Goal: Task Accomplishment & Management: Complete application form

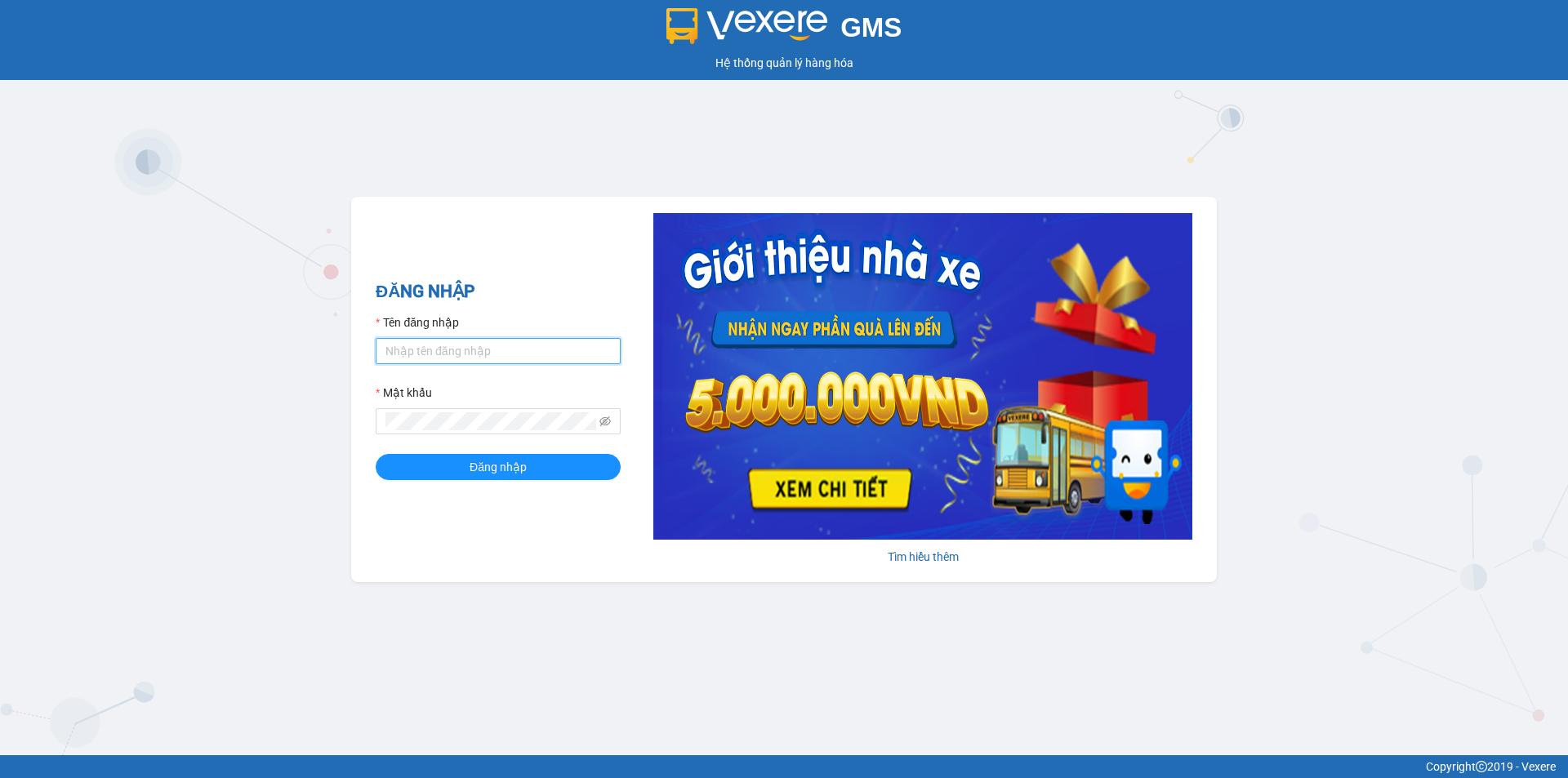
drag, startPoint x: 397, startPoint y: 357, endPoint x: 407, endPoint y: 362, distance: 11.2
click at [400, 358] on input "Tên đăng nhập" at bounding box center [498, 351] width 245 height 26
type input "trong.minhtam"
click at [376, 454] on button "Đăng nhập" at bounding box center [498, 466] width 245 height 26
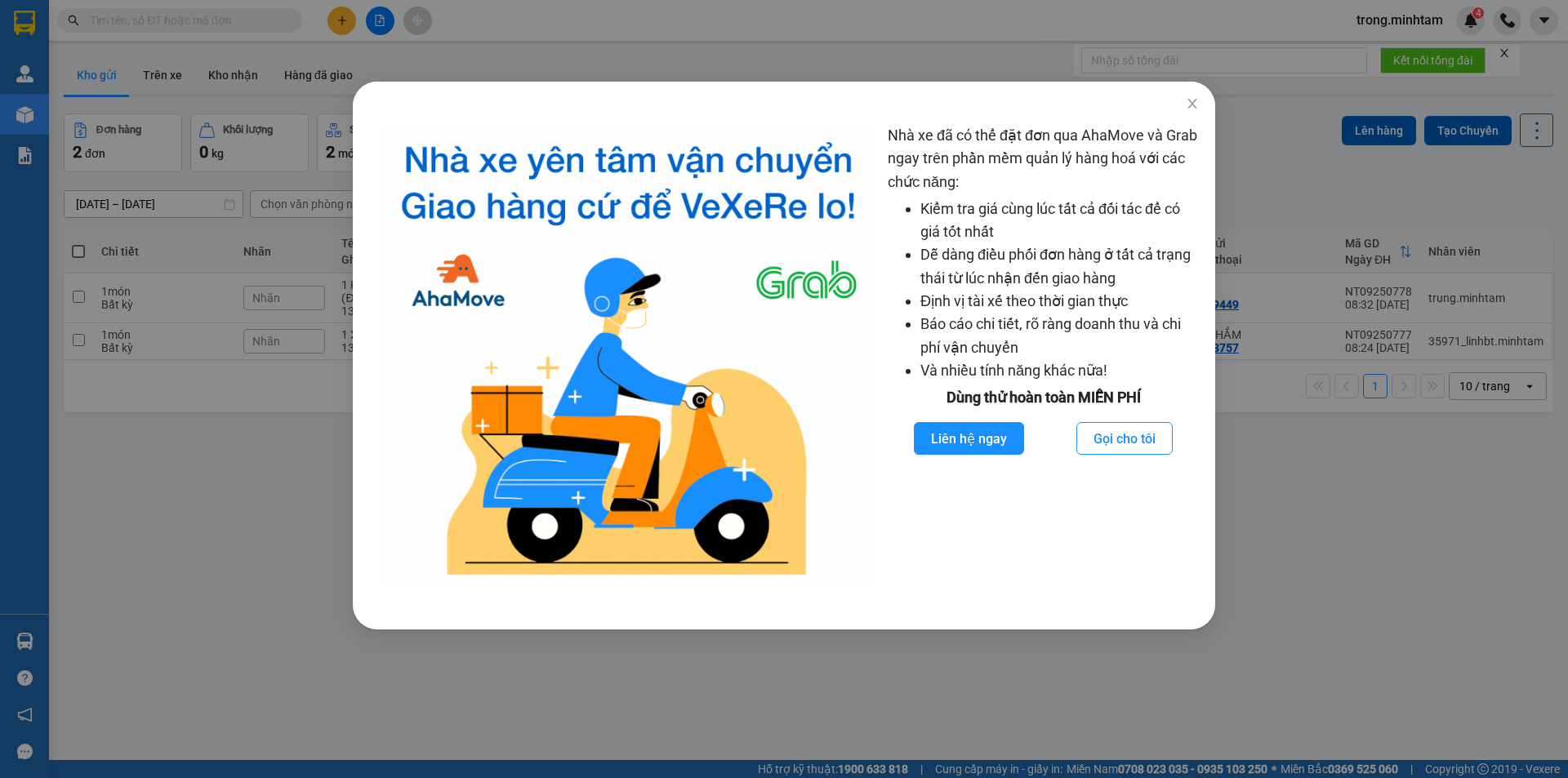
click at [230, 93] on div "Nhà xe đã có thể đặt đơn qua AhaMove và Grab ngay trên phần mềm quản lý hàng ho…" at bounding box center [784, 389] width 1568 height 778
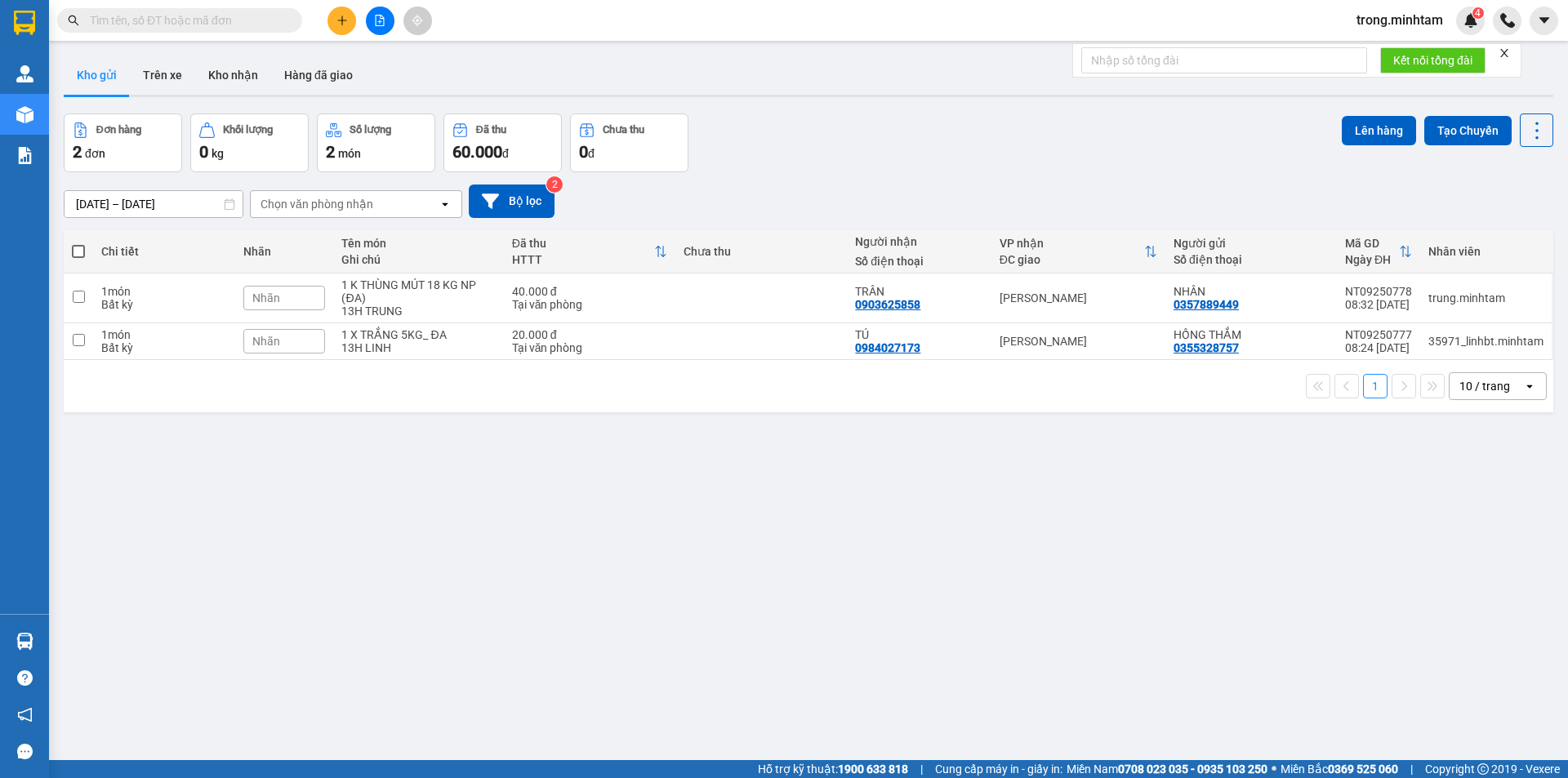
click at [242, 70] on button "Kho nhận" at bounding box center [233, 75] width 76 height 40
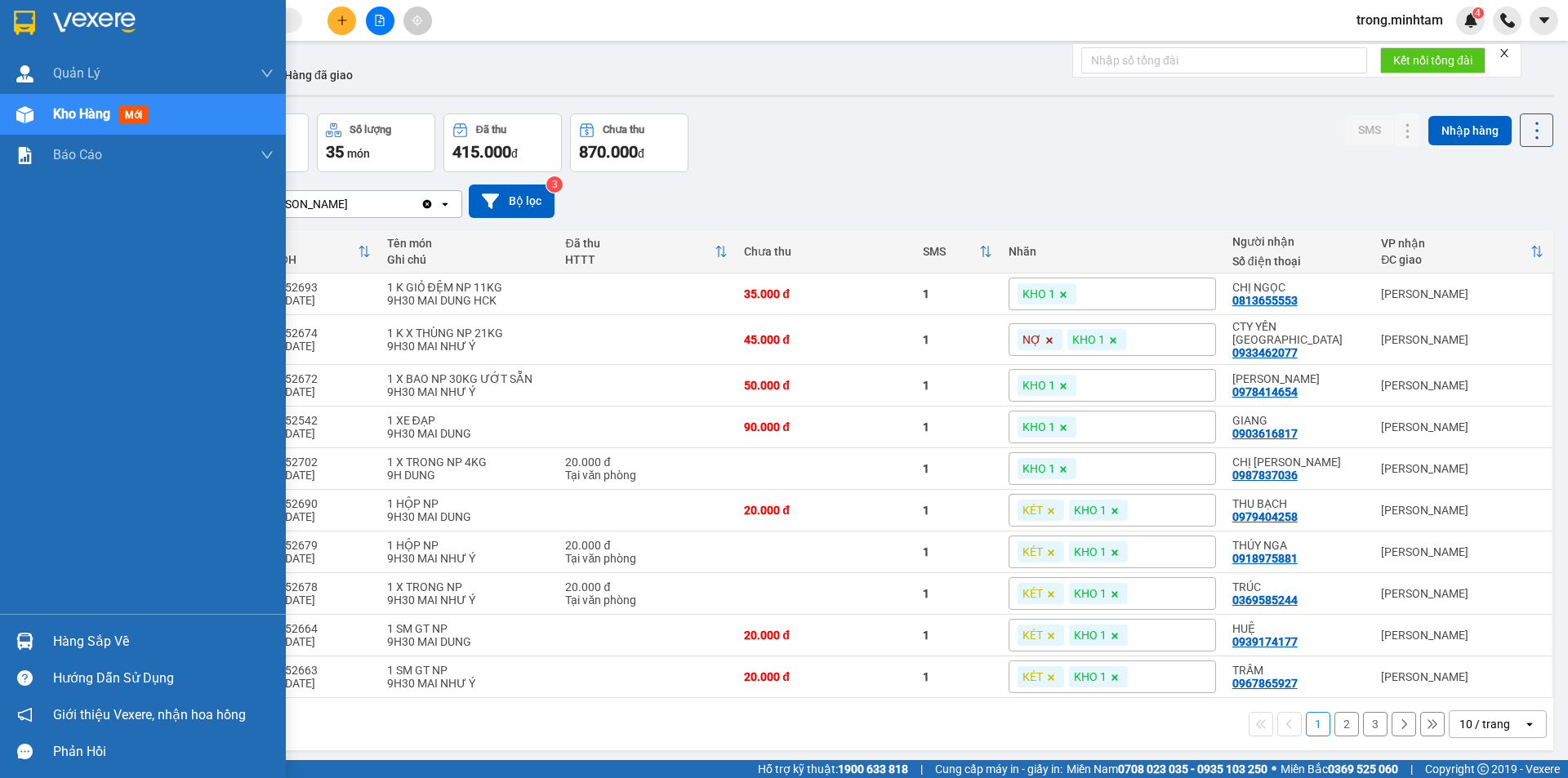
click at [67, 642] on div "Hàng sắp về" at bounding box center [163, 642] width 221 height 24
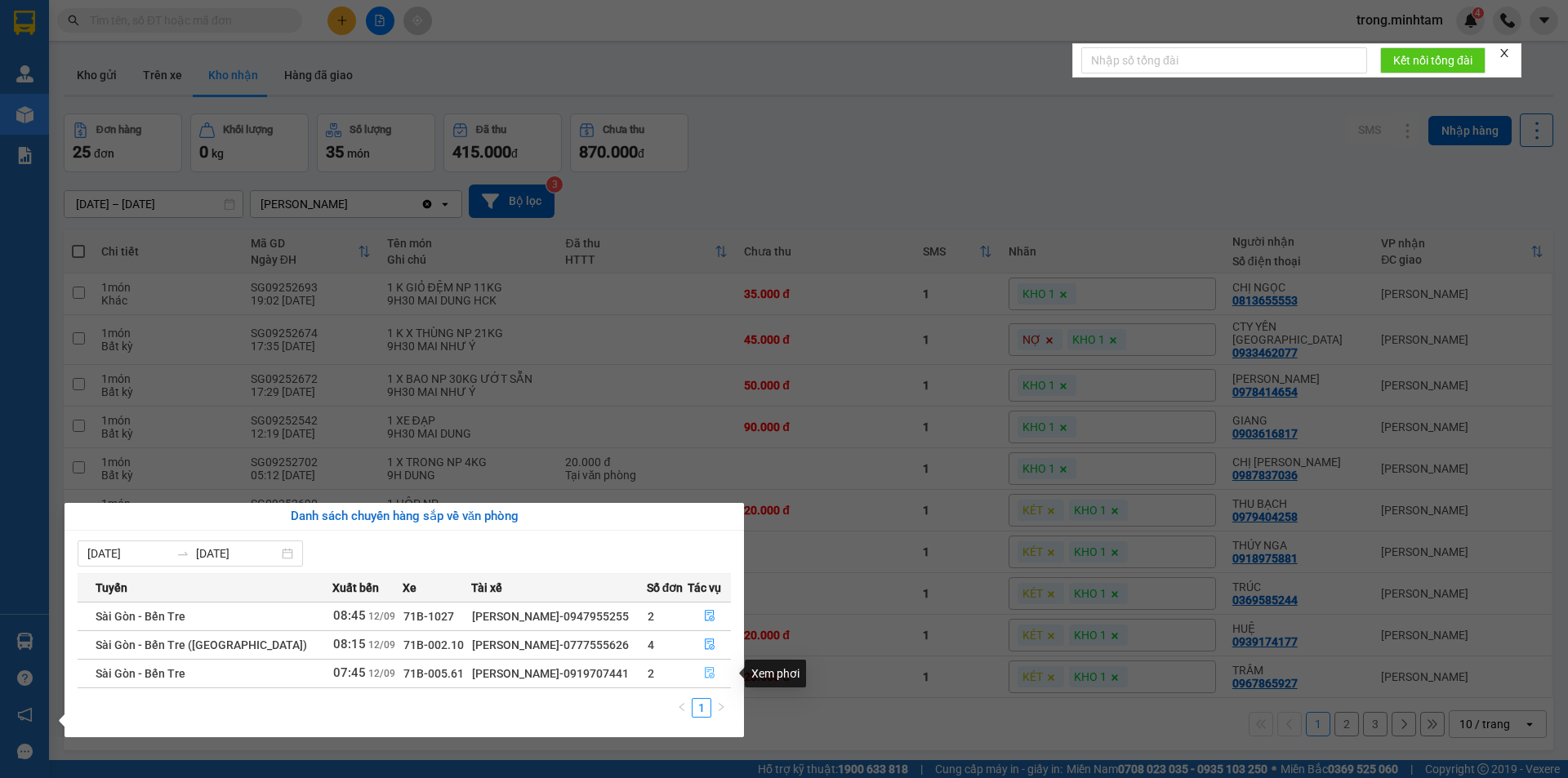
click at [710, 680] on span "file-done" at bounding box center [710, 674] width 12 height 13
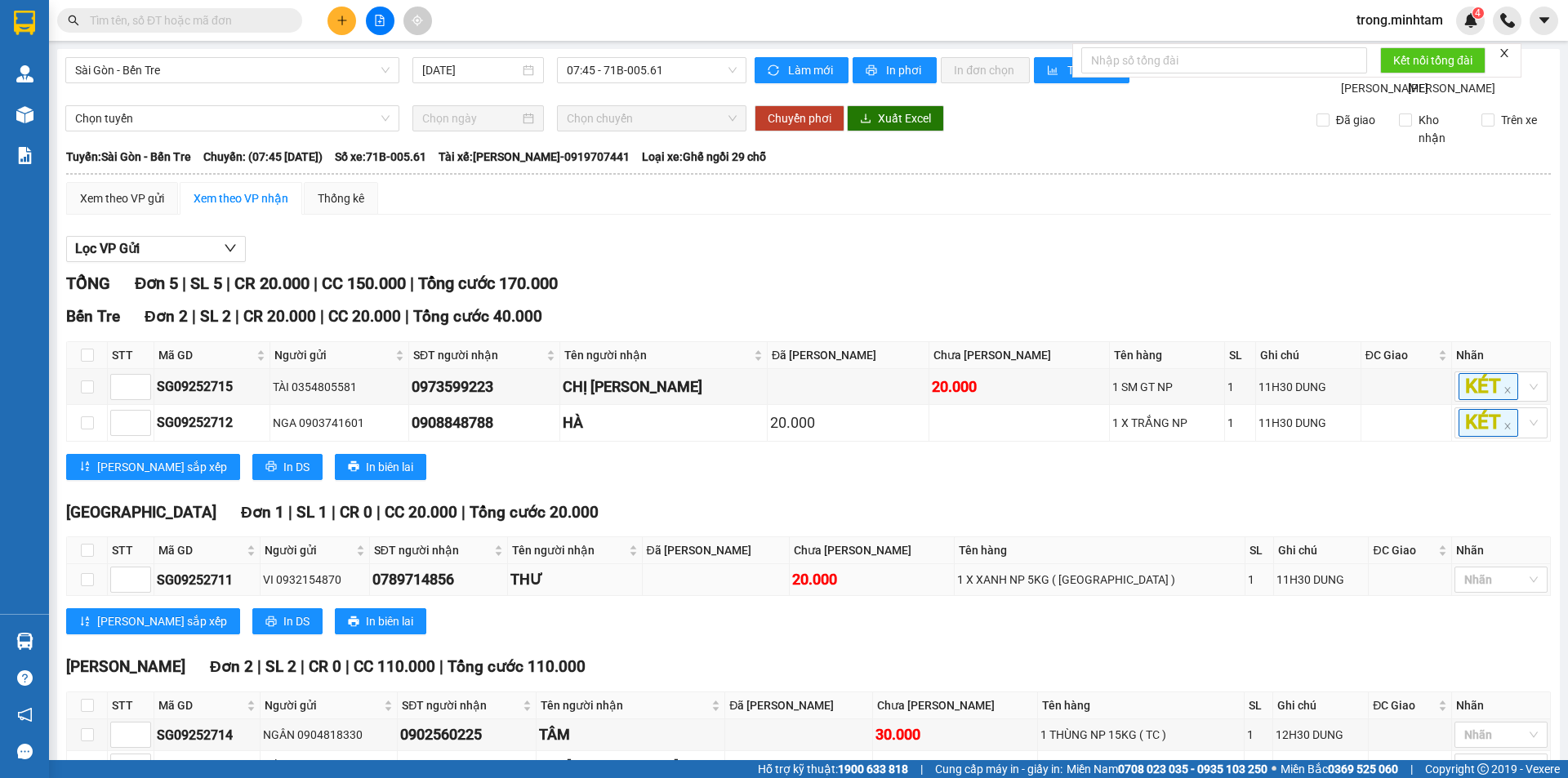
scroll to position [125, 0]
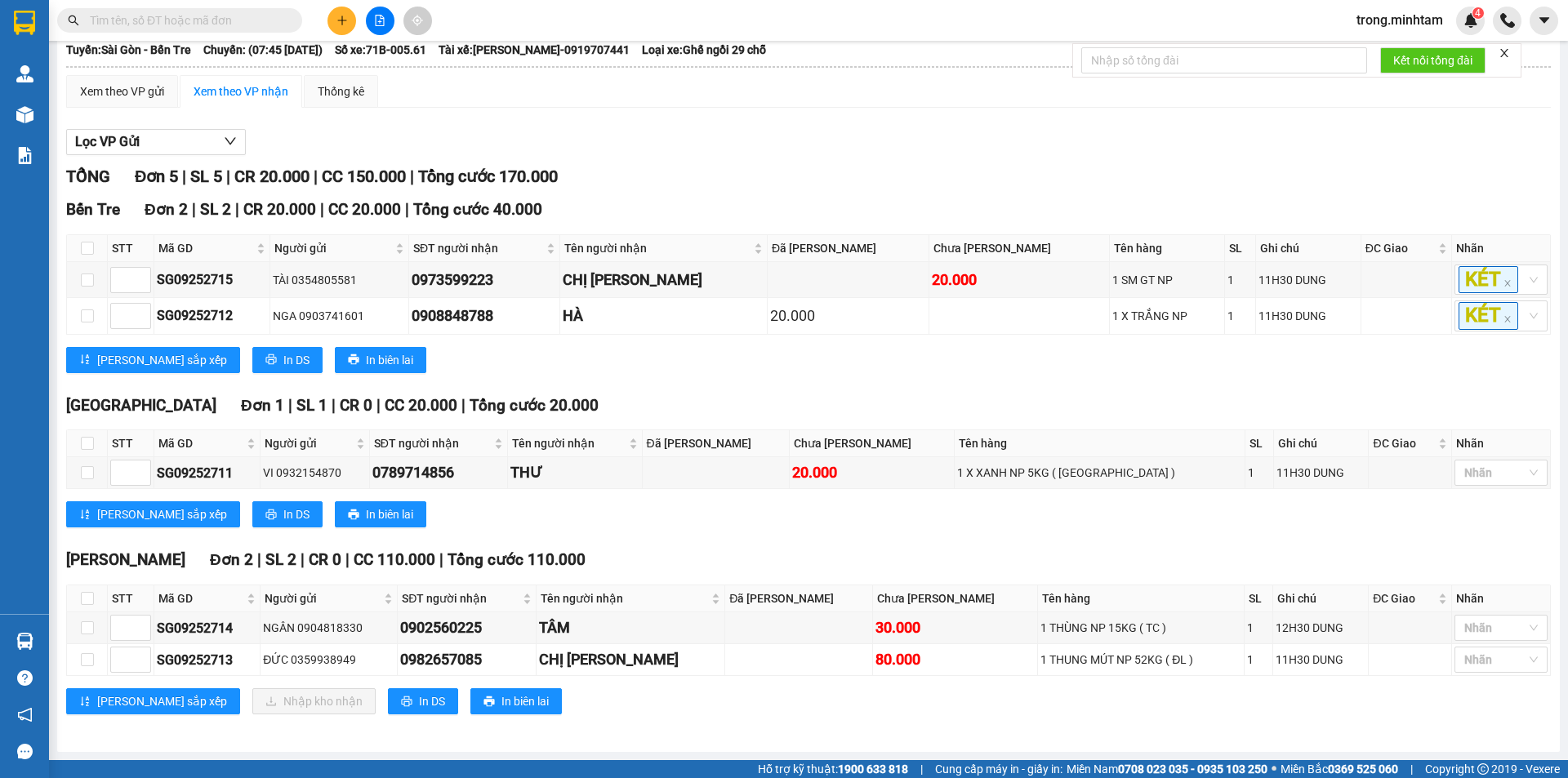
click at [179, 20] on input "text" at bounding box center [186, 20] width 193 height 18
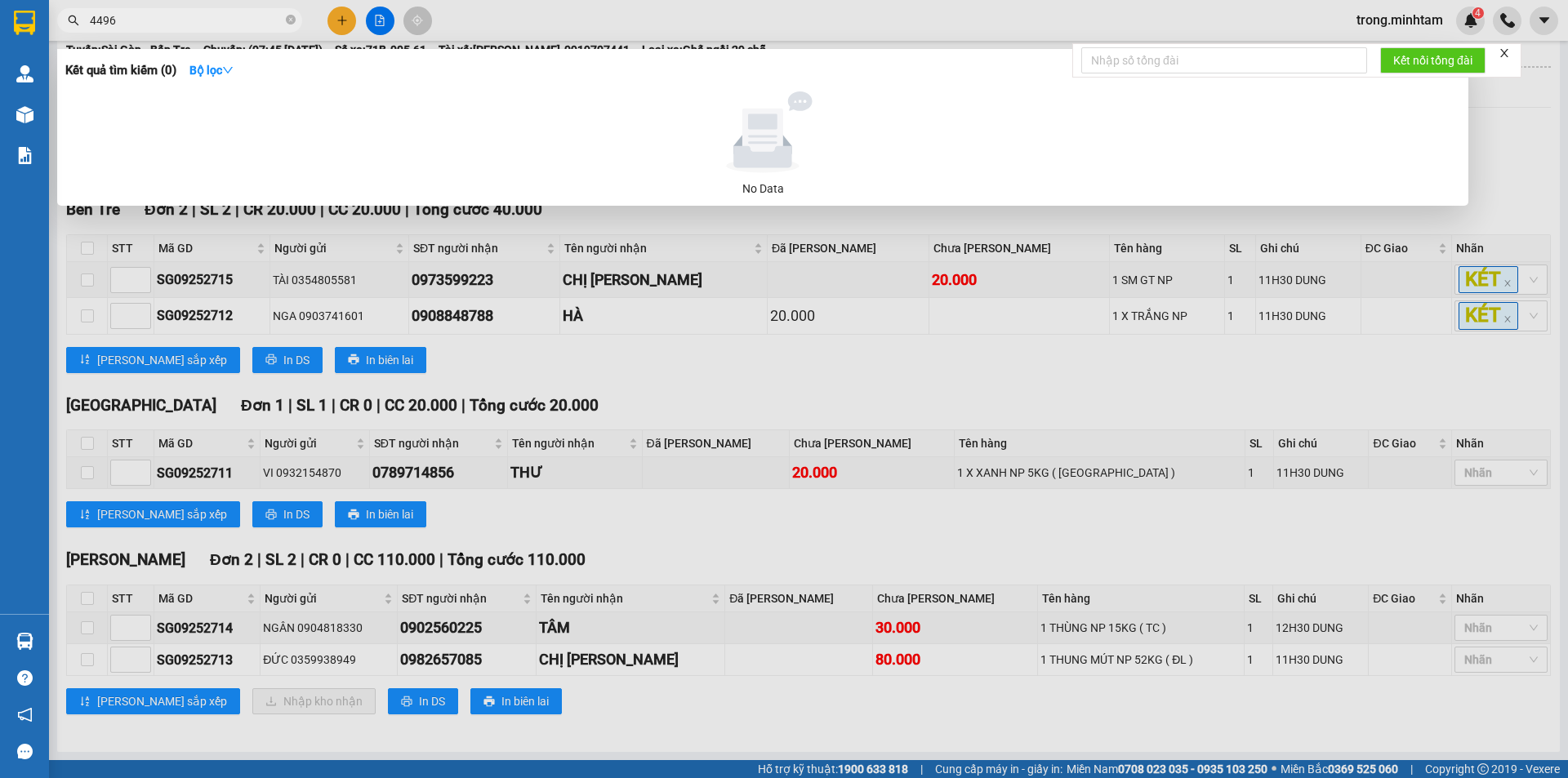
type input "44962"
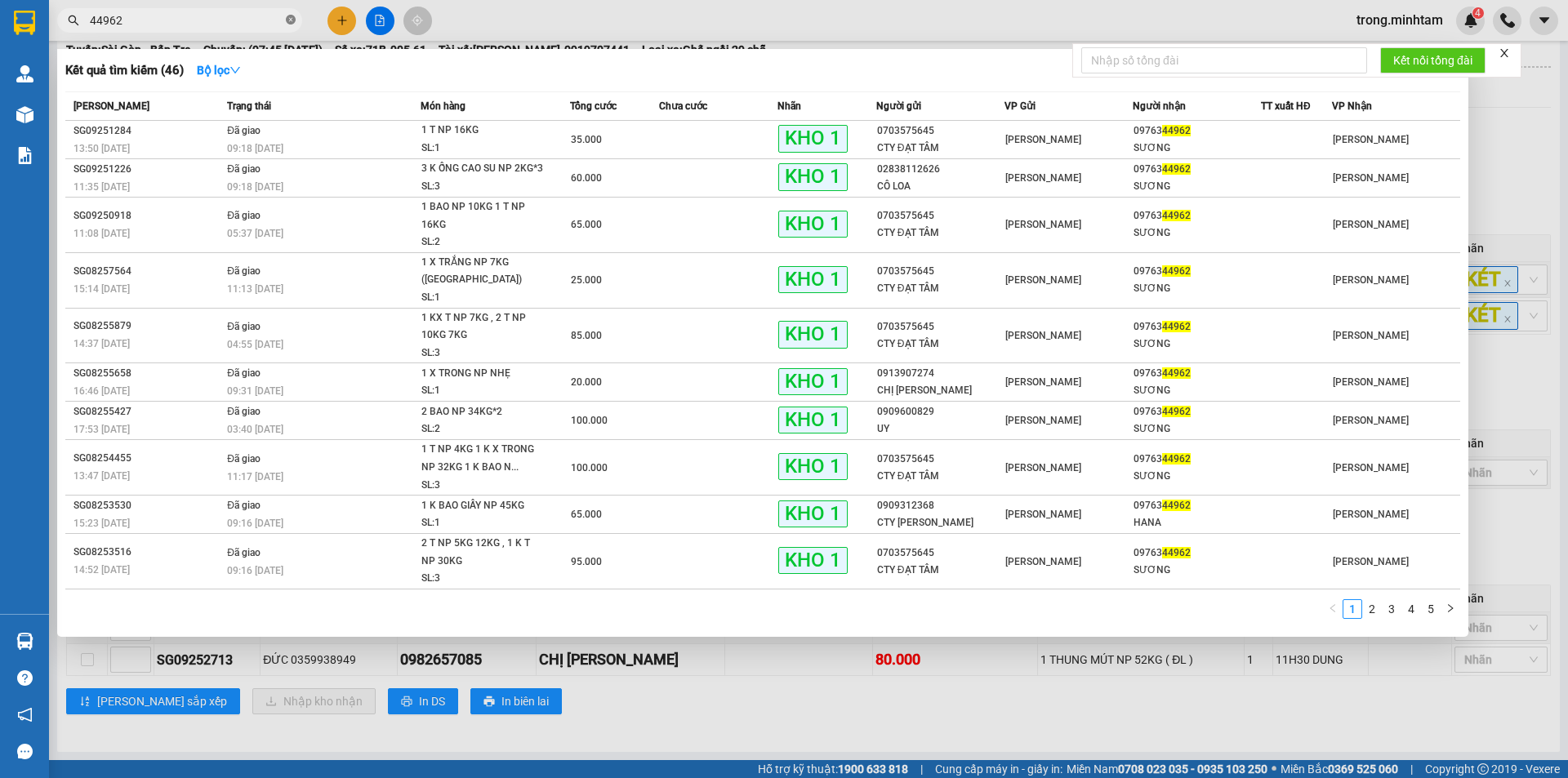
click at [292, 17] on icon "close-circle" at bounding box center [291, 19] width 10 height 10
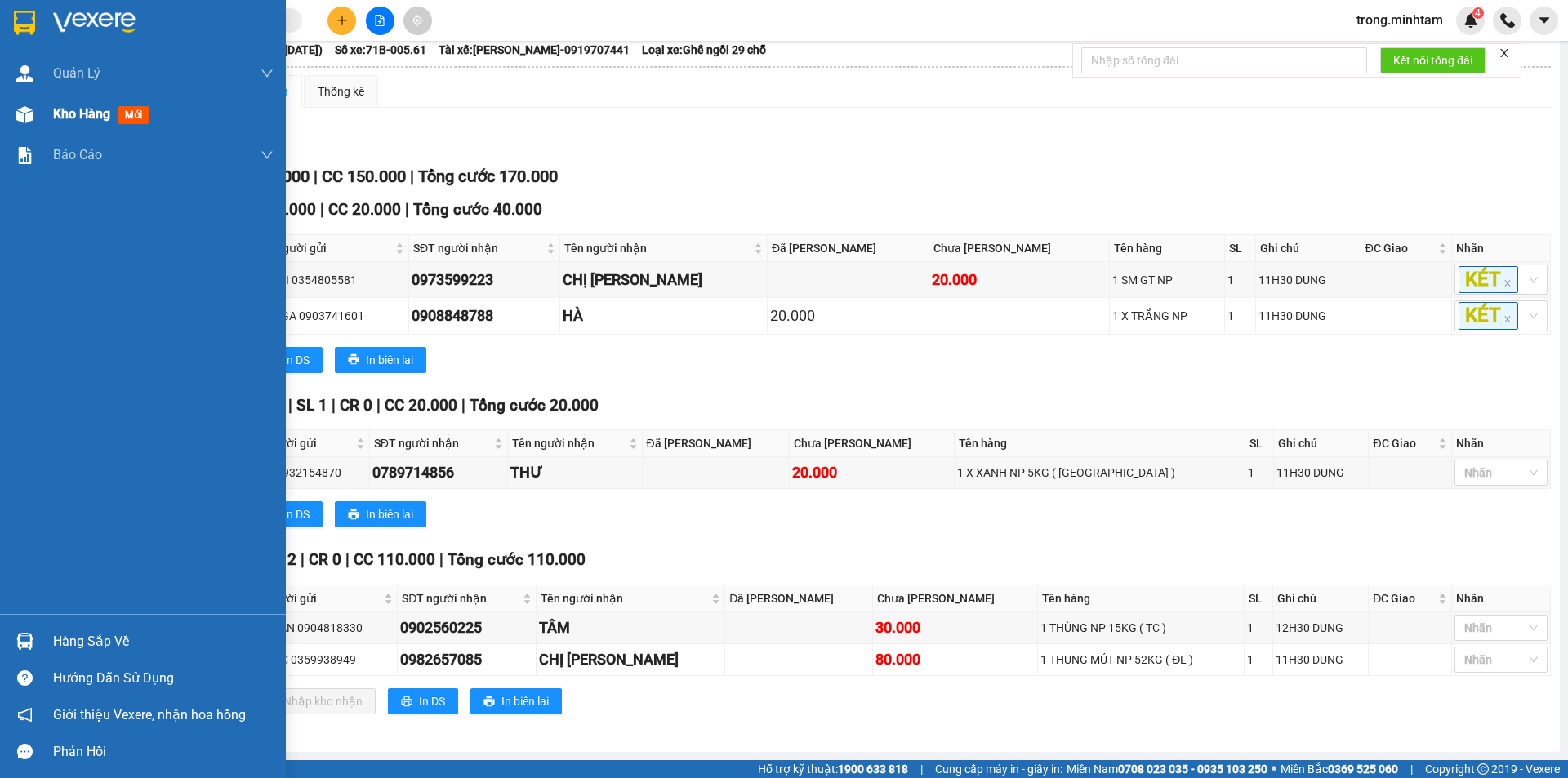
click at [65, 107] on span "Kho hàng" at bounding box center [82, 114] width 57 height 15
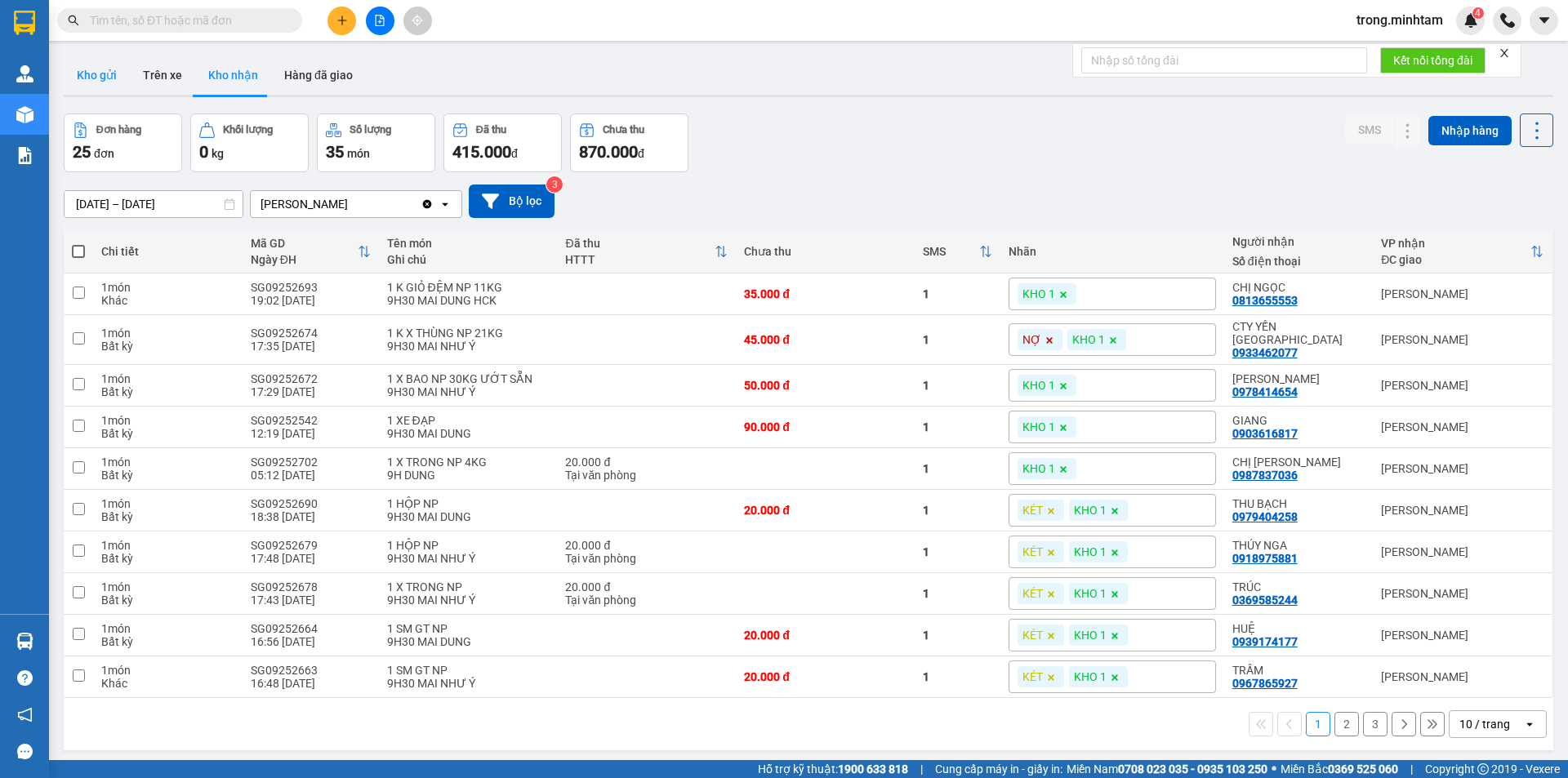
click at [90, 68] on button "Kho gửi" at bounding box center [97, 75] width 67 height 40
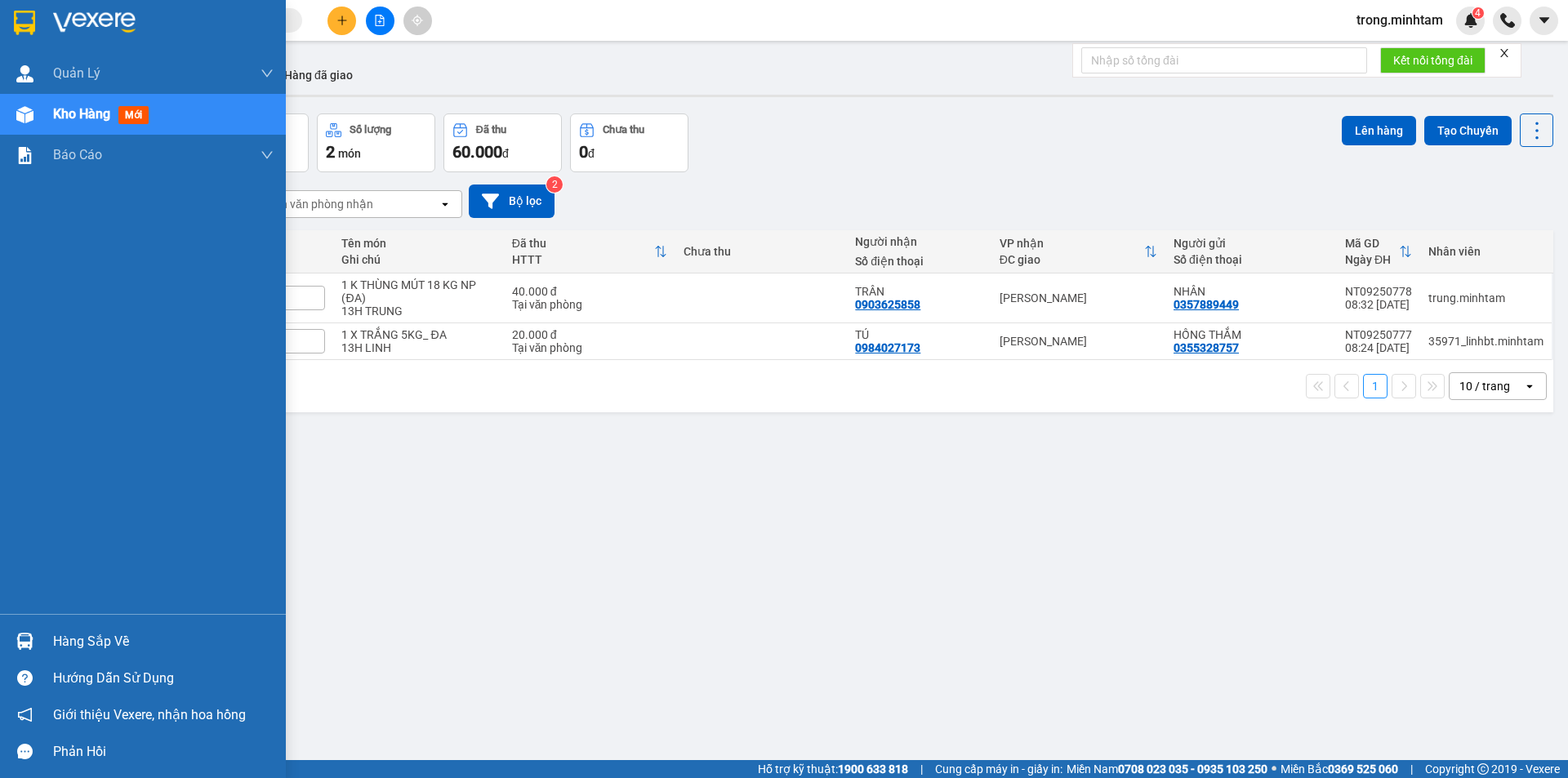
click at [90, 627] on div "Hàng sắp về" at bounding box center [142, 642] width 285 height 37
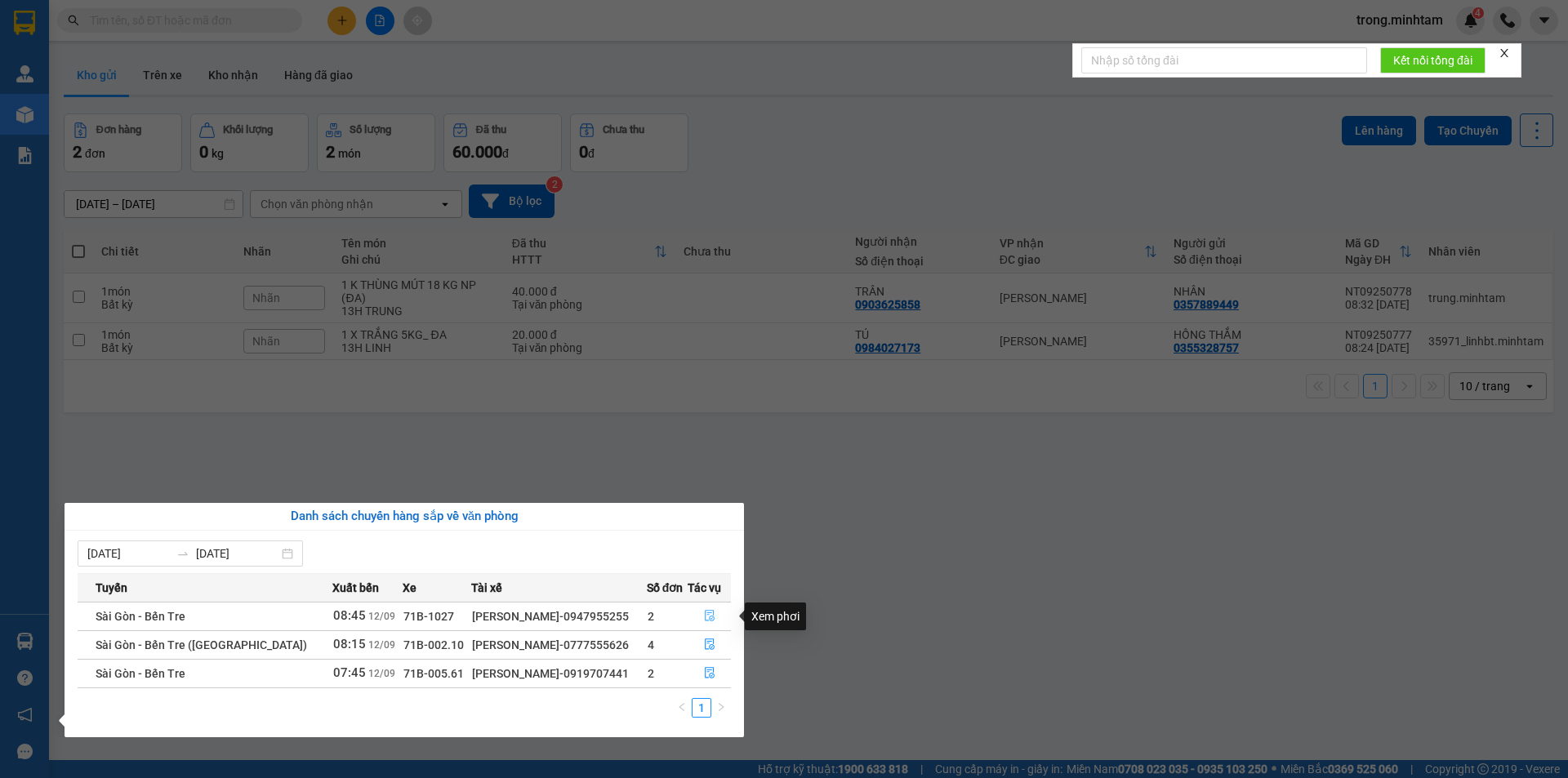
click at [712, 619] on icon "file-done" at bounding box center [710, 616] width 12 height 12
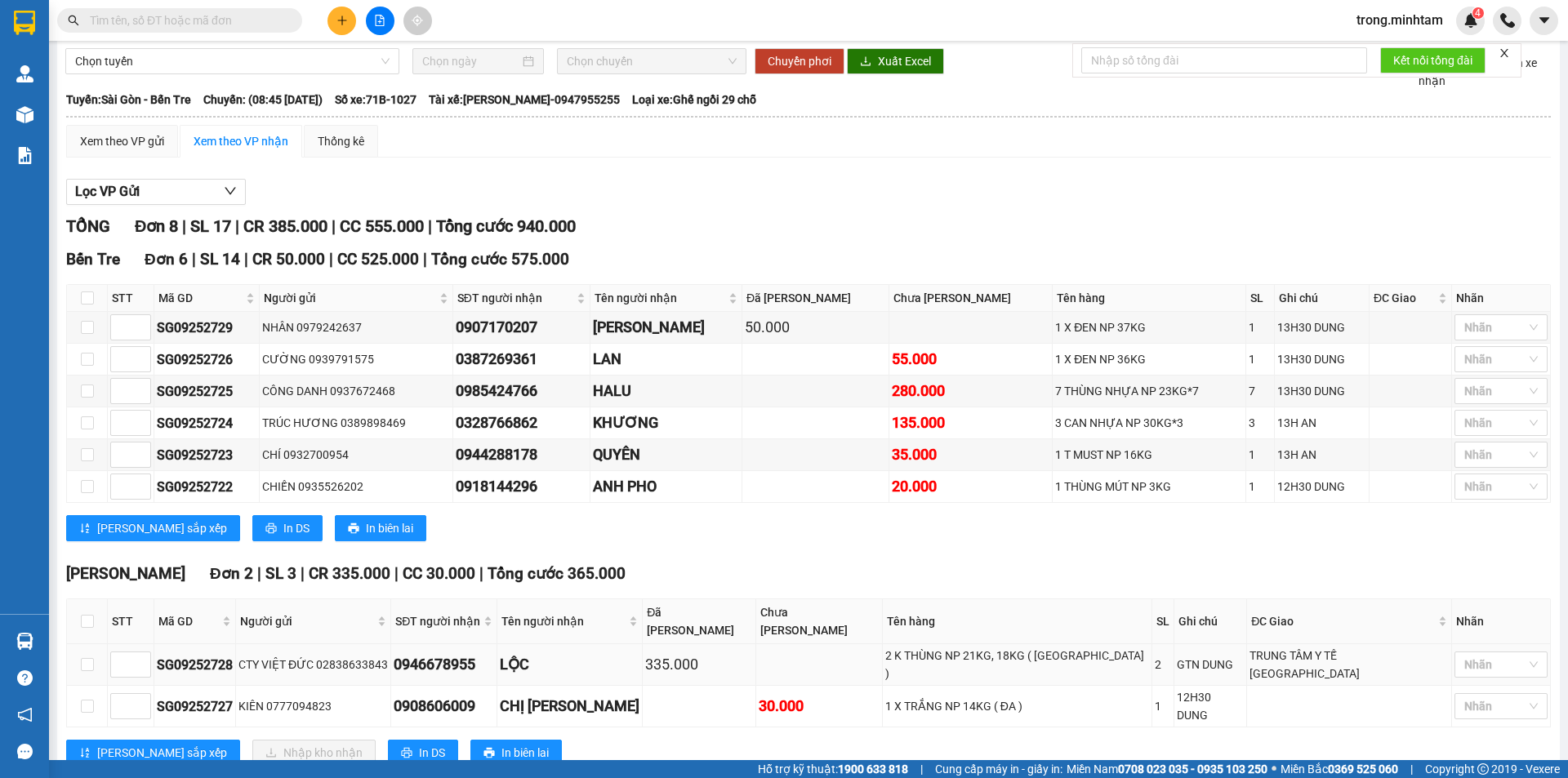
scroll to position [89, 0]
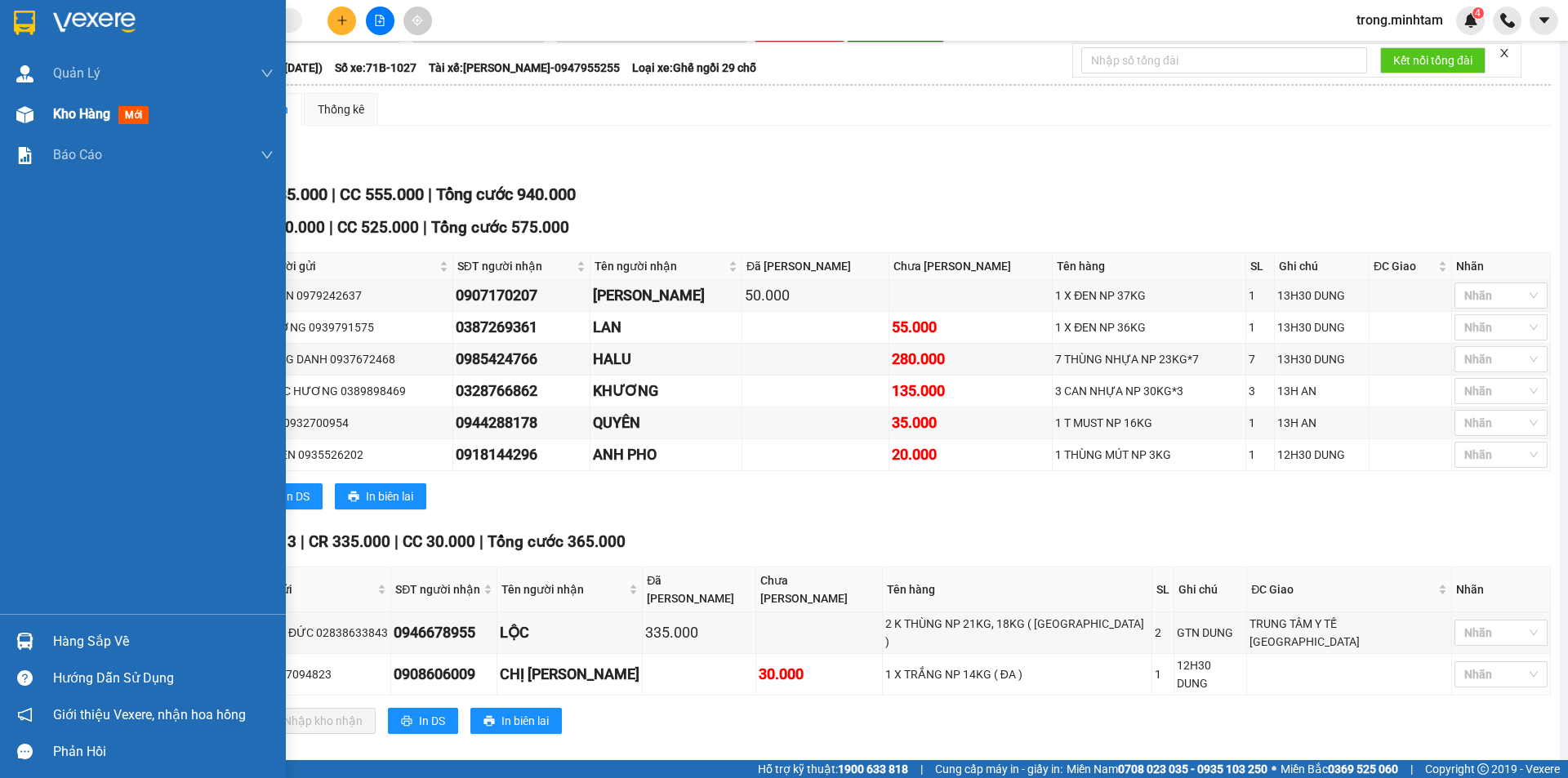
click at [77, 107] on span "Kho hàng" at bounding box center [82, 114] width 57 height 15
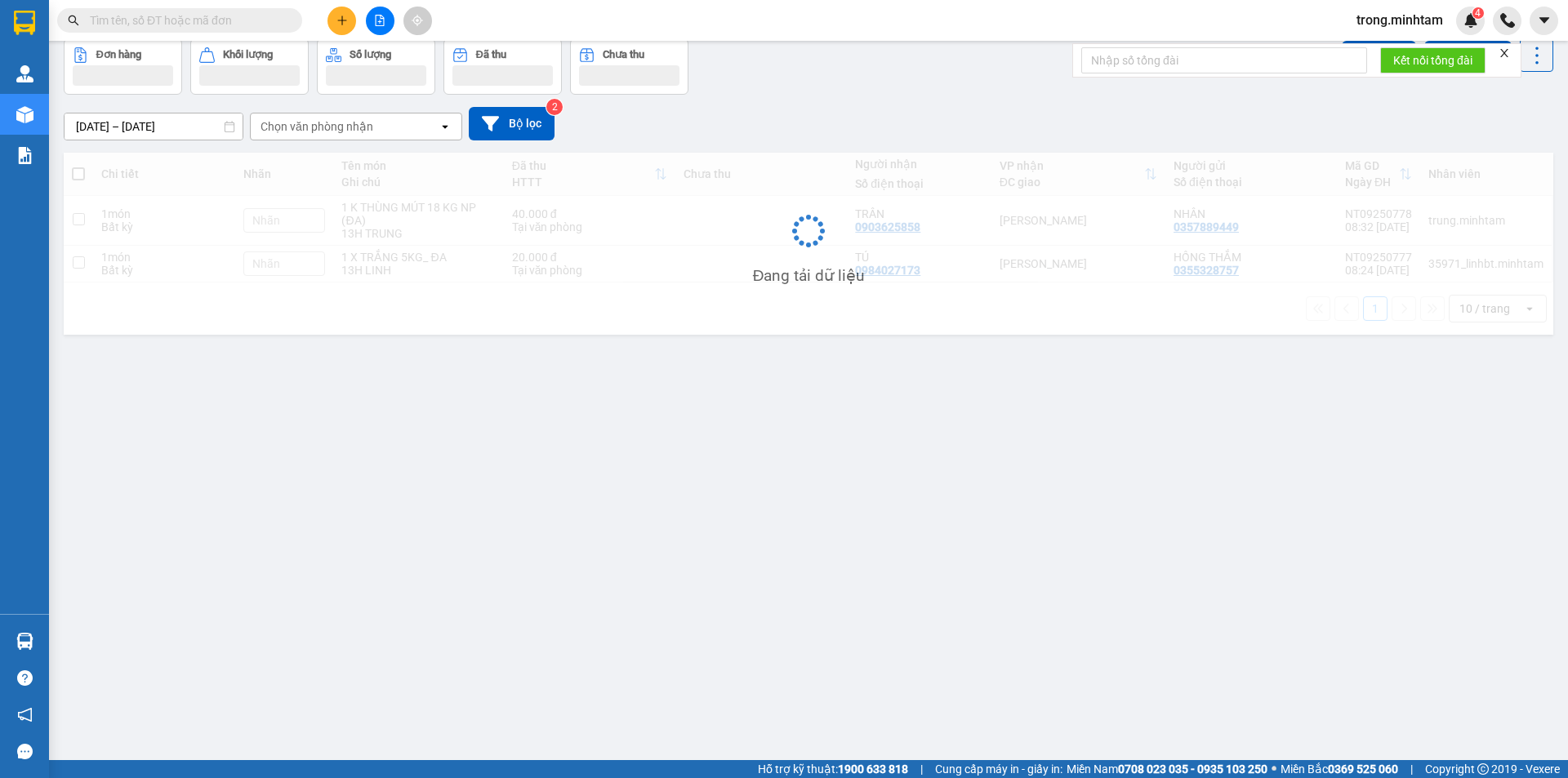
scroll to position [75, 0]
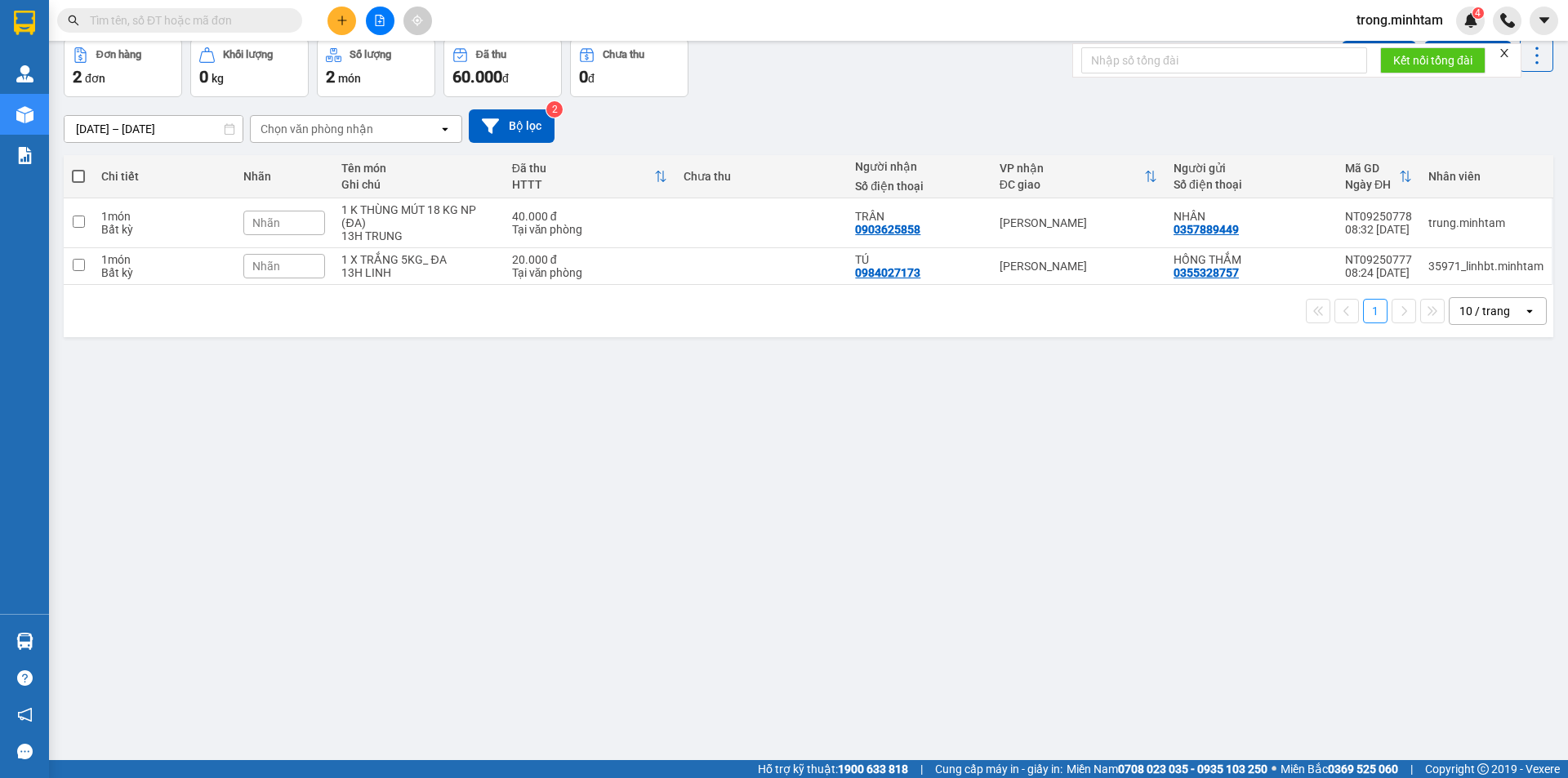
click at [227, 23] on input "text" at bounding box center [186, 20] width 193 height 18
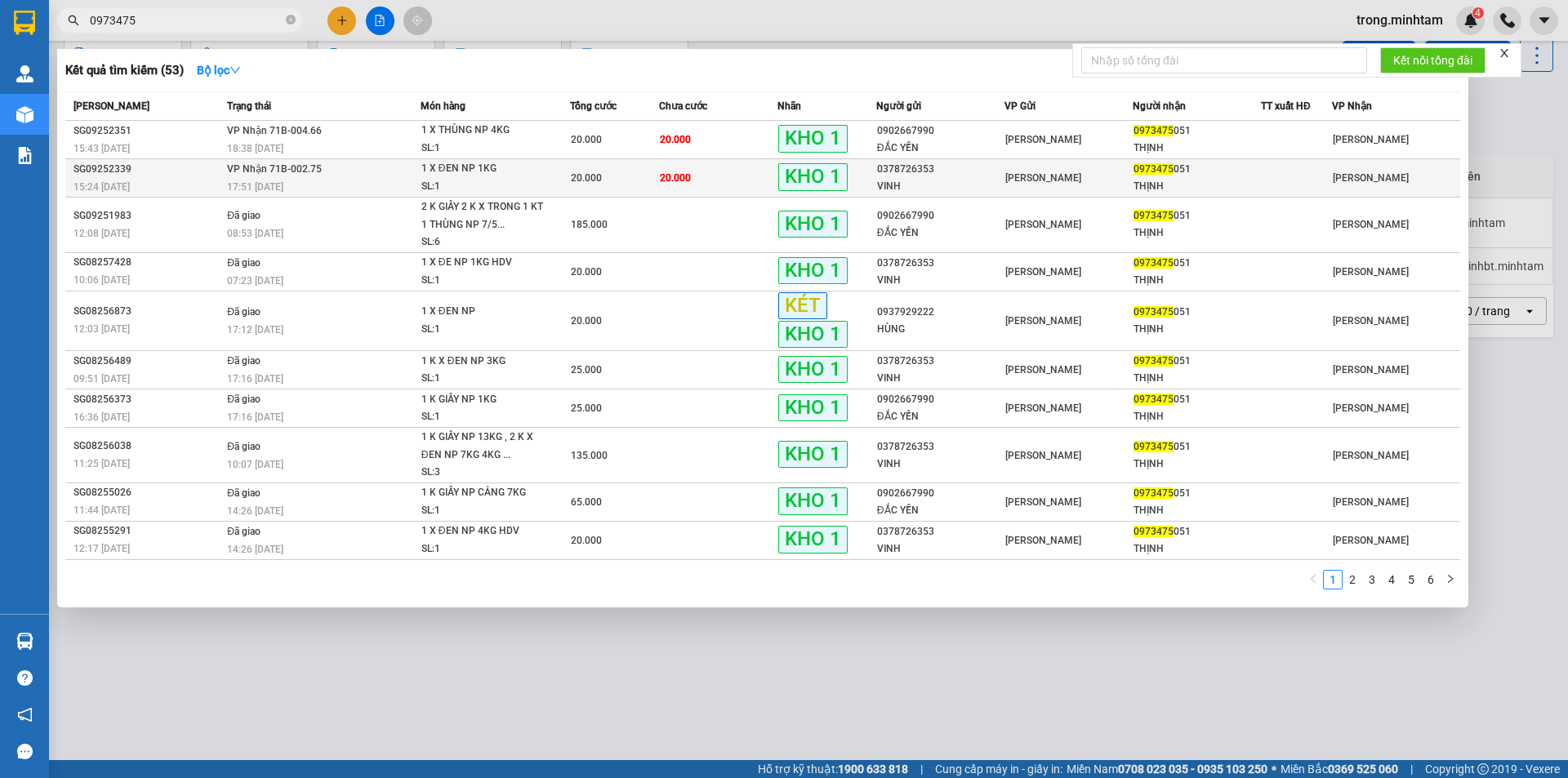
type input "0973475"
click at [601, 184] on div "20.000" at bounding box center [615, 178] width 88 height 18
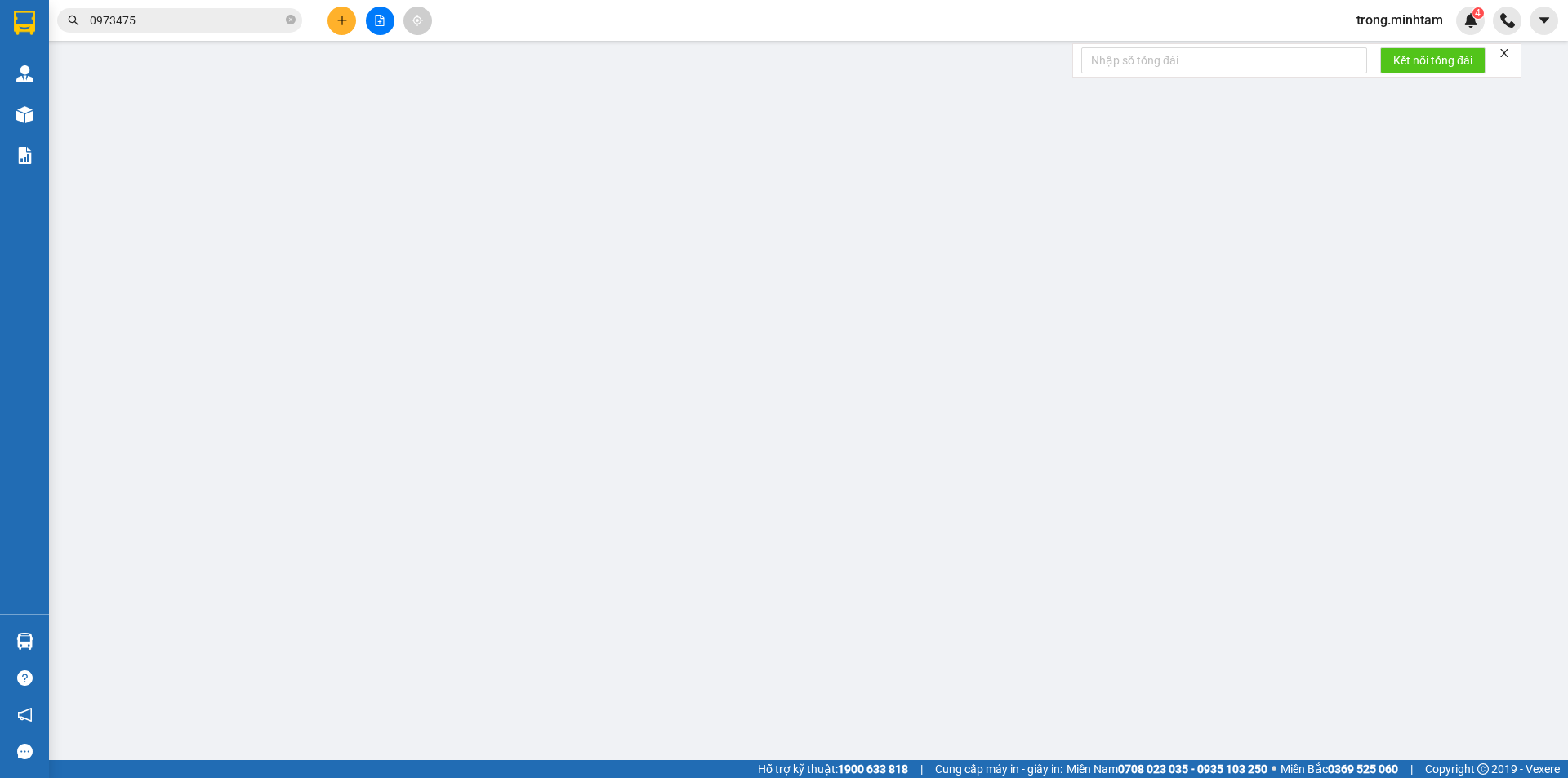
type input "0378726353"
type input "VINH"
type input "0973475051"
type input "THỊNH"
type input "KBM"
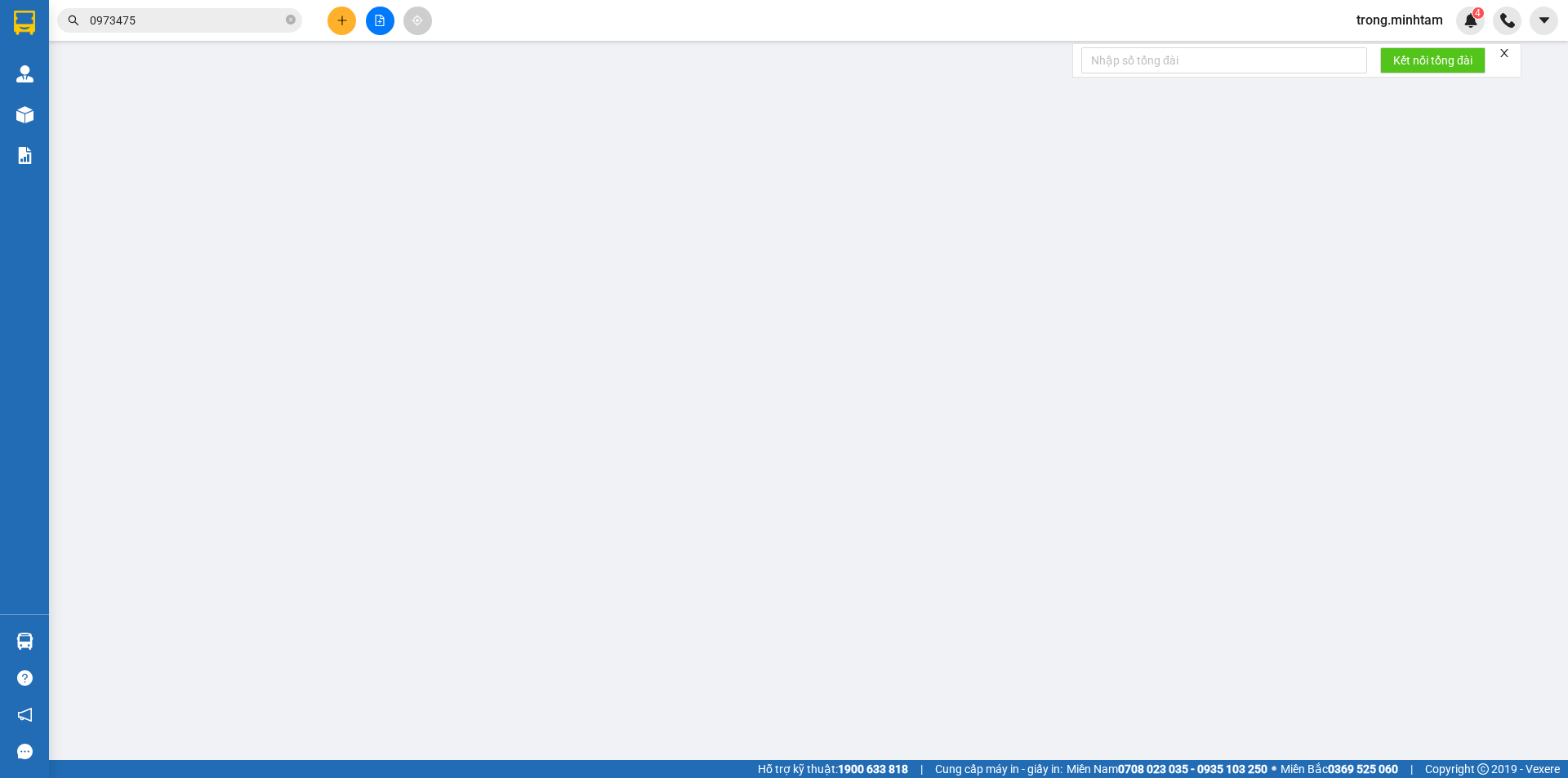
type input "20.000"
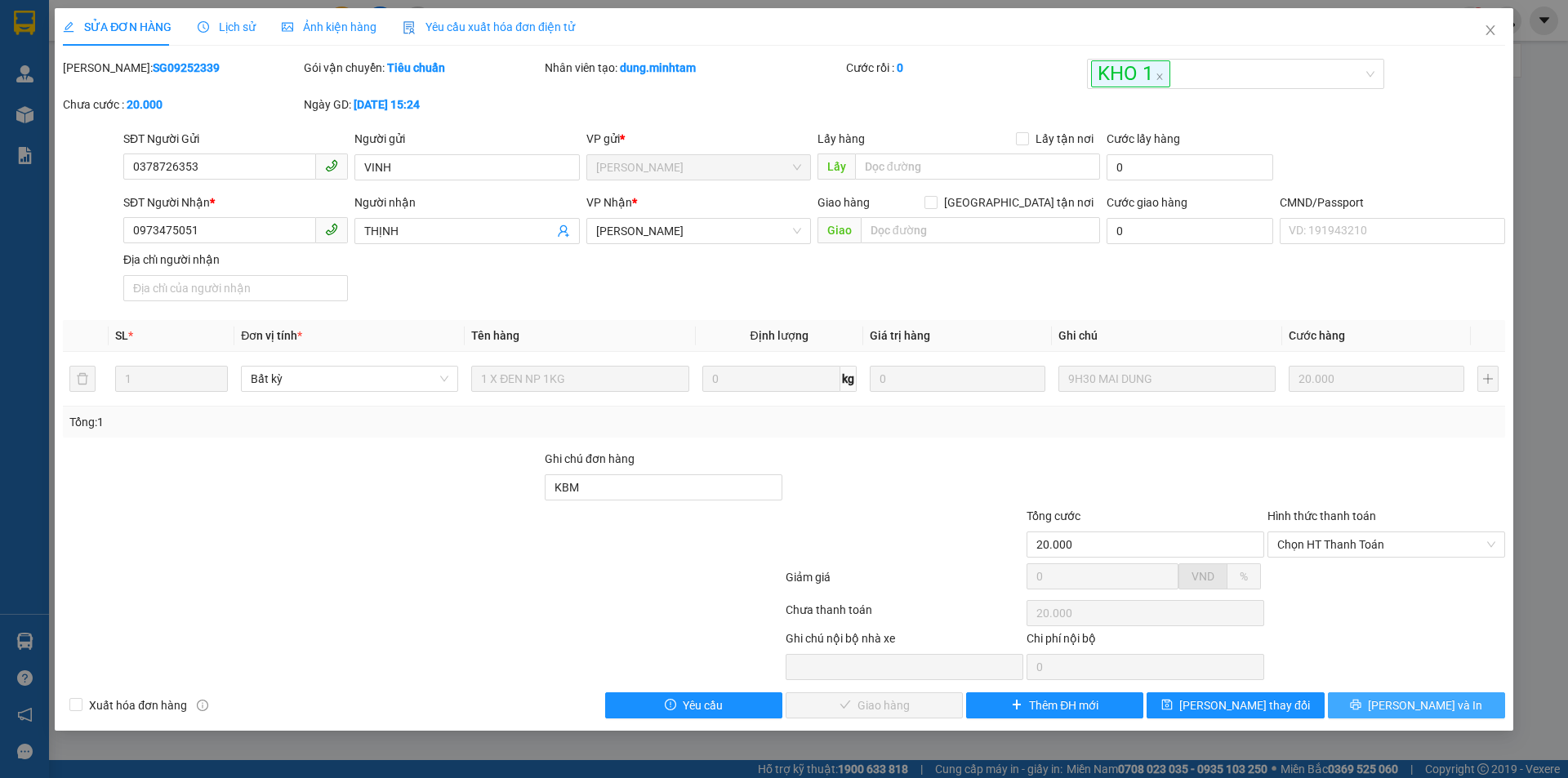
click at [1400, 706] on button "Lưu và In" at bounding box center [1416, 705] width 177 height 26
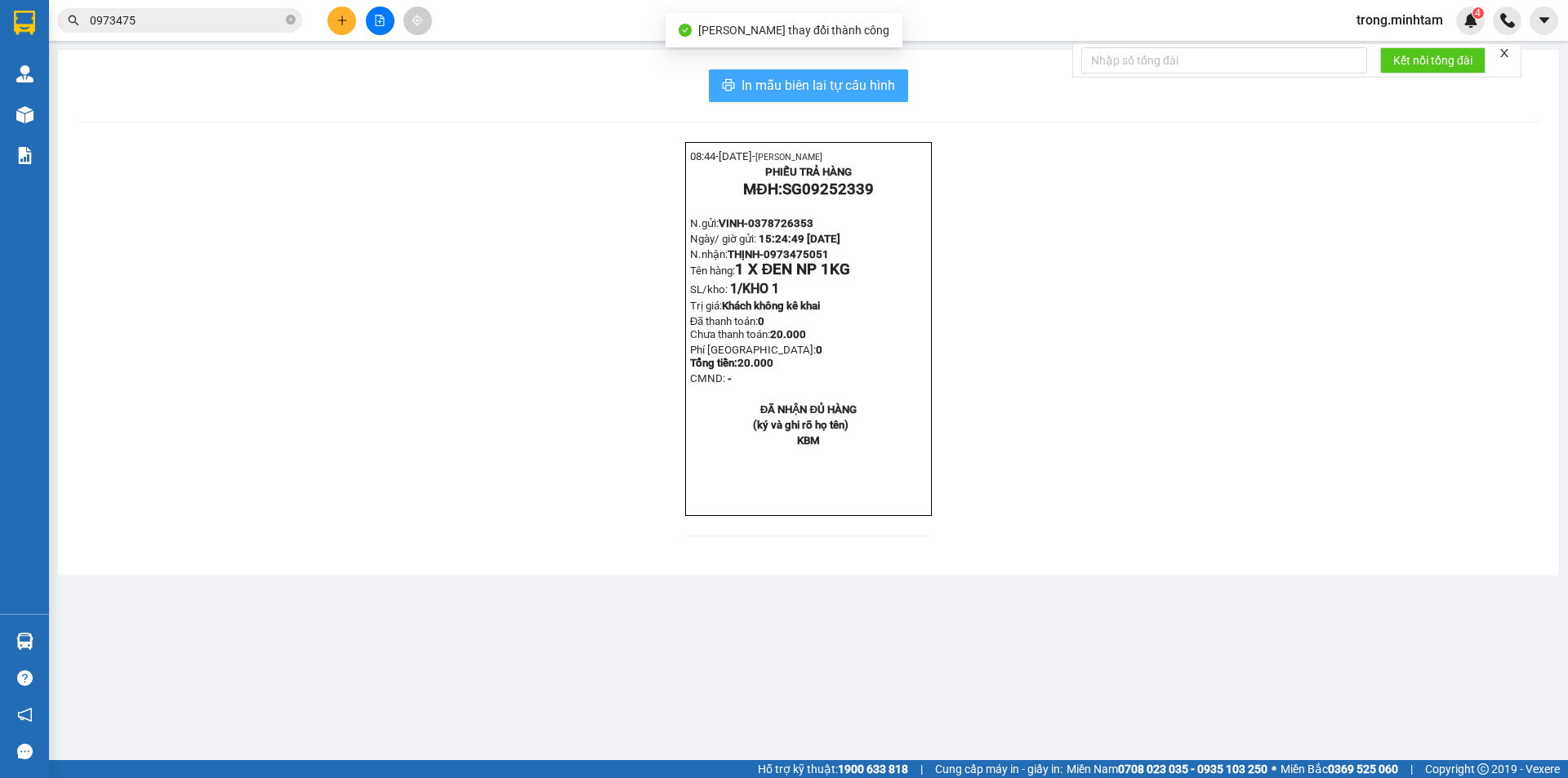
click at [750, 88] on span "In mẫu biên lai tự cấu hình" at bounding box center [819, 85] width 153 height 20
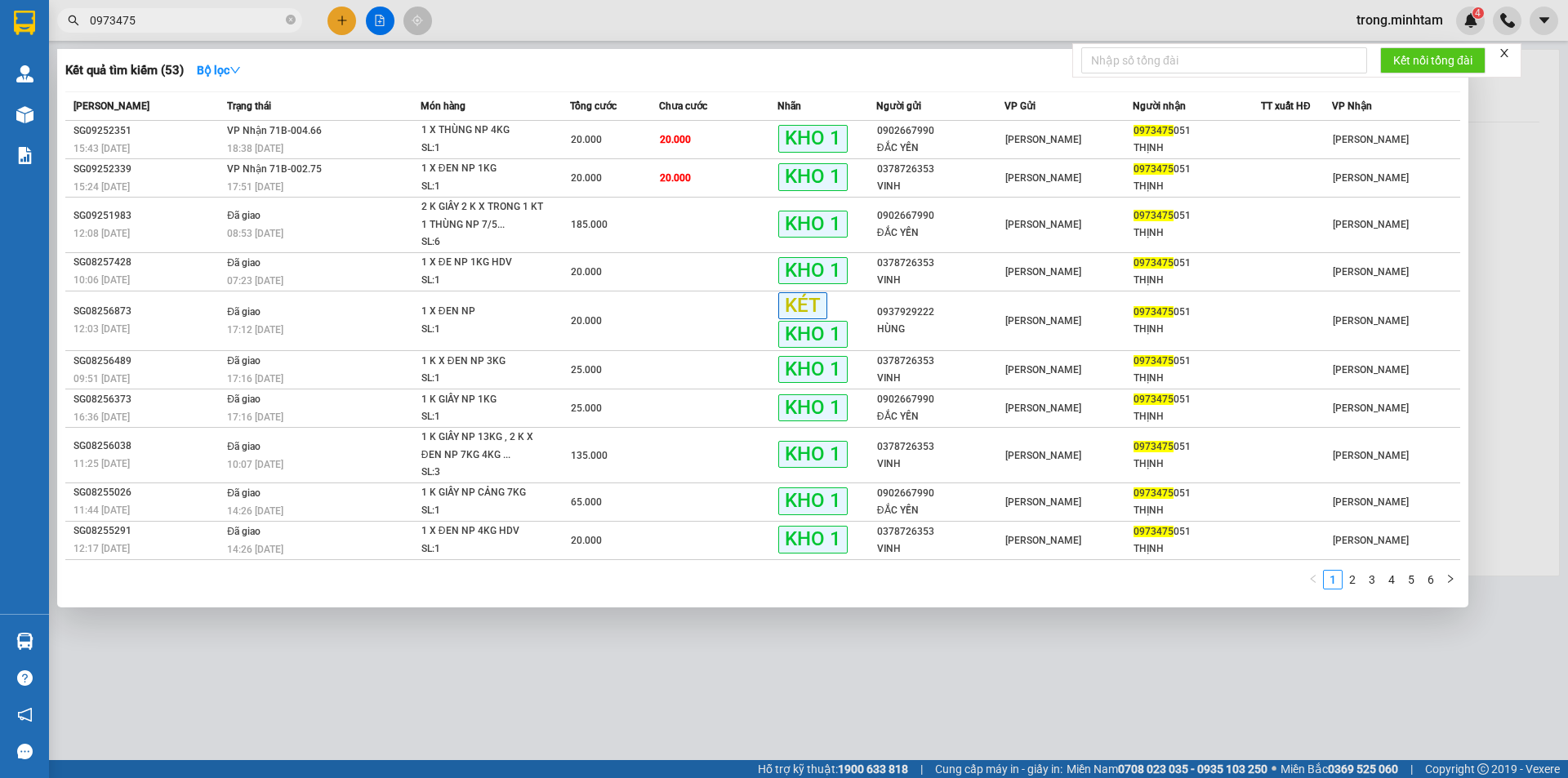
click at [193, 19] on input "0973475" at bounding box center [186, 20] width 193 height 18
click at [535, 139] on div "1 X THÙNG NP 4KG" at bounding box center [482, 131] width 122 height 18
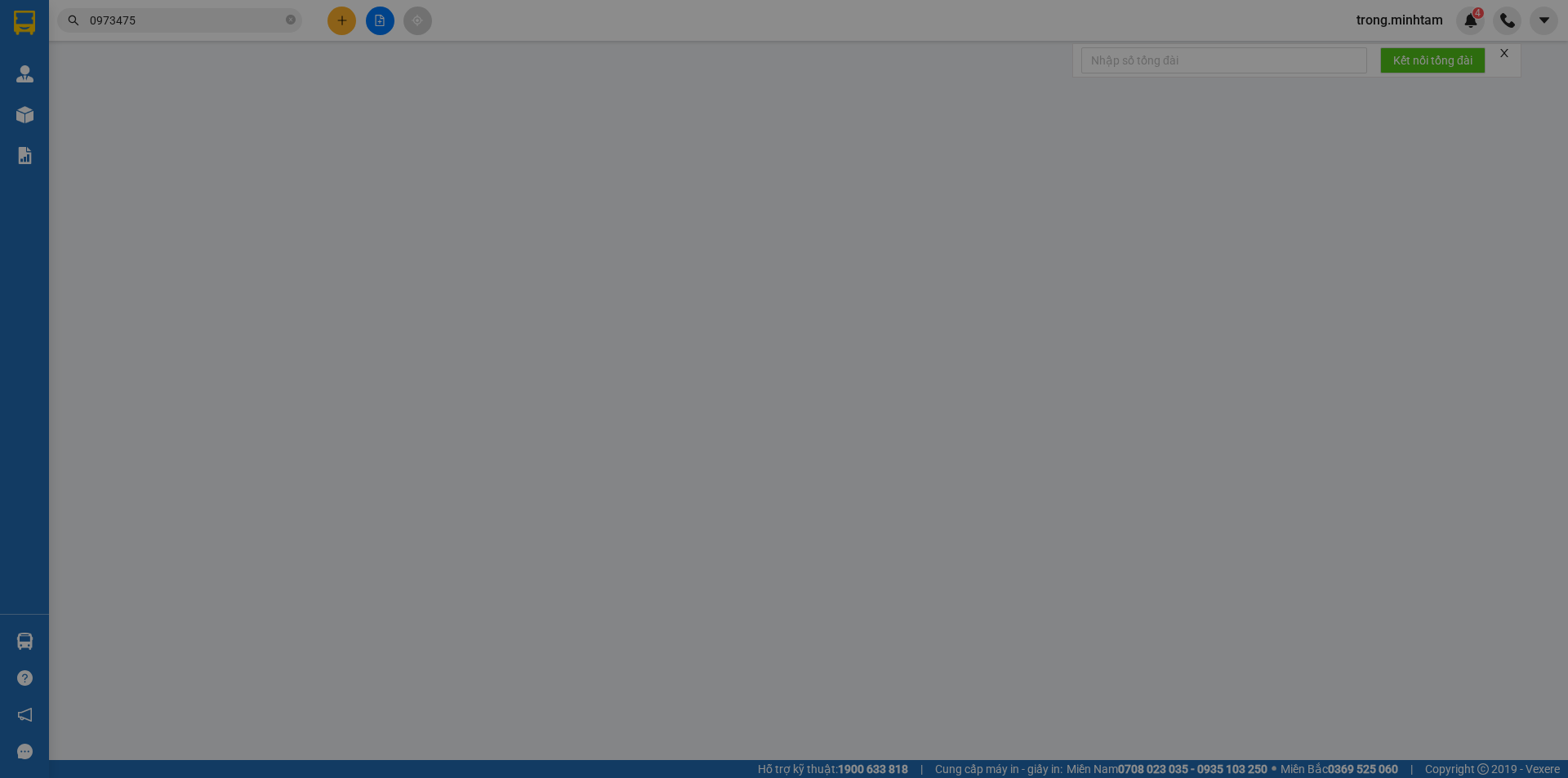
type input "0902667990"
type input "ĐẮC YẾN"
type input "0973475051"
type input "THỊNH"
type input "KBM"
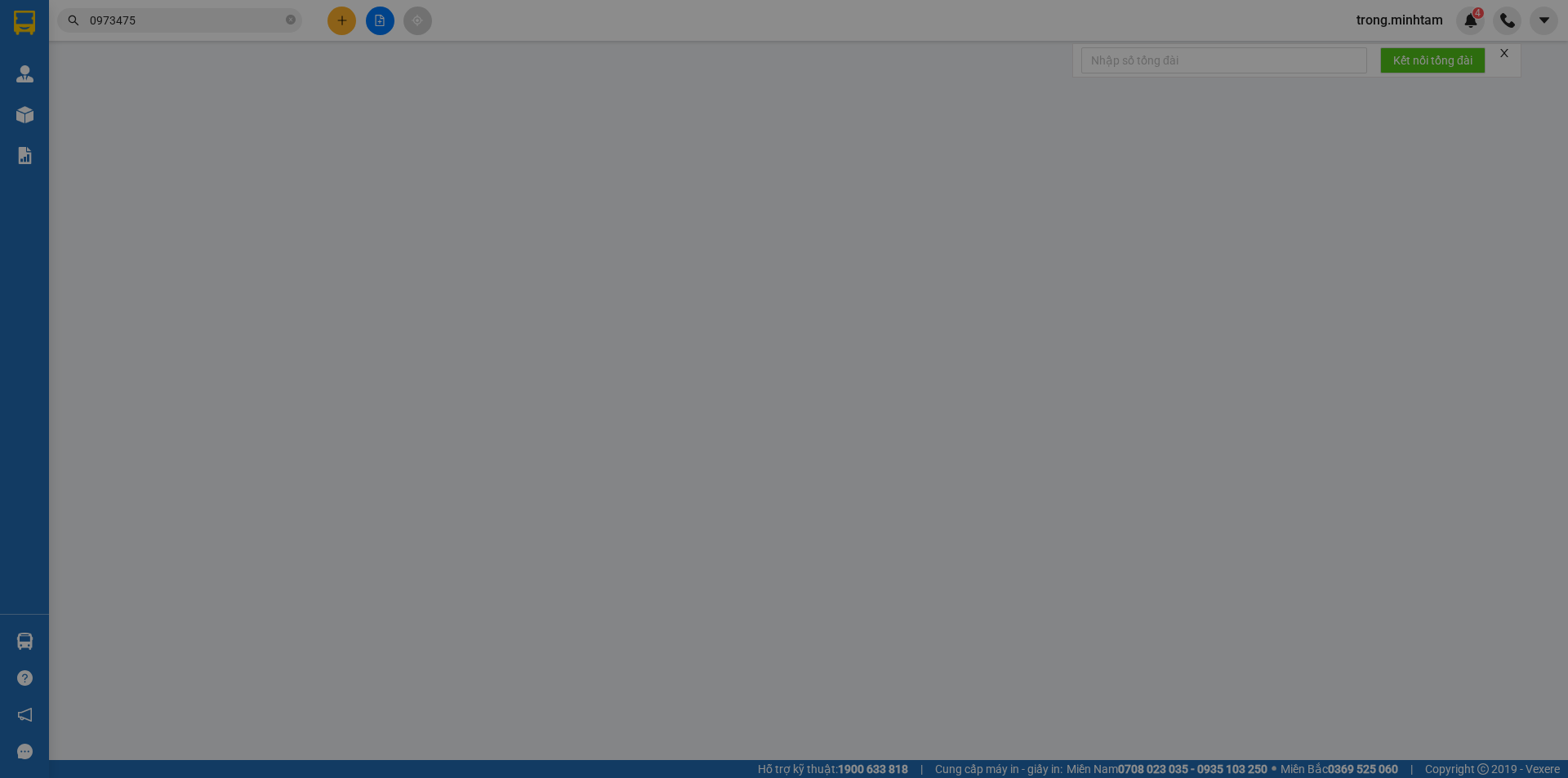
type input "20.000"
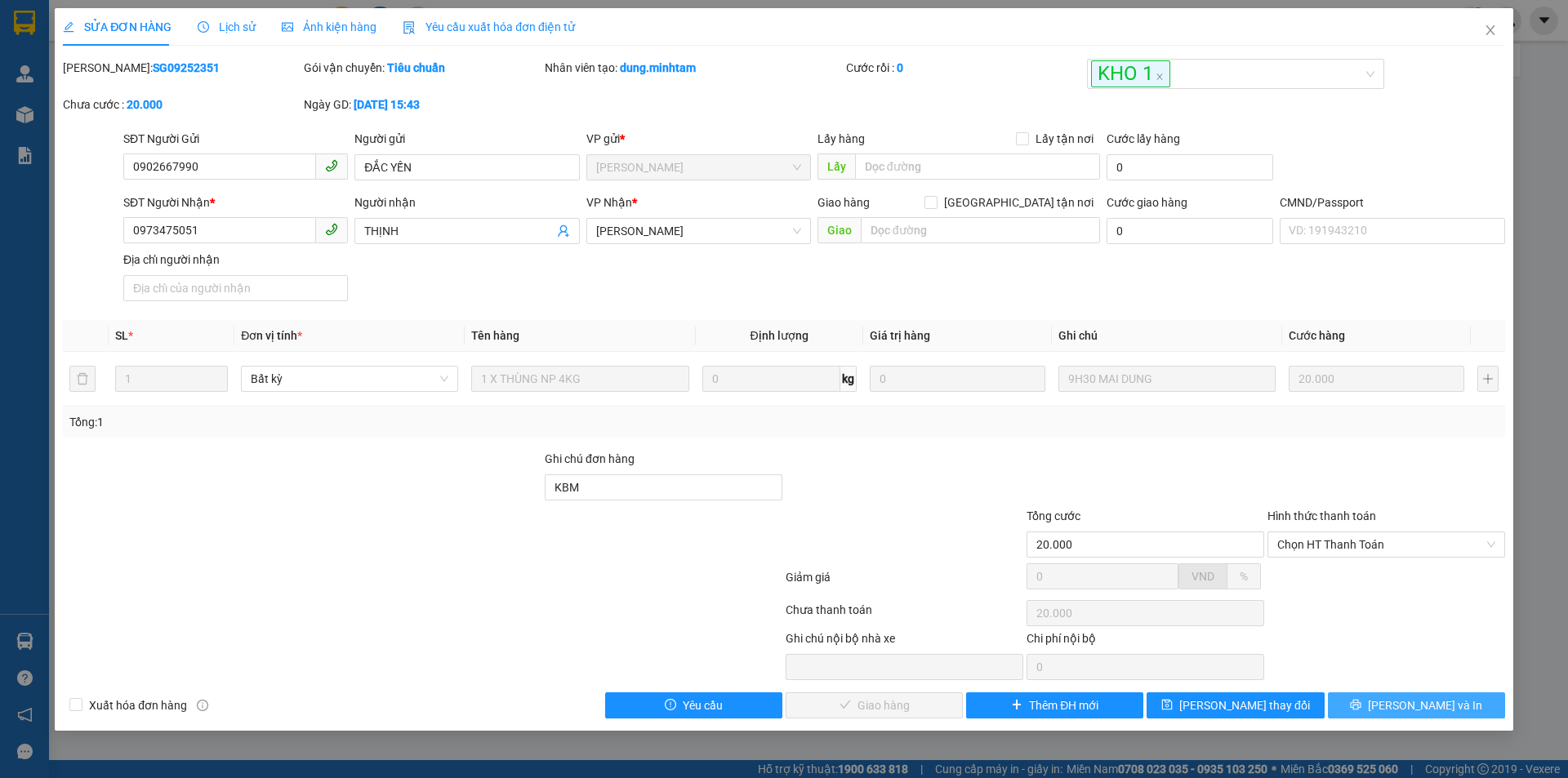
click at [1416, 708] on span "Lưu và In" at bounding box center [1426, 705] width 115 height 18
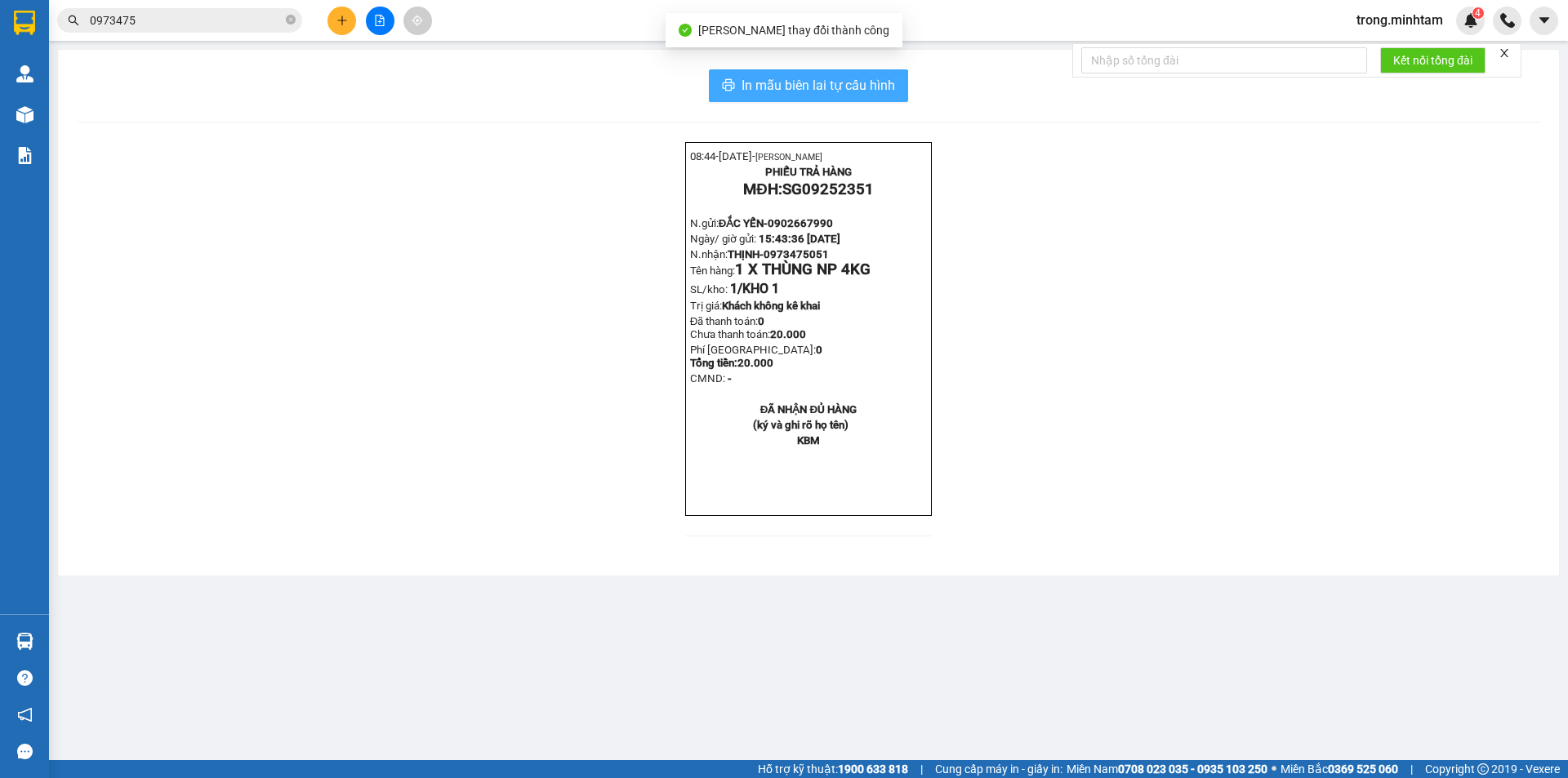
click at [881, 95] on span "In mẫu biên lai tự cấu hình" at bounding box center [819, 85] width 153 height 20
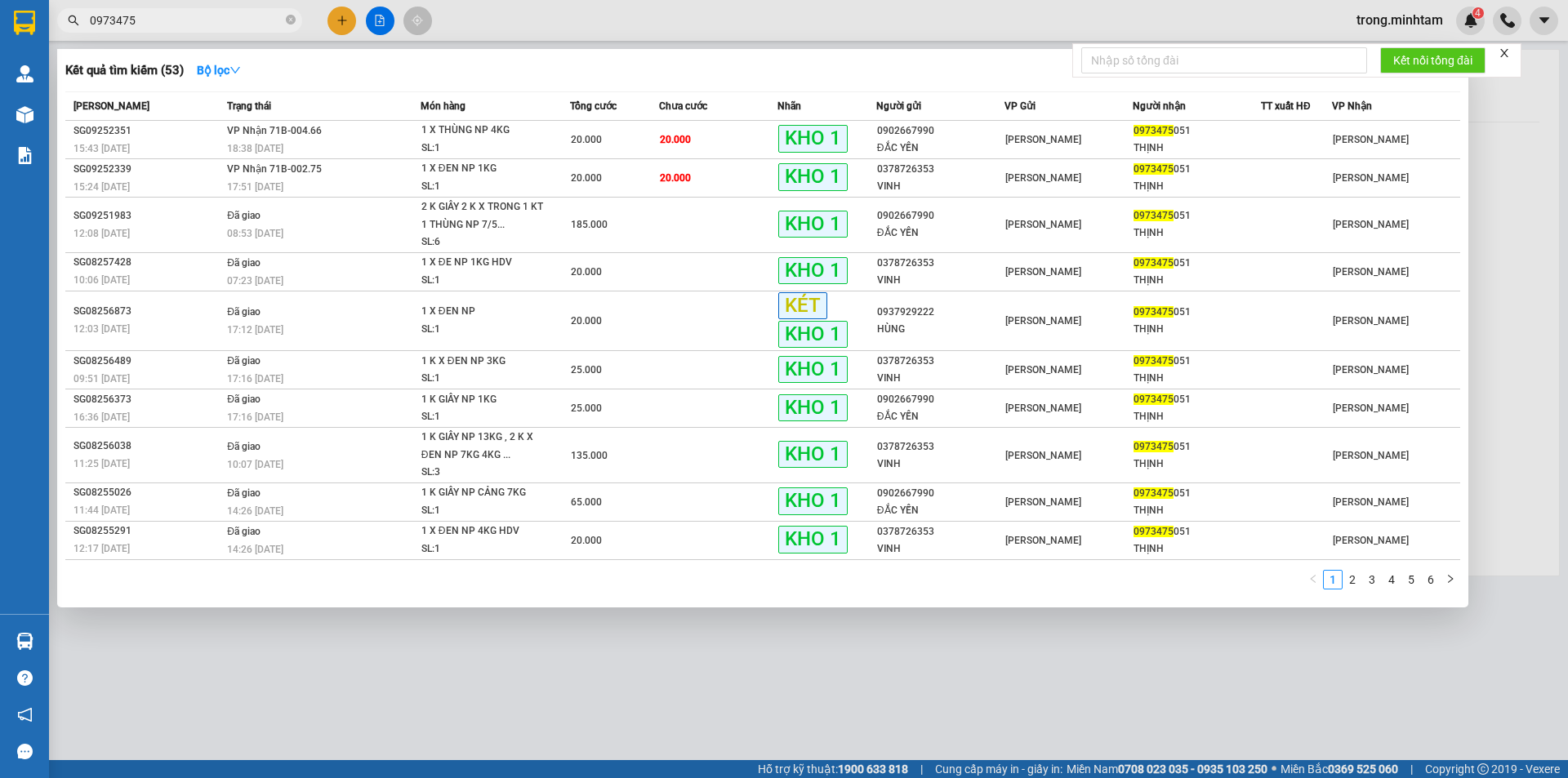
click at [203, 16] on input "0973475" at bounding box center [186, 20] width 193 height 18
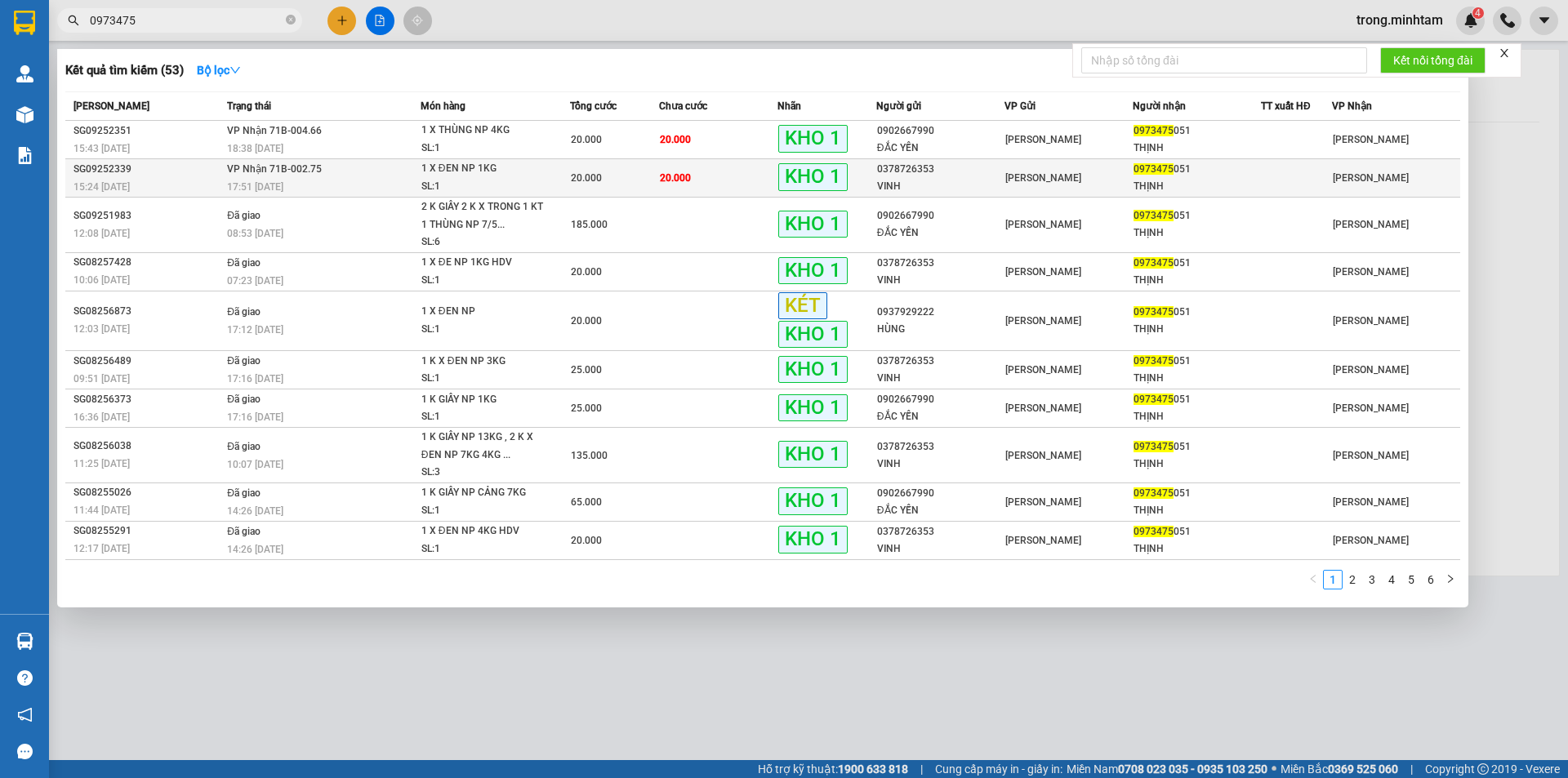
click at [409, 173] on td "VP Nhận 71B-002.75 17:51 - 10/09" at bounding box center [322, 179] width 198 height 39
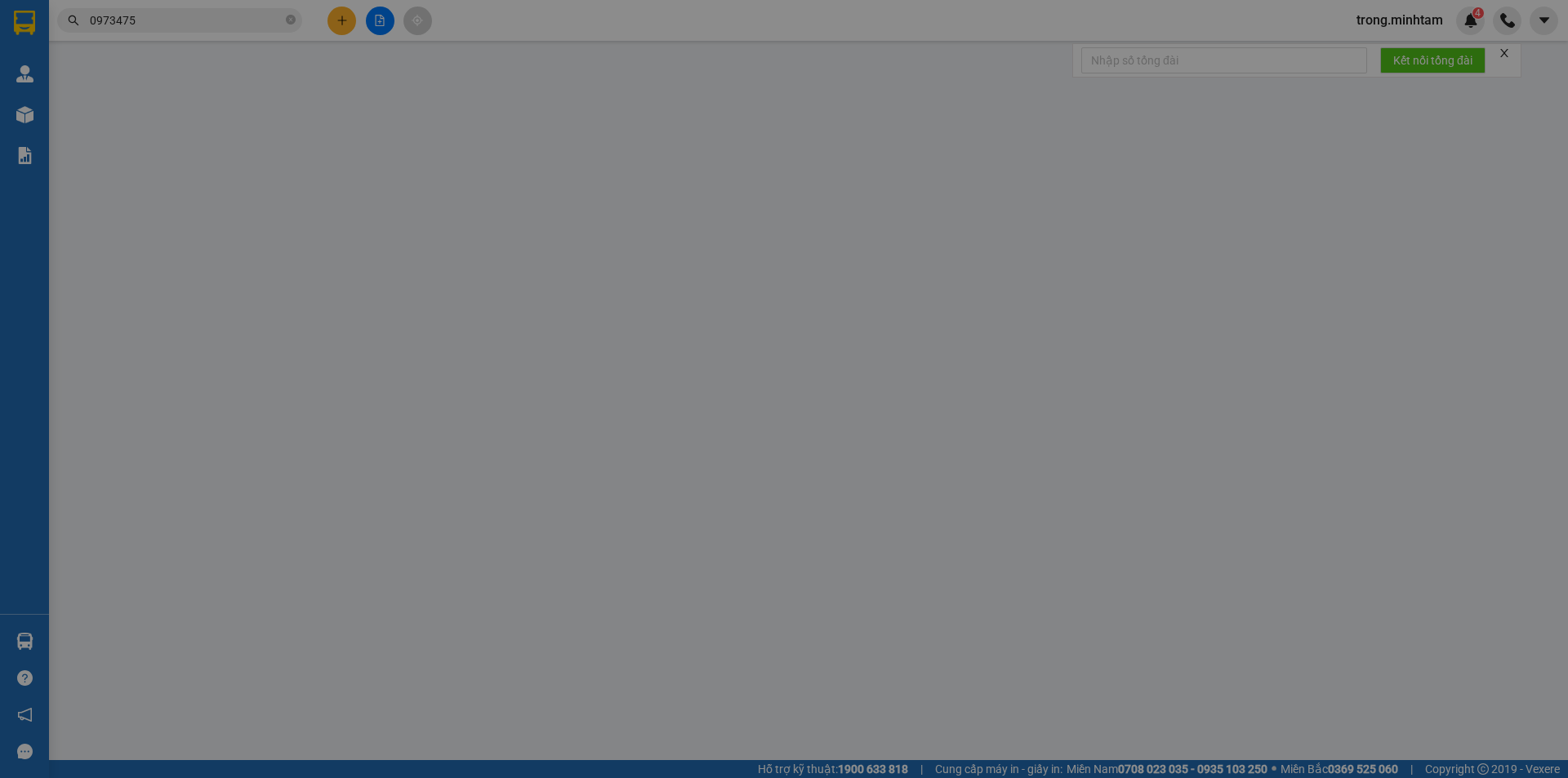
type input "0378726353"
type input "VINH"
type input "0973475051"
type input "THỊNH"
type input "KBM"
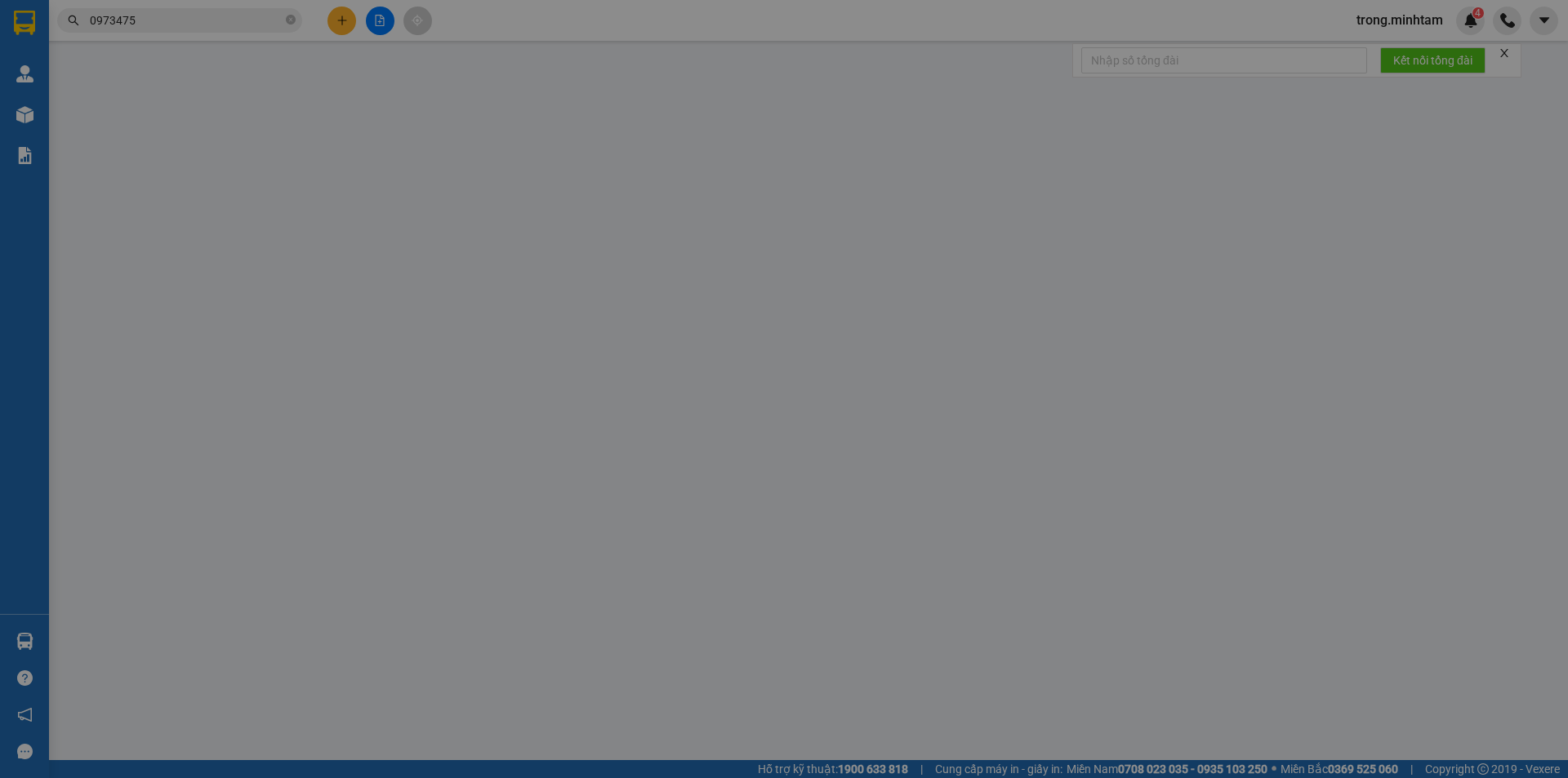
type input "20.000"
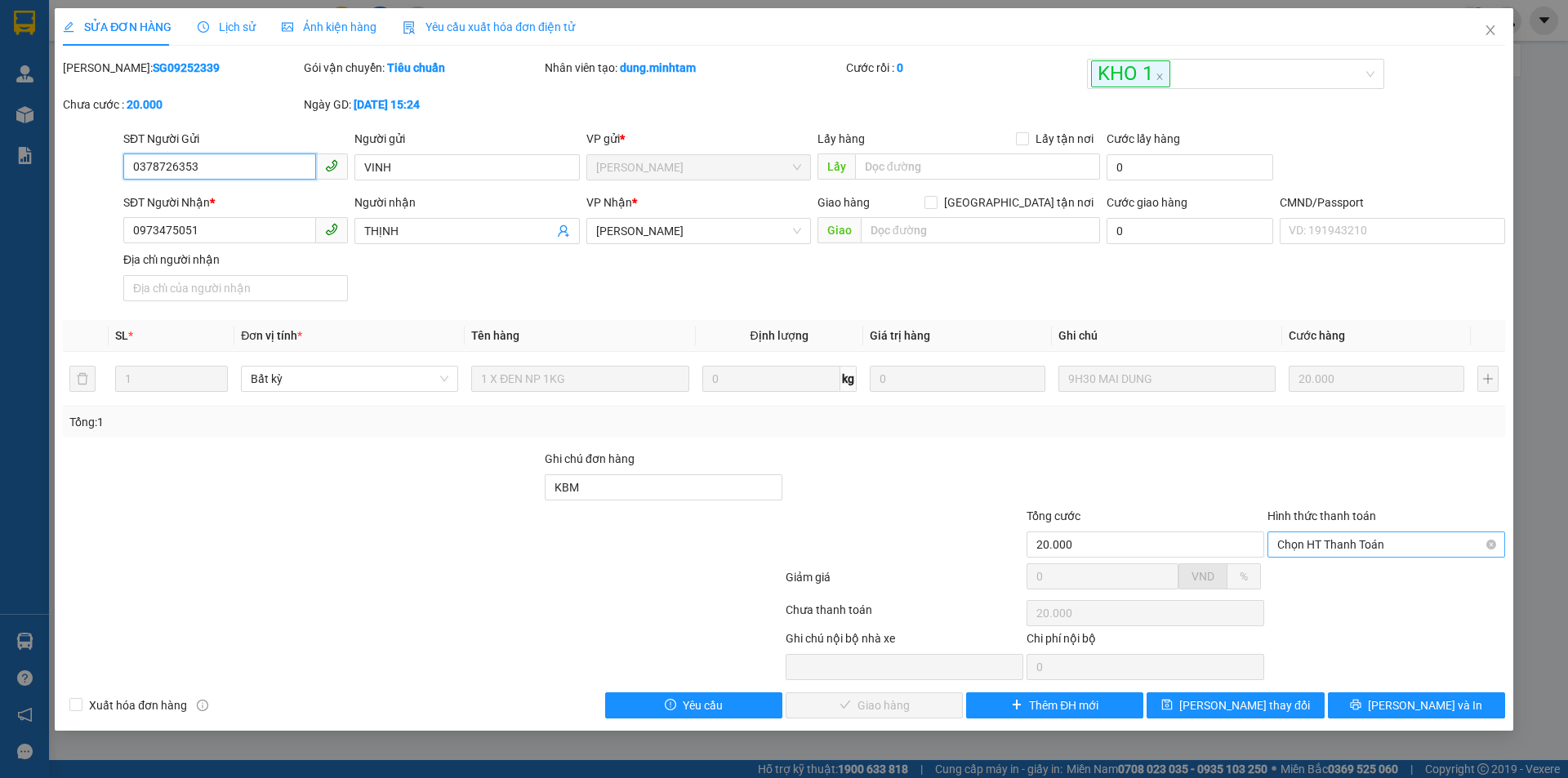
drag, startPoint x: 1313, startPoint y: 536, endPoint x: 1317, endPoint y: 557, distance: 21.4
click at [1314, 536] on span "Chọn HT Thanh Toán" at bounding box center [1386, 544] width 218 height 24
click at [1315, 572] on div "Tại văn phòng" at bounding box center [1386, 577] width 218 height 18
type input "0"
click at [867, 701] on span "Lưu và Giao hàng" at bounding box center [895, 705] width 157 height 18
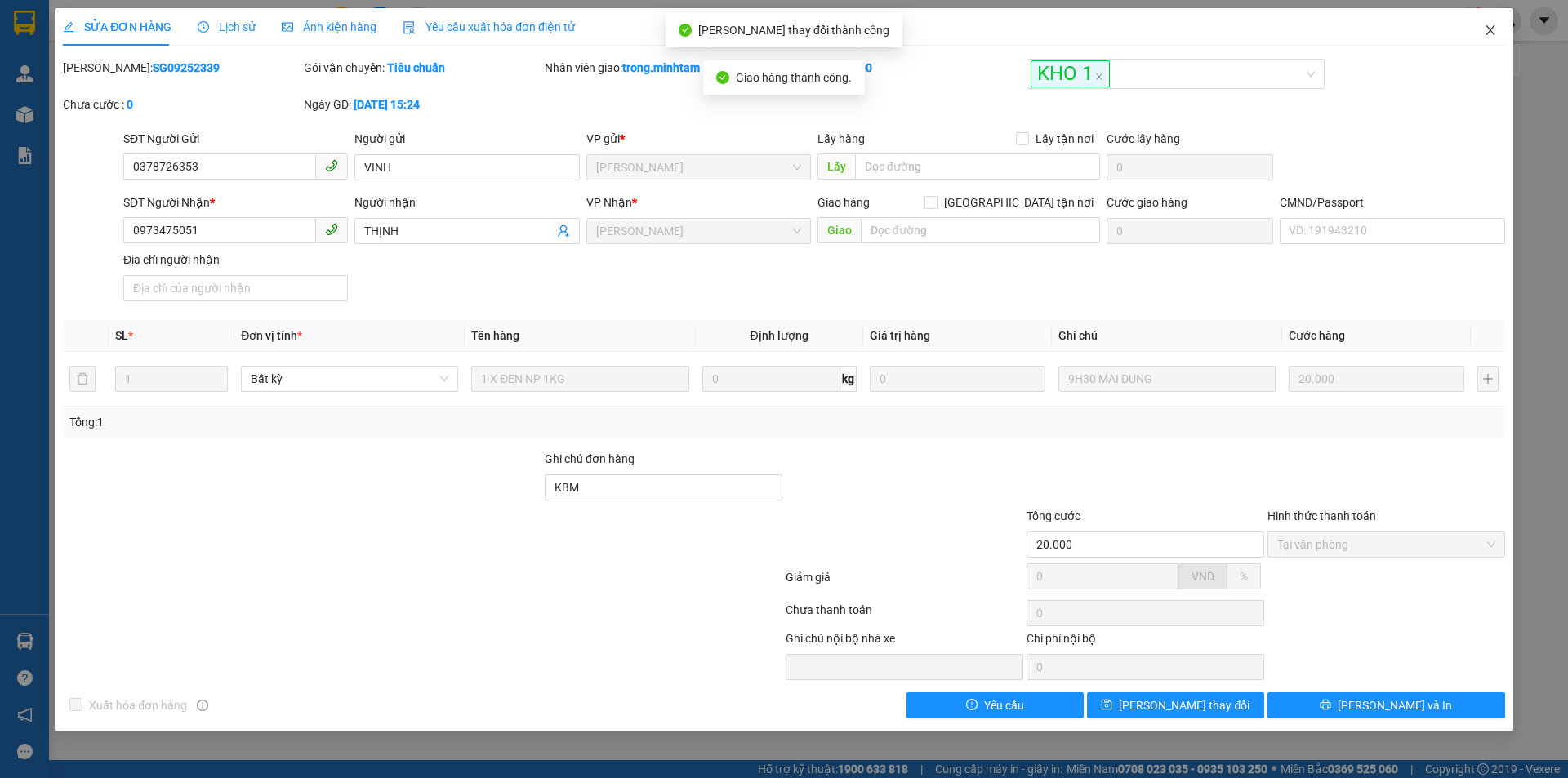
click at [1497, 29] on span "Close" at bounding box center [1491, 31] width 45 height 45
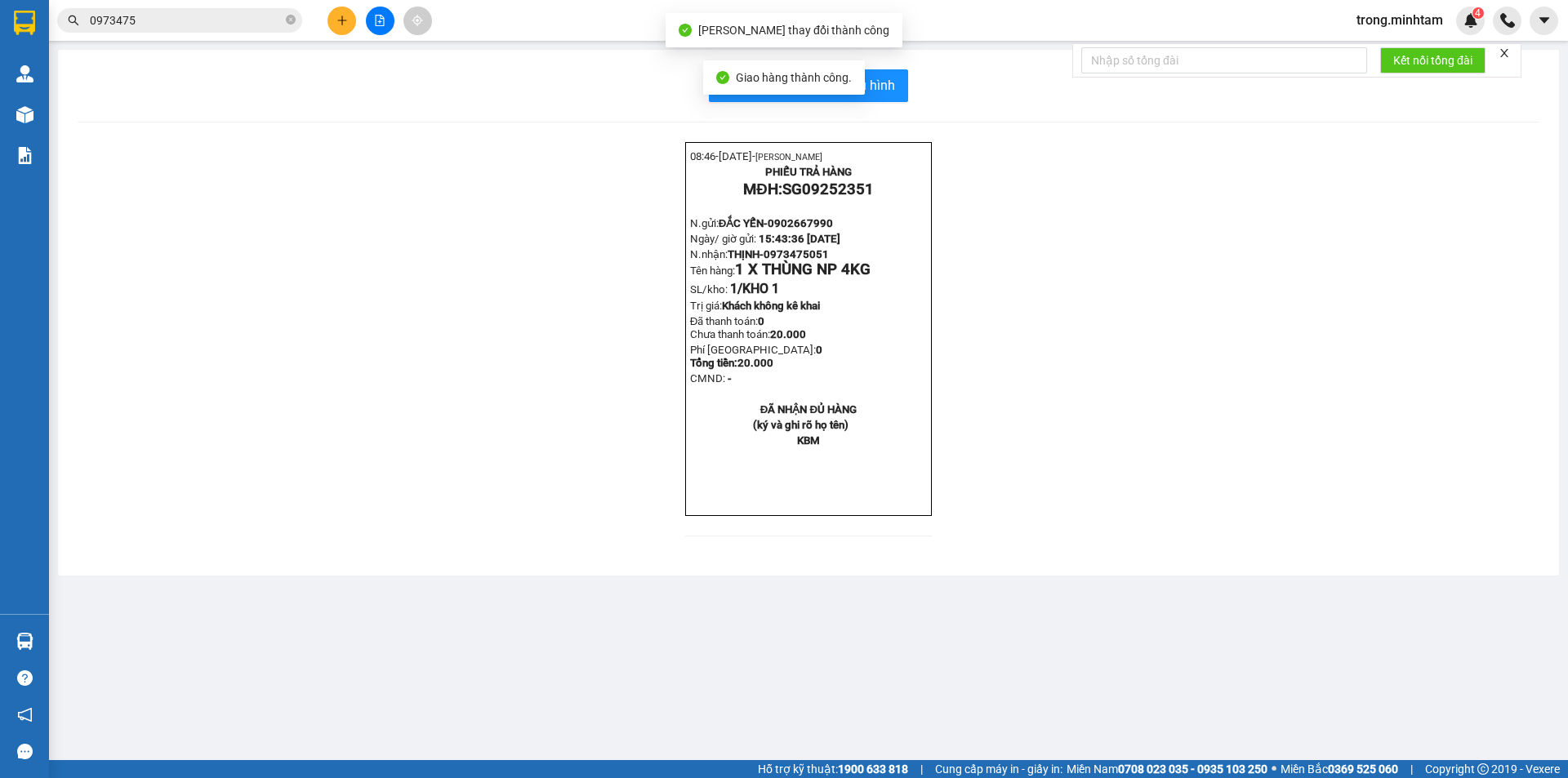
click at [211, 24] on input "0973475" at bounding box center [186, 20] width 193 height 18
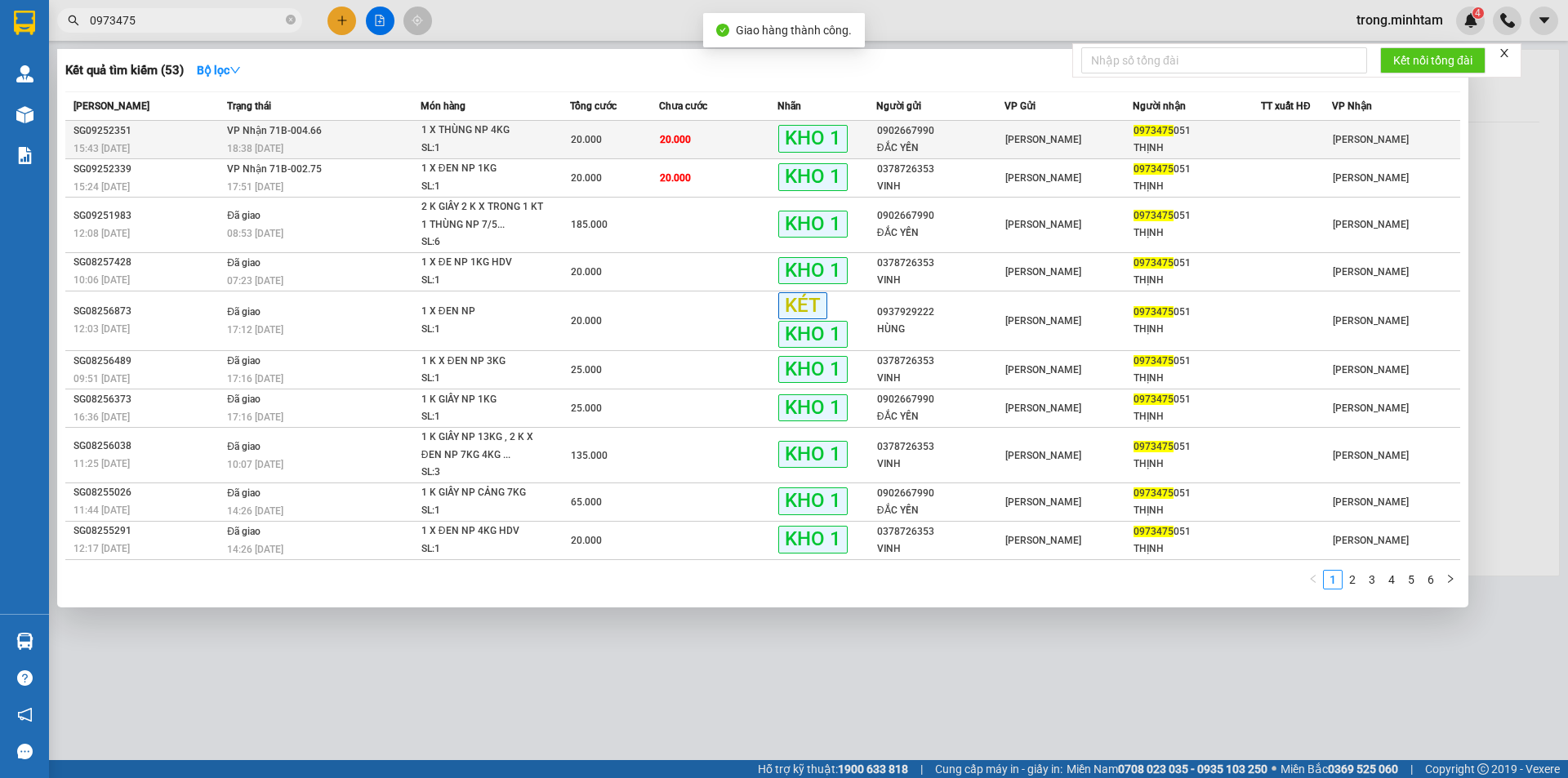
click at [899, 147] on div "ĐẮC YẾN" at bounding box center [941, 148] width 126 height 17
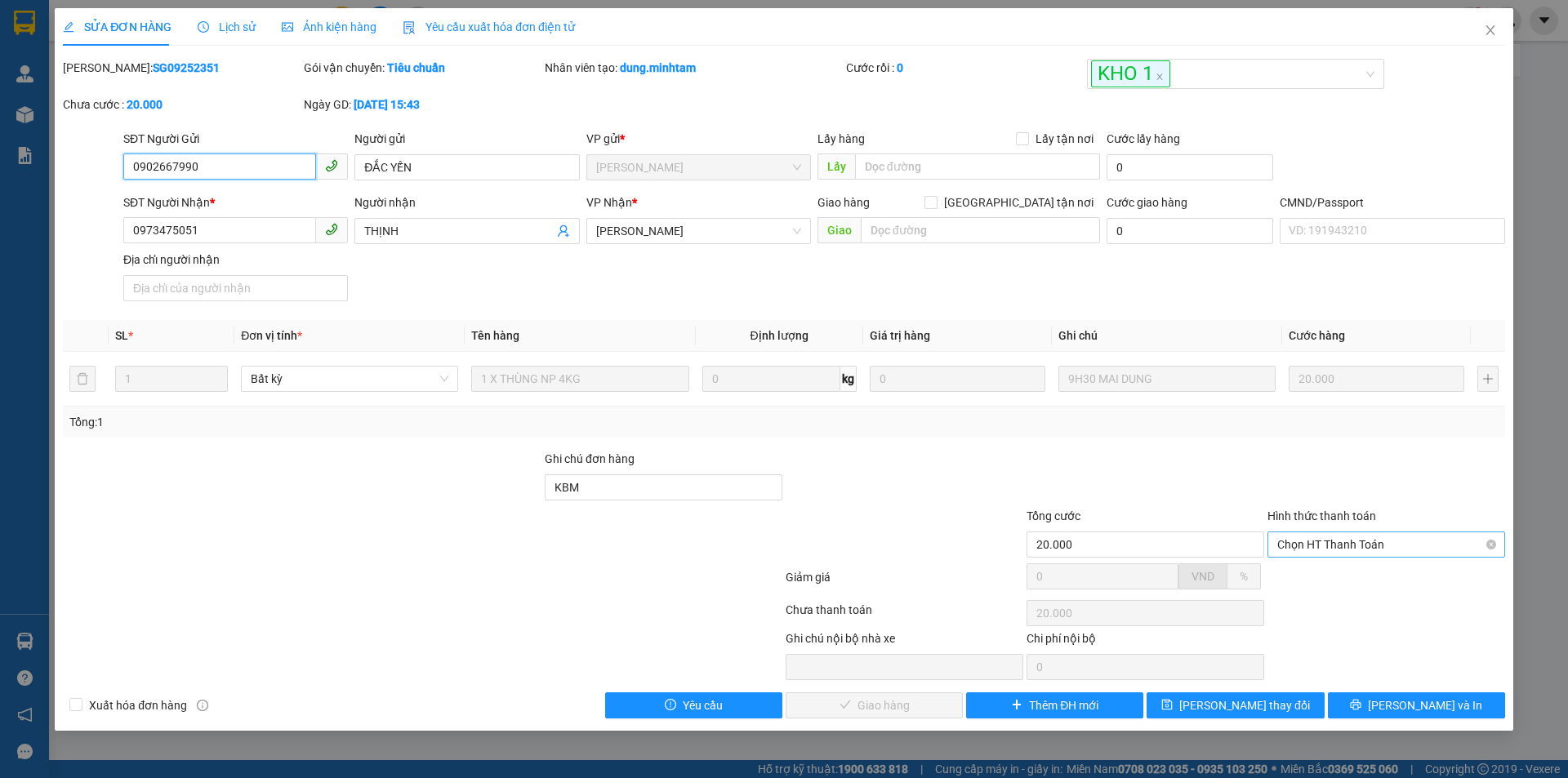
click at [1366, 546] on span "Chọn HT Thanh Toán" at bounding box center [1386, 544] width 218 height 24
click at [1349, 566] on div "Tại văn phòng" at bounding box center [1386, 577] width 237 height 26
type input "0"
click at [927, 700] on span "Lưu và Giao hàng" at bounding box center [895, 705] width 157 height 18
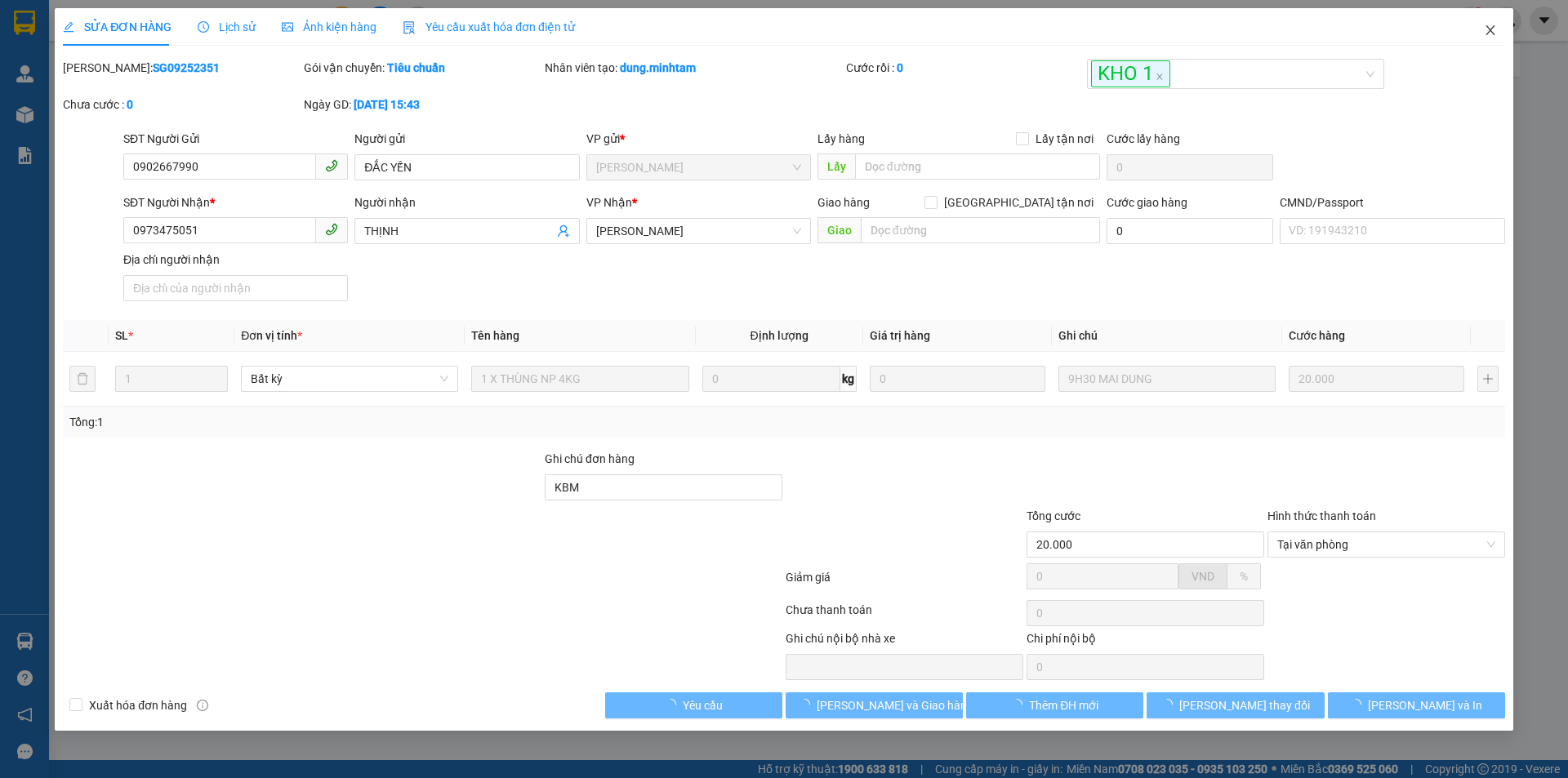
click at [1491, 34] on icon "close" at bounding box center [1491, 30] width 13 height 13
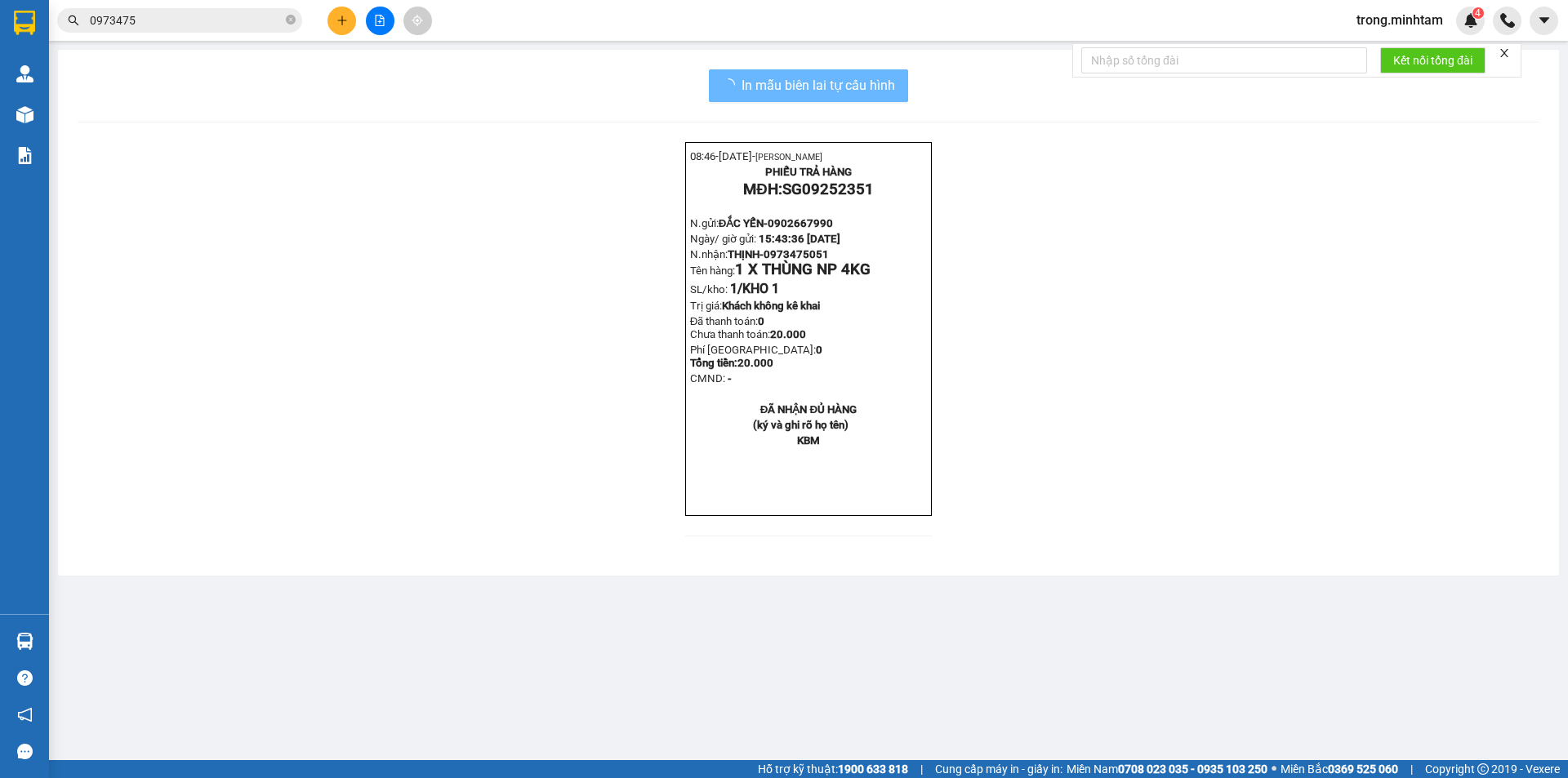
click at [1503, 51] on icon "close" at bounding box center [1505, 53] width 12 height 12
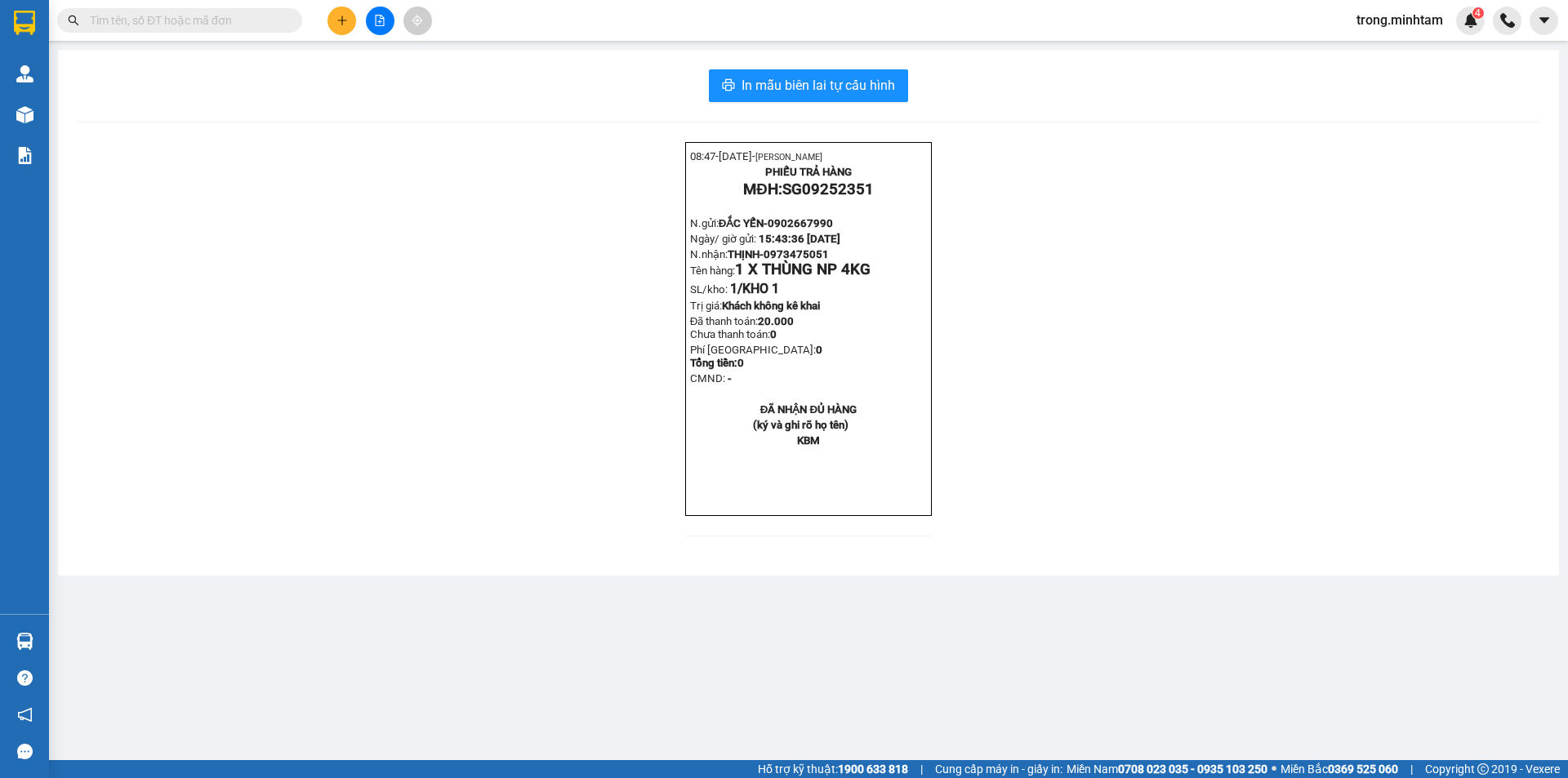
click at [184, 14] on input "text" at bounding box center [186, 20] width 193 height 18
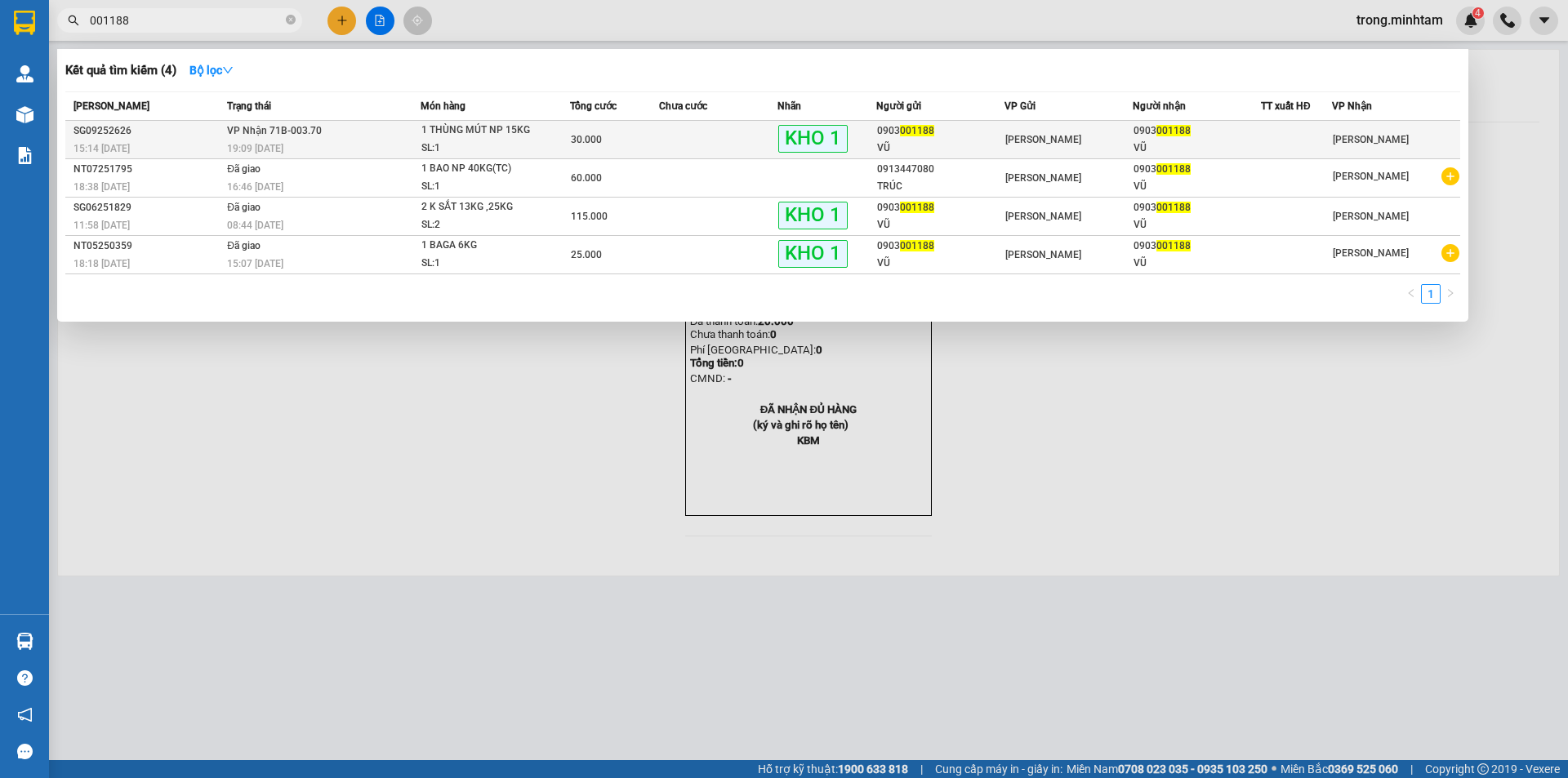
type input "001188"
click at [861, 132] on div "KHO 1" at bounding box center [826, 139] width 97 height 29
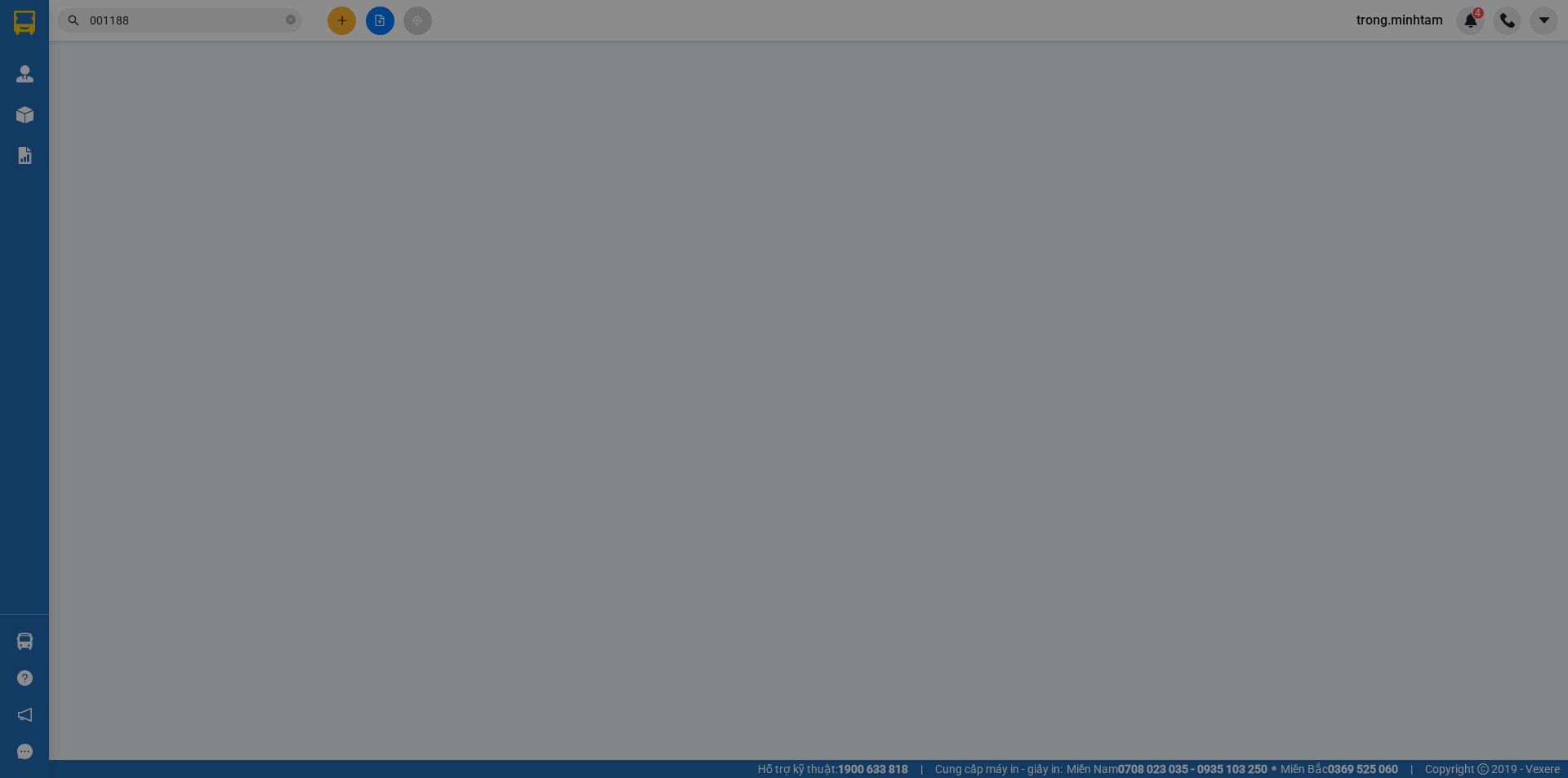
type input "0903001188"
type input "VŨ"
type input "0903001188"
type input "VŨ"
type input "KBM"
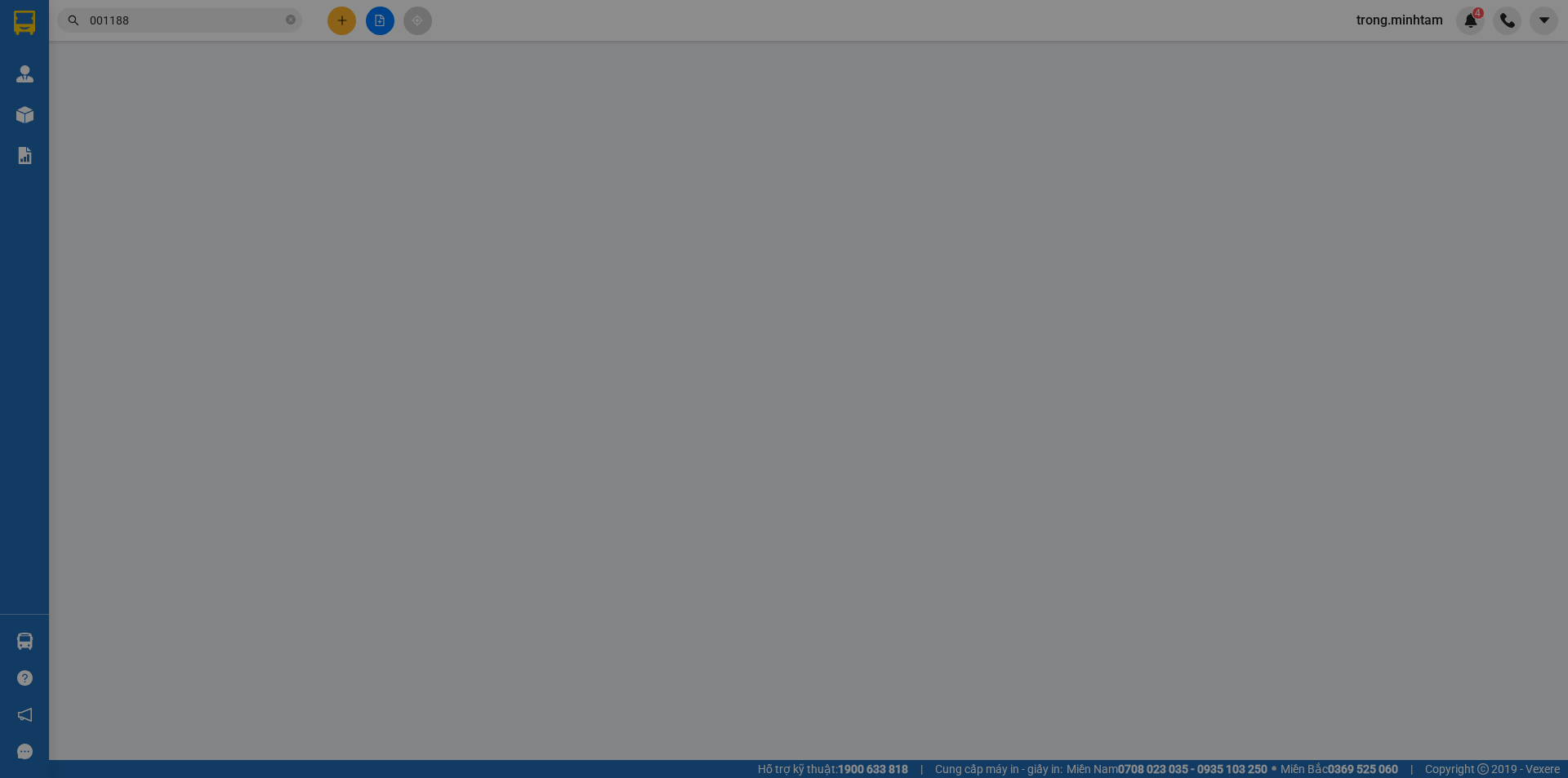
type input "30.000"
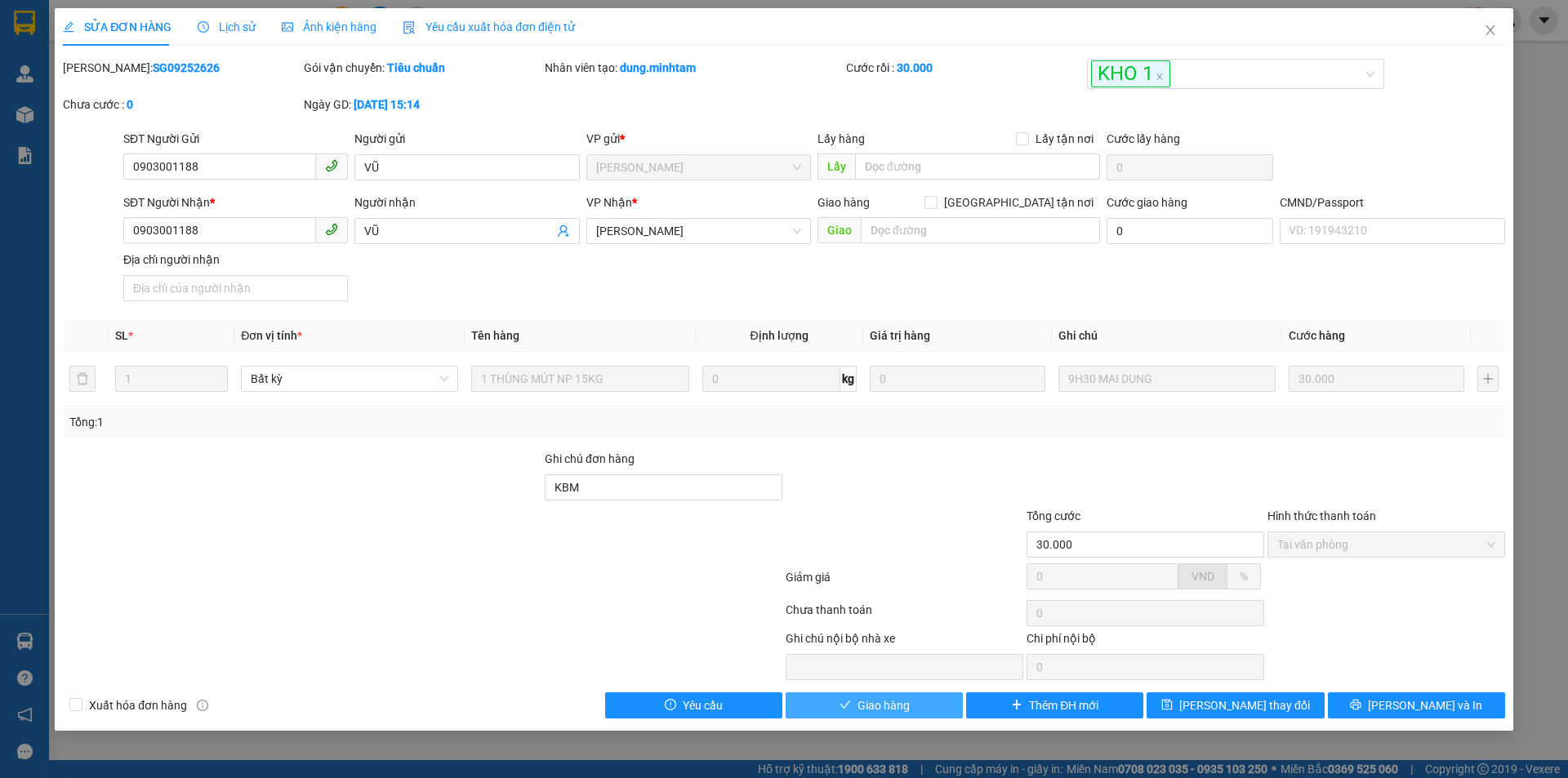
click at [872, 713] on span "Giao hàng" at bounding box center [883, 705] width 52 height 18
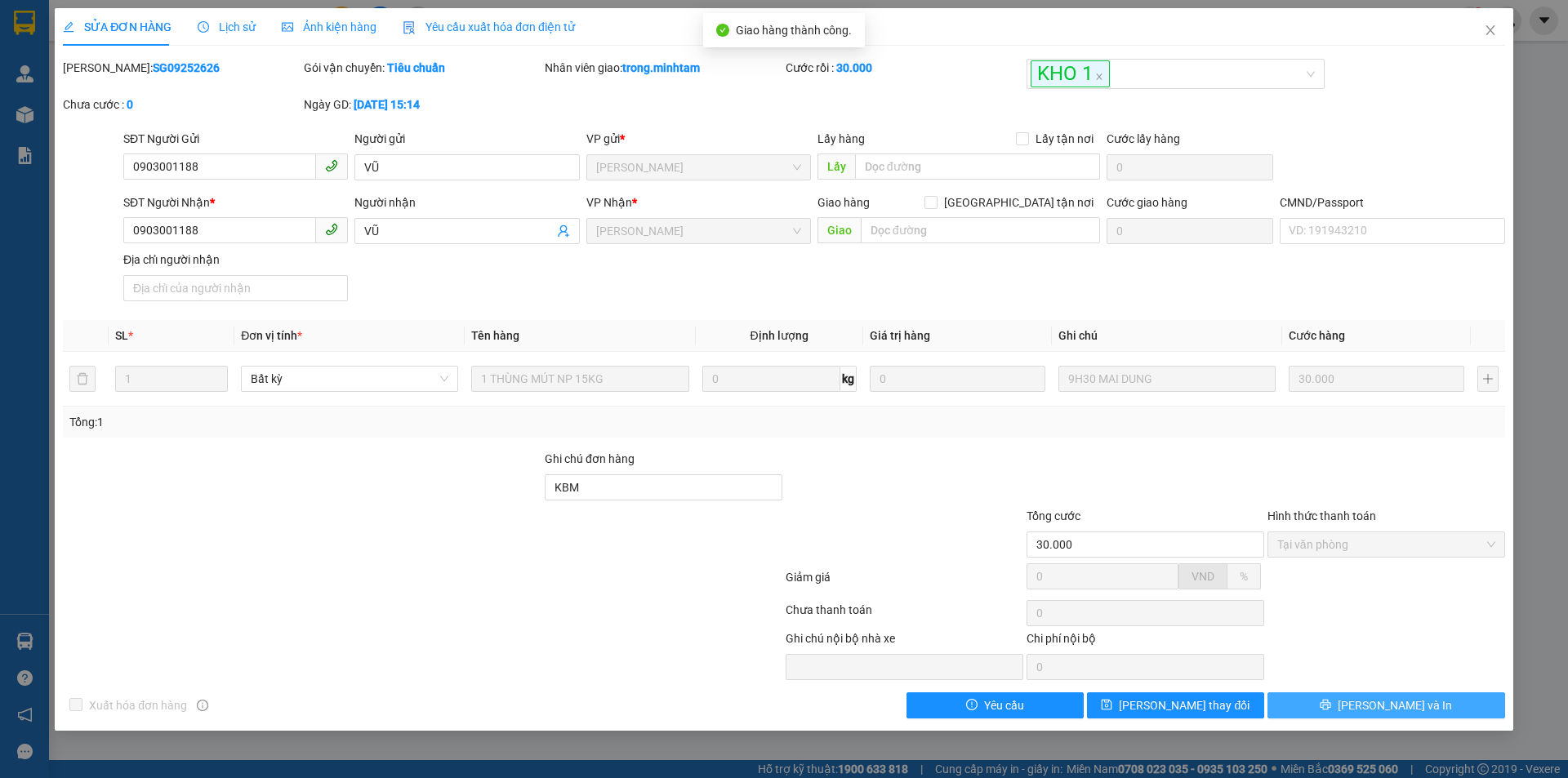
click at [1454, 710] on button "Lưu và In" at bounding box center [1386, 705] width 237 height 26
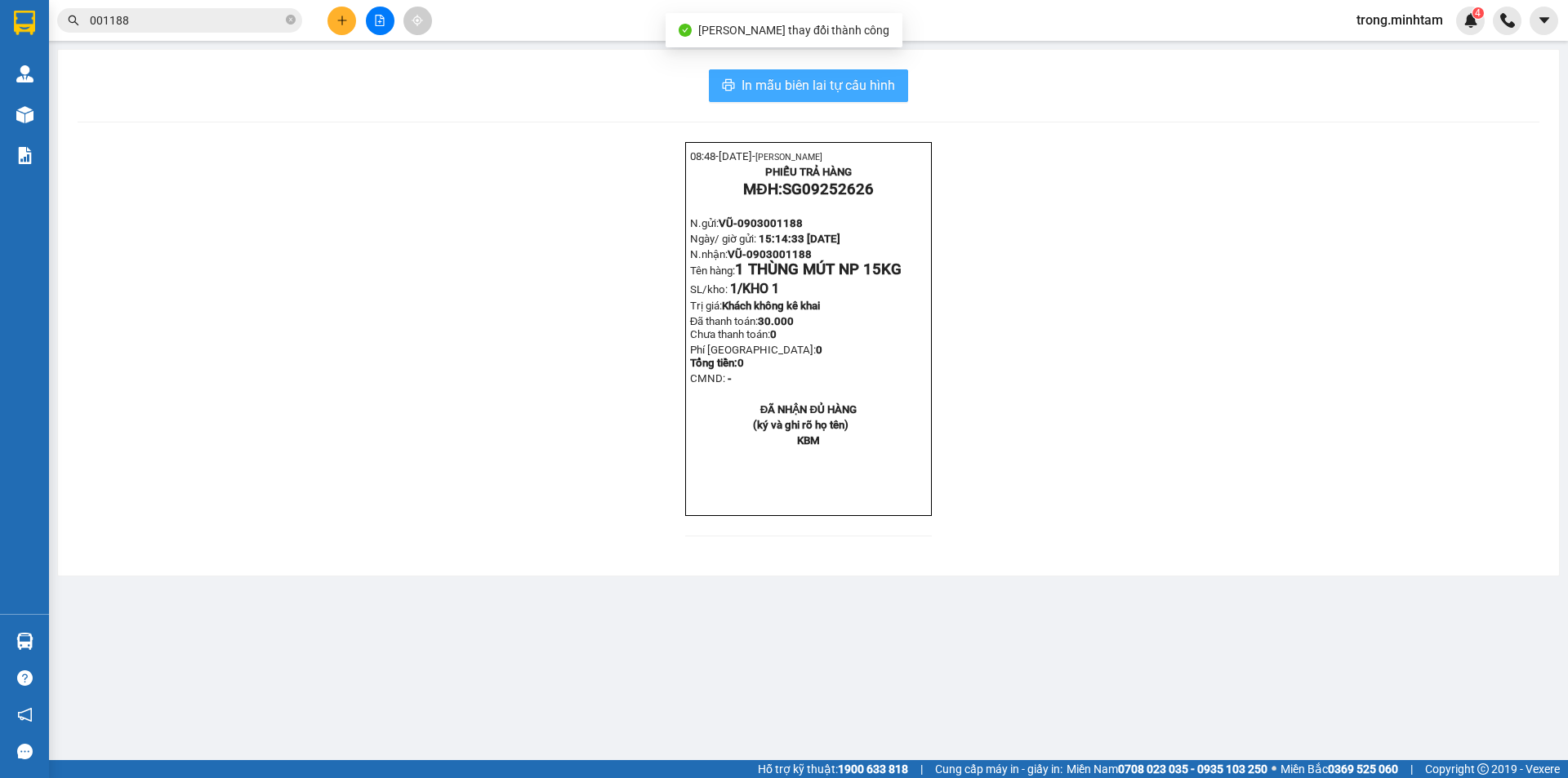
click at [780, 84] on span "In mẫu biên lai tự cấu hình" at bounding box center [819, 85] width 153 height 20
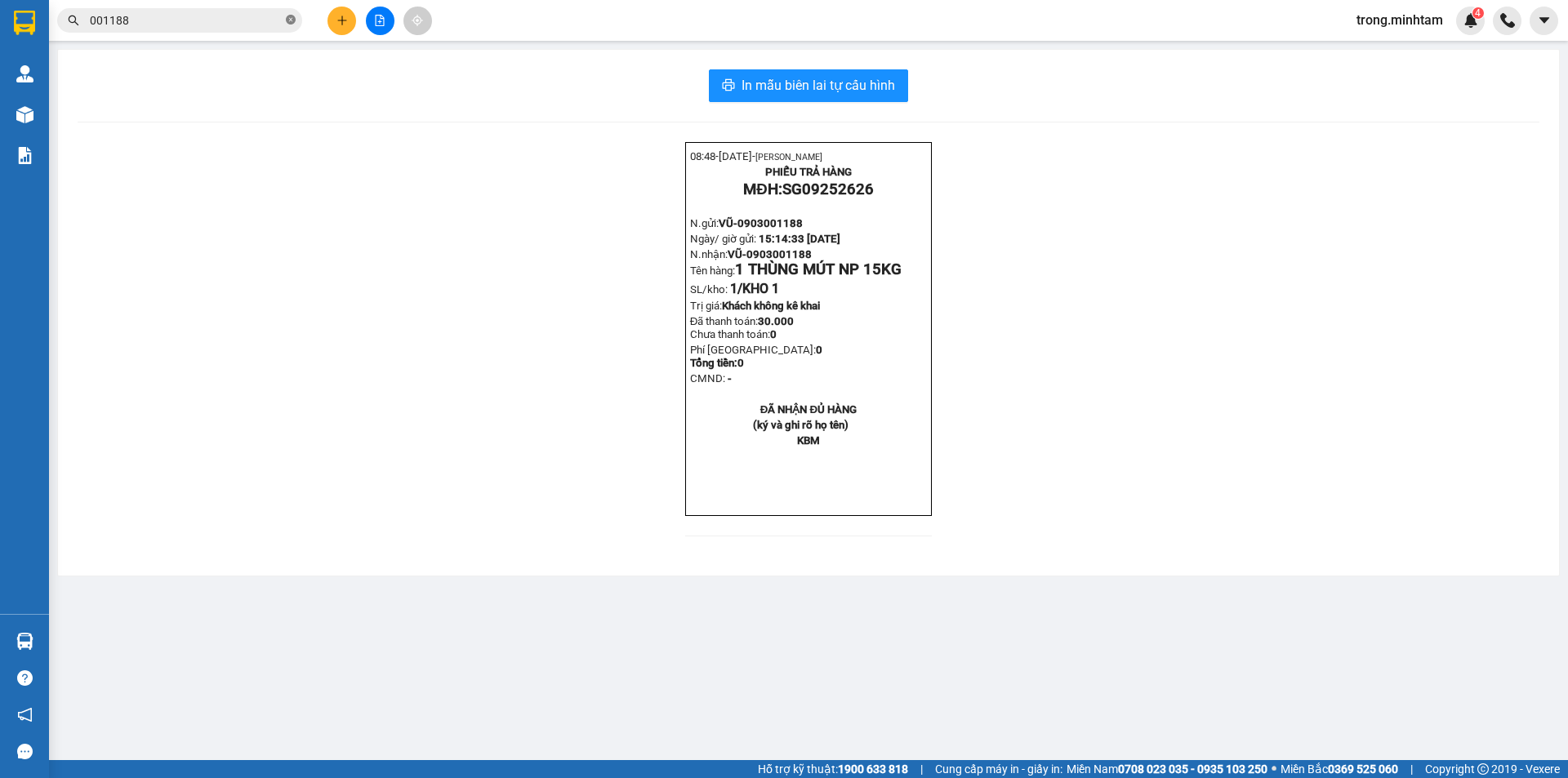
click at [286, 20] on icon "close-circle" at bounding box center [291, 19] width 10 height 10
click at [227, 17] on input "text" at bounding box center [186, 20] width 193 height 18
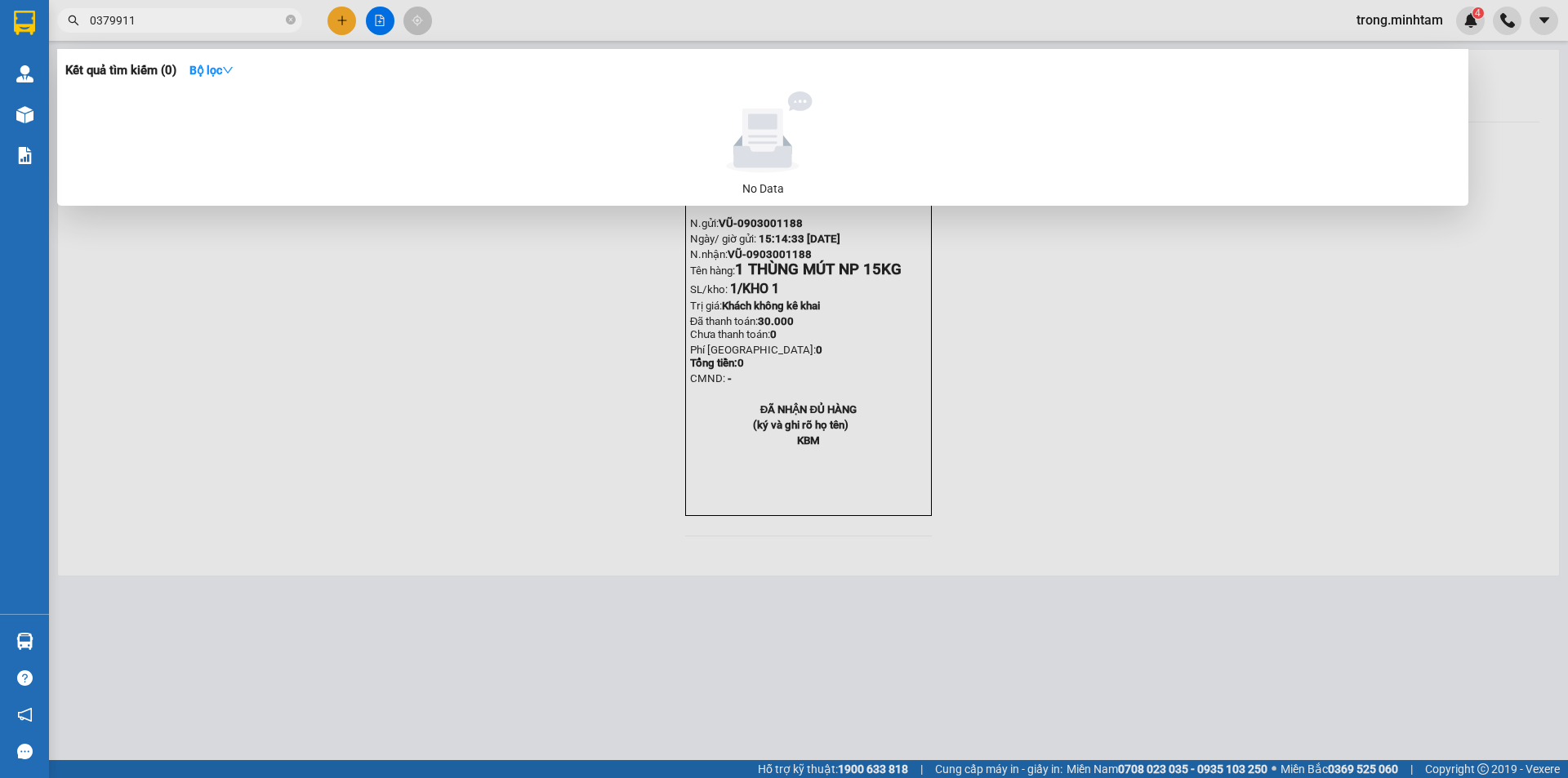
click at [109, 19] on input "0379911" at bounding box center [186, 20] width 193 height 18
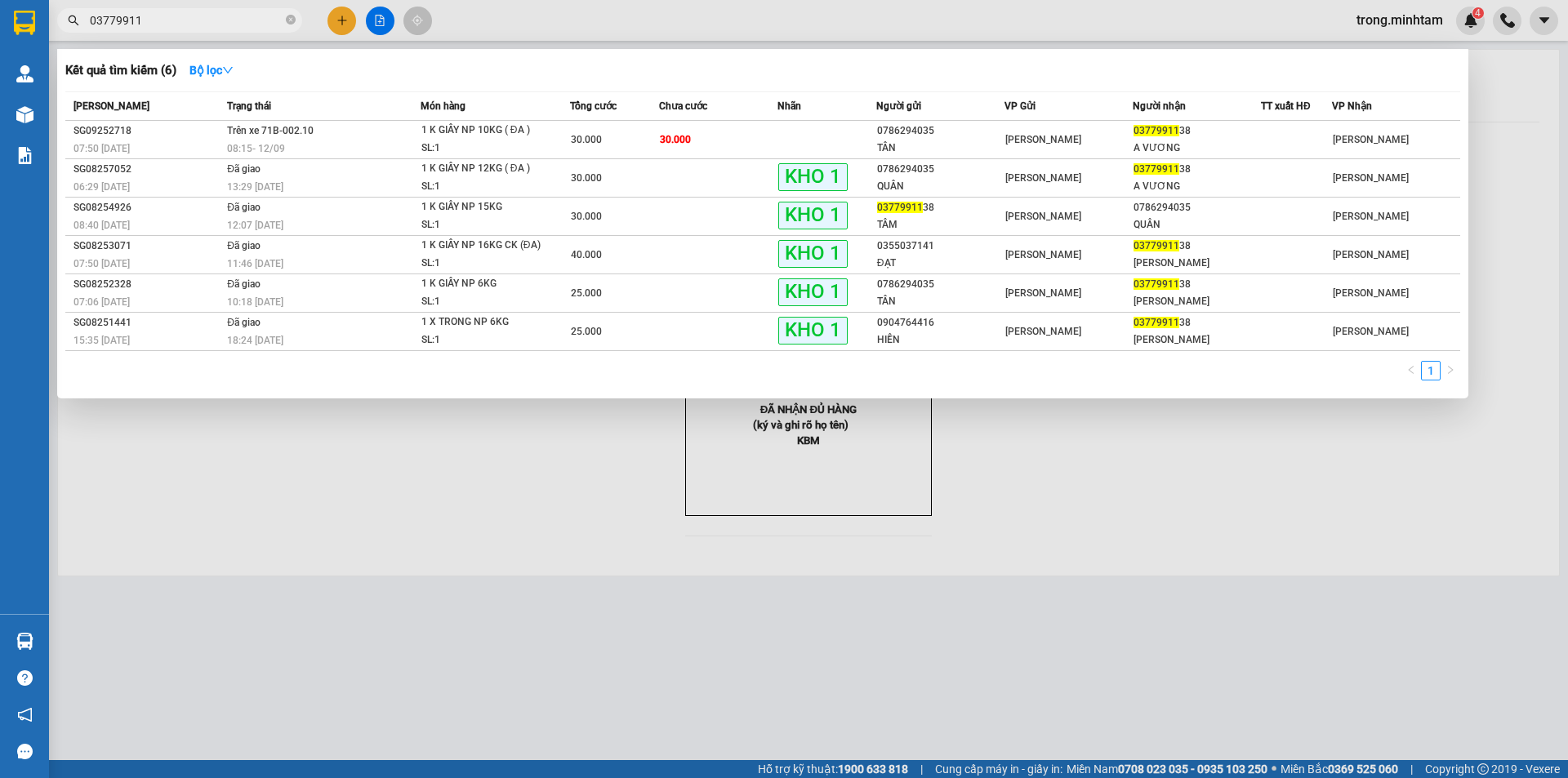
click at [218, 19] on input "03779911" at bounding box center [186, 20] width 193 height 18
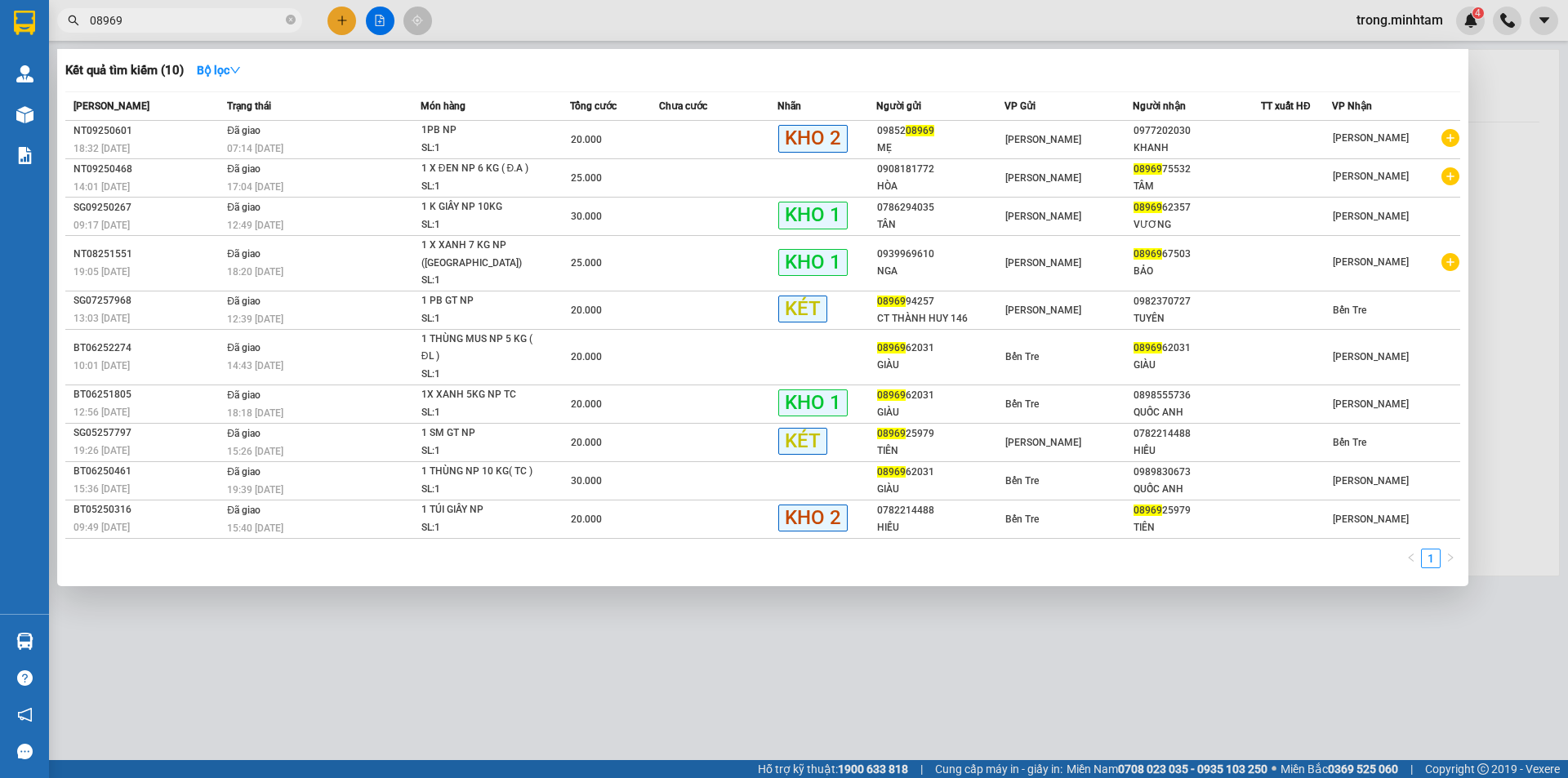
click at [238, 24] on input "08969" at bounding box center [186, 20] width 193 height 18
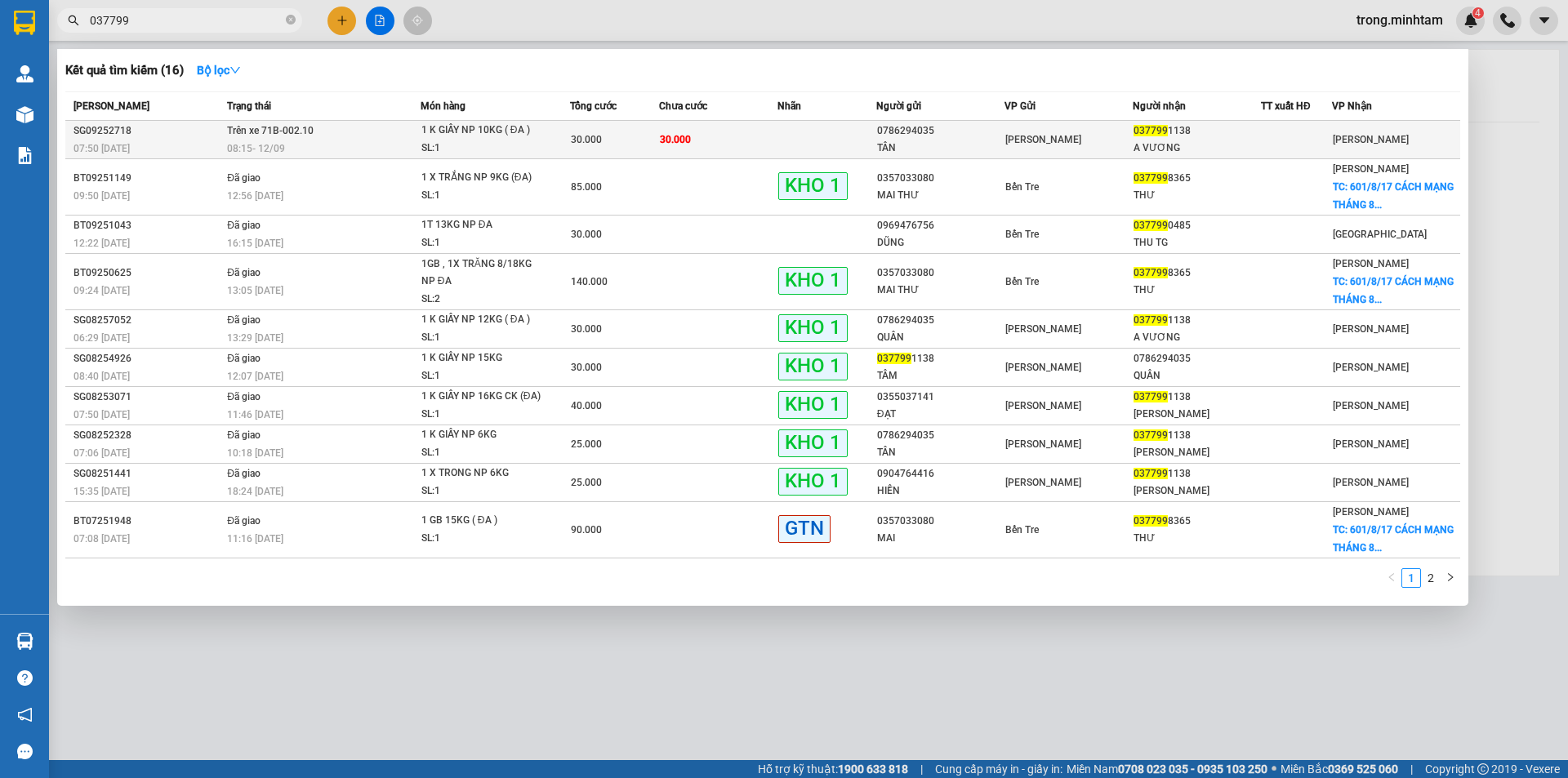
type input "037799"
click at [621, 139] on div "30.000" at bounding box center [615, 139] width 88 height 18
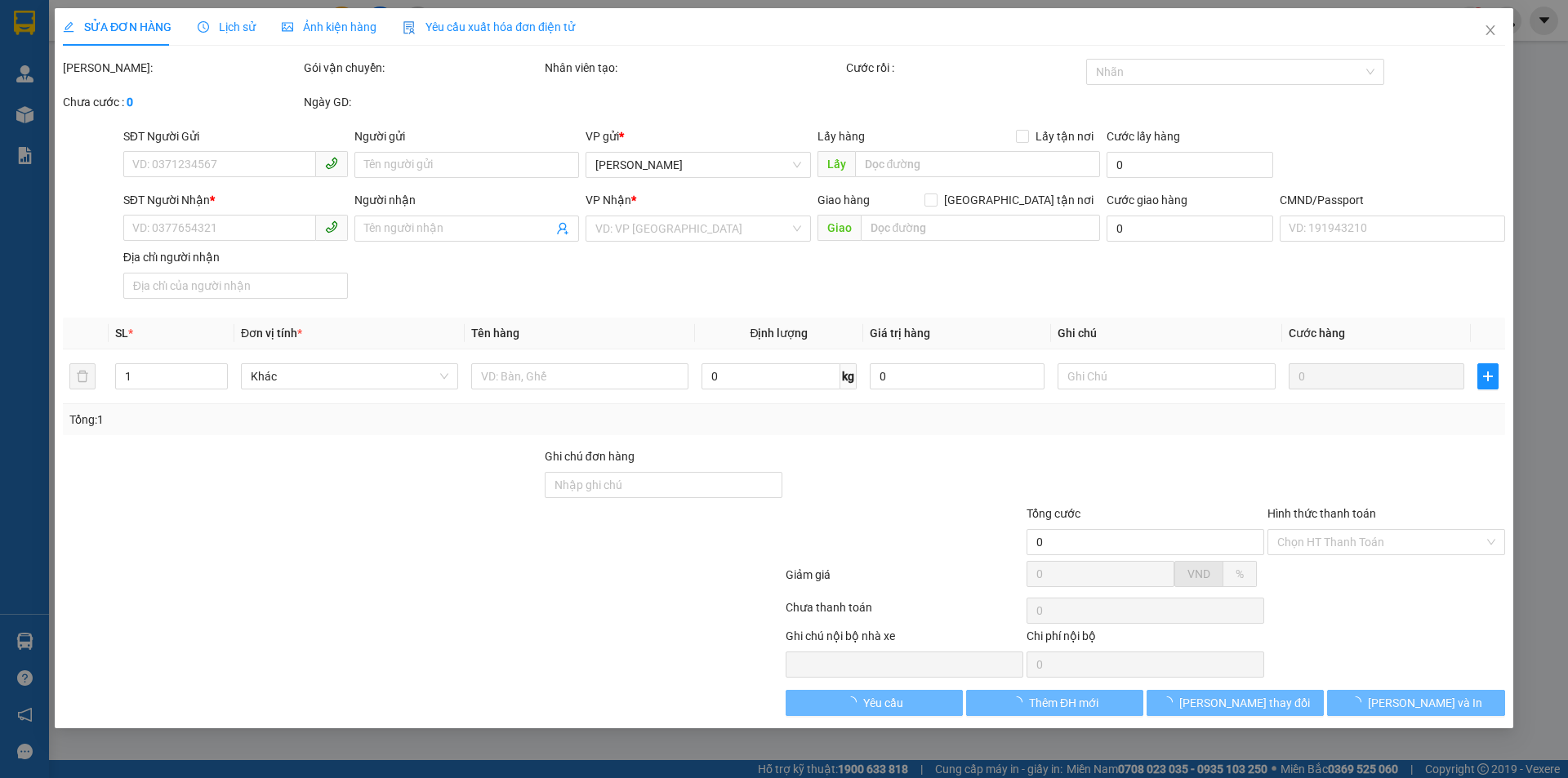
type input "0786294035"
type input "TÂN"
type input "0377991138"
type input "A VƯƠNG"
type input "30.000"
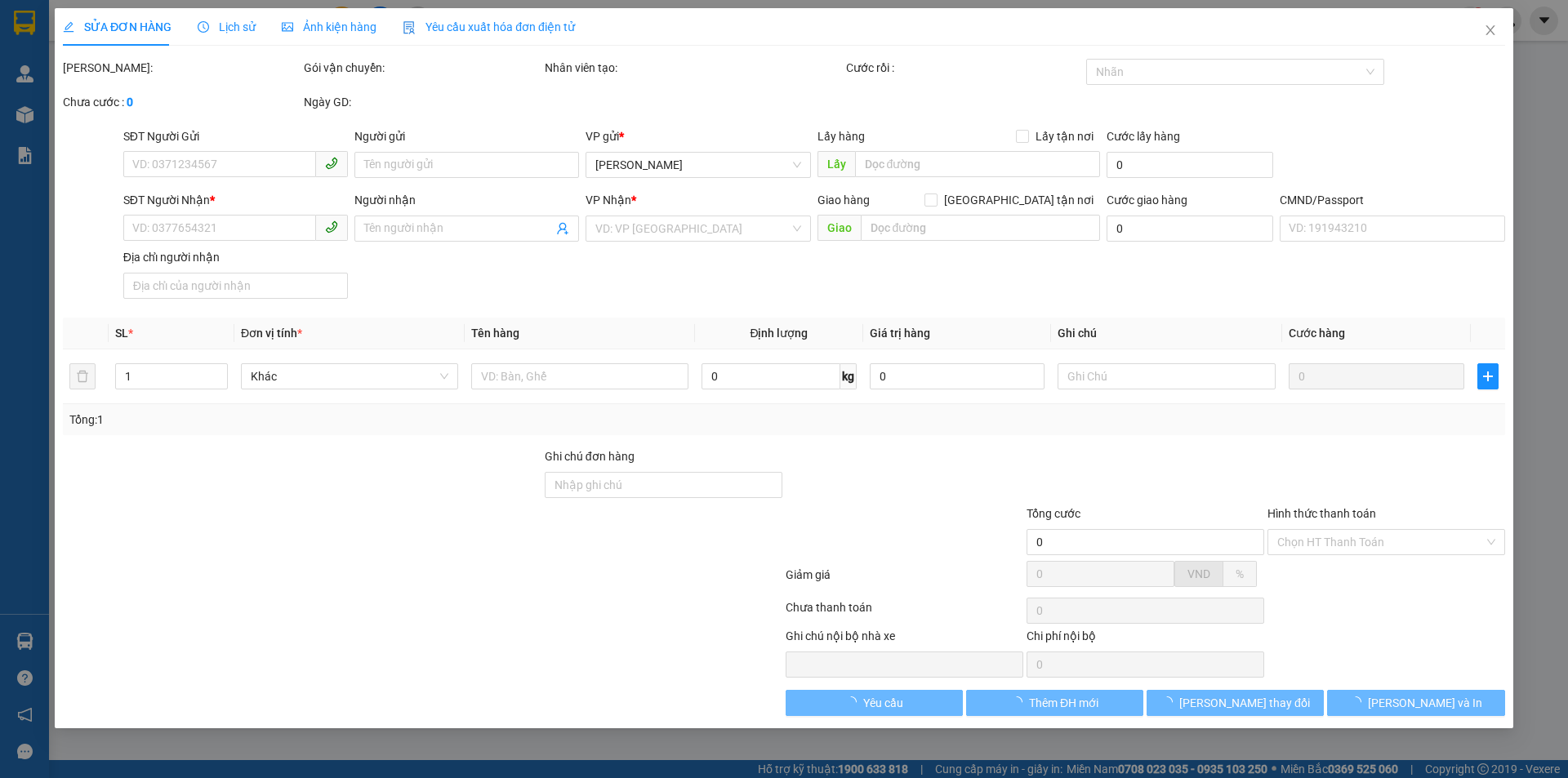
type input "30.000"
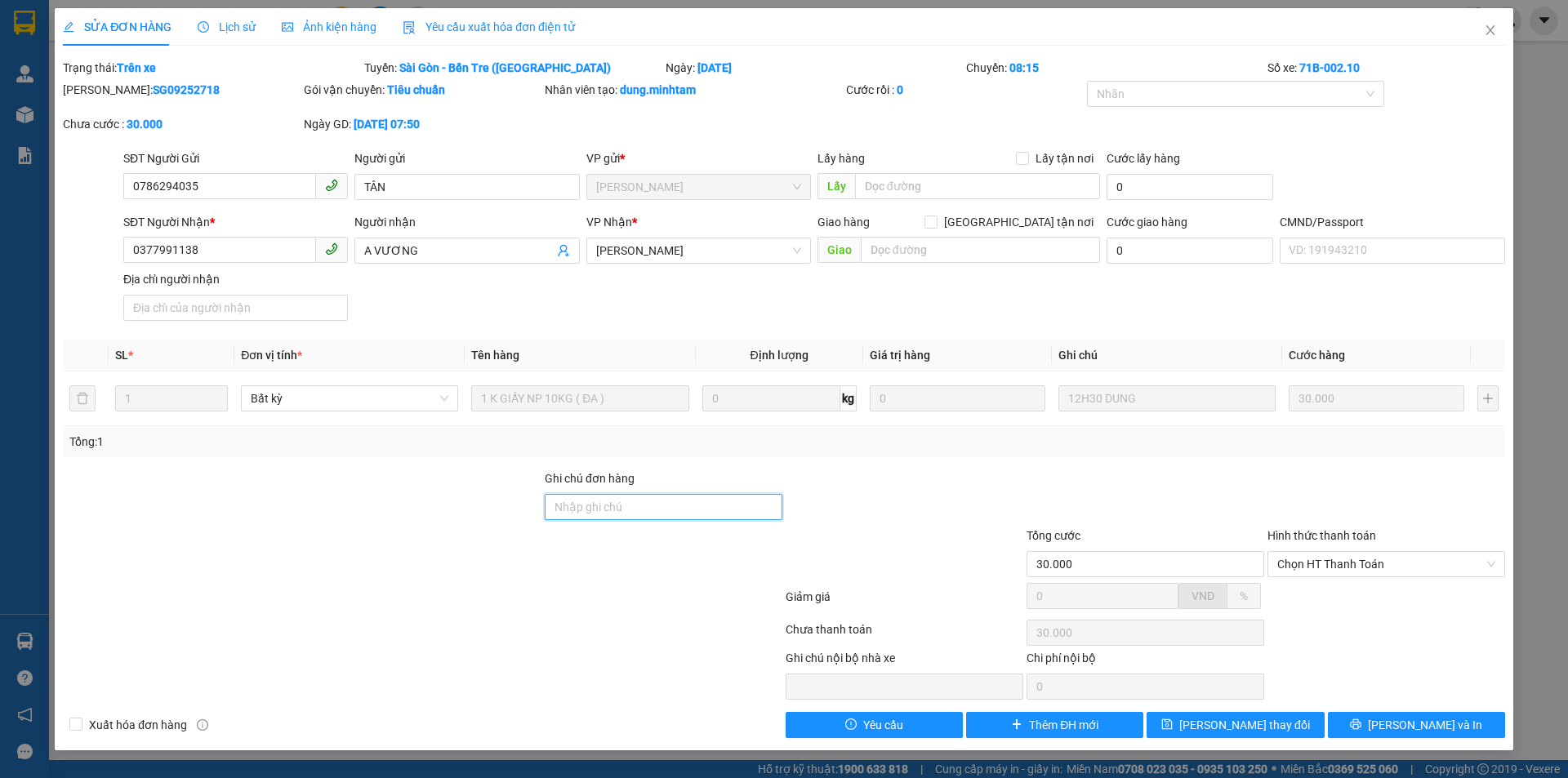
click at [647, 508] on input "Ghi chú đơn hàng" at bounding box center [664, 507] width 237 height 26
type input "GIAO Ở CỔNG CHÀO AN PHƯỚC KHOẢNG 14H"
click at [1210, 724] on button "Lưu thay đổi" at bounding box center [1235, 725] width 177 height 26
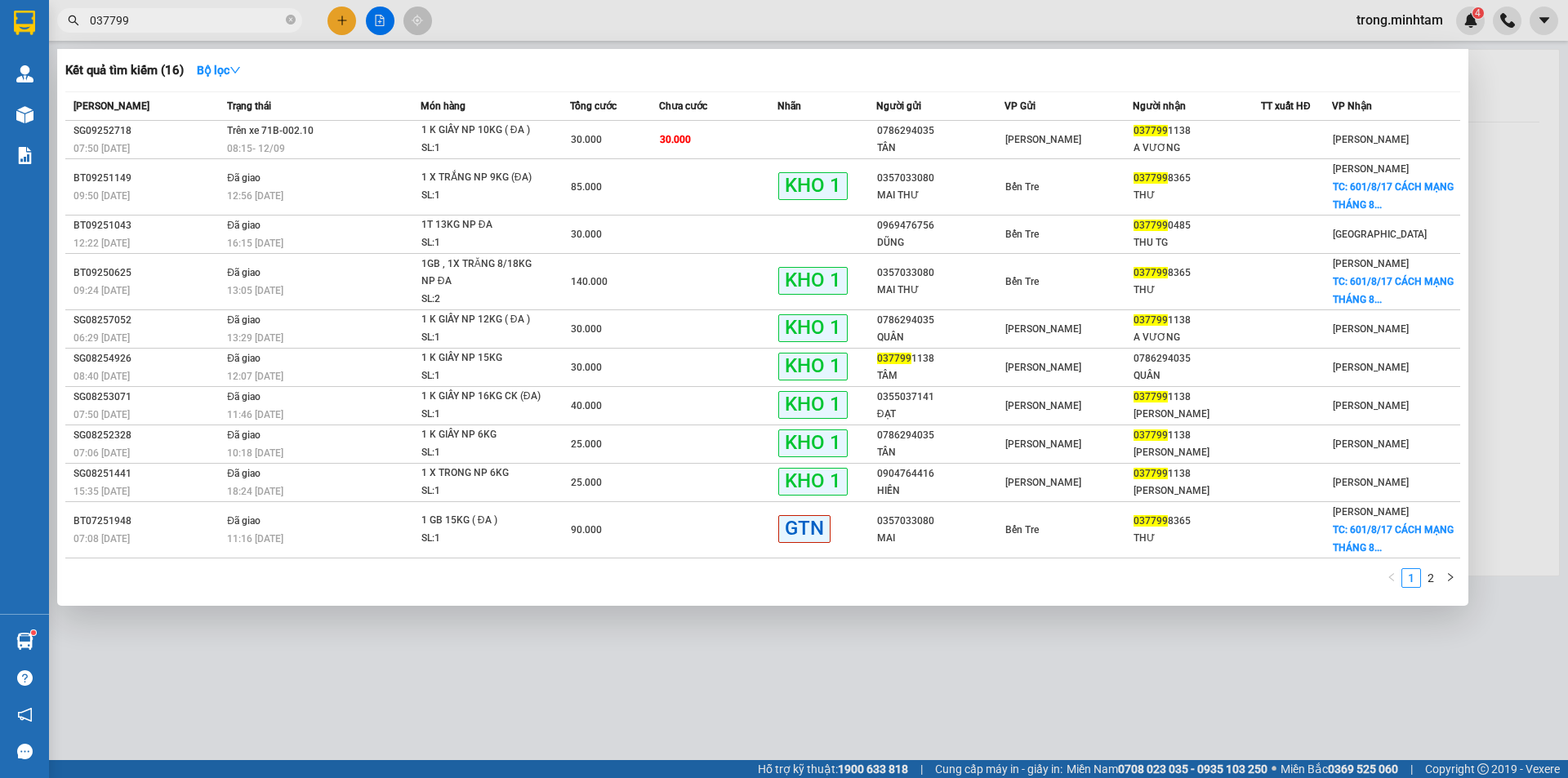
drag, startPoint x: 296, startPoint y: 22, endPoint x: 219, endPoint y: 1, distance: 79.8
click at [292, 22] on span "037799" at bounding box center [179, 20] width 245 height 24
click at [336, 19] on div at bounding box center [784, 389] width 1568 height 778
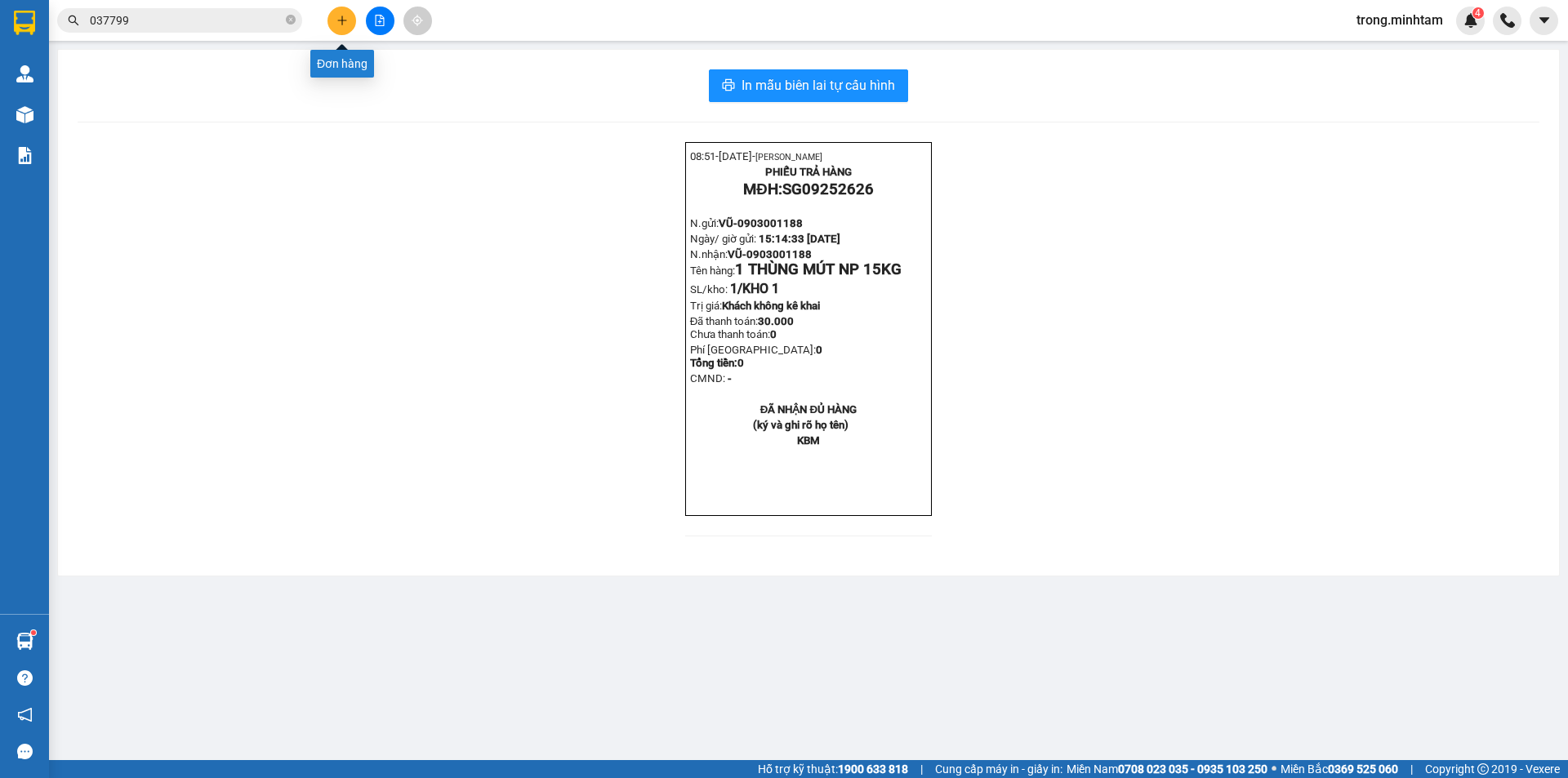
click at [339, 19] on icon "plus" at bounding box center [343, 20] width 12 height 12
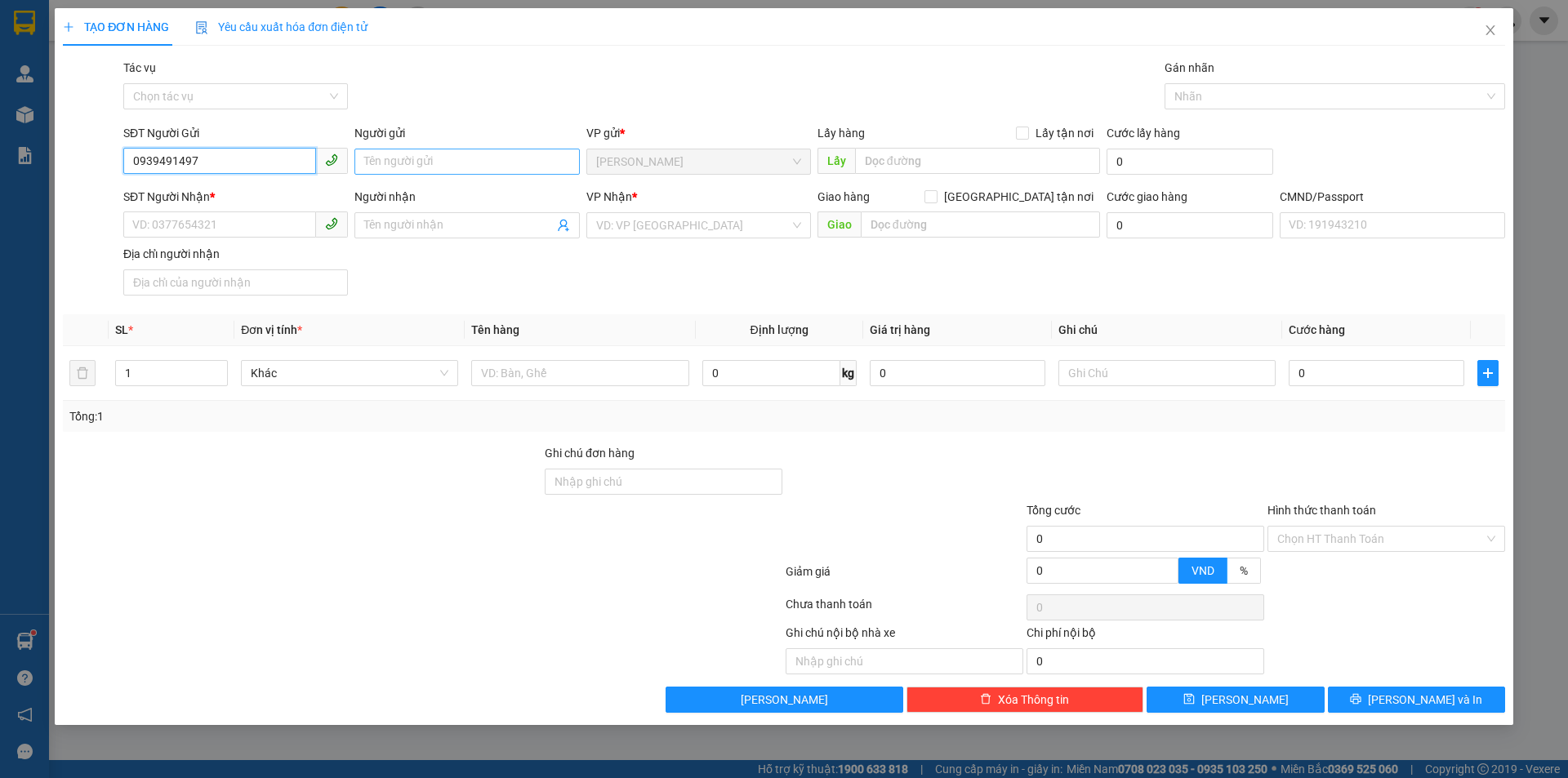
type input "0939491497"
click at [408, 159] on input "Người gửi" at bounding box center [467, 162] width 225 height 26
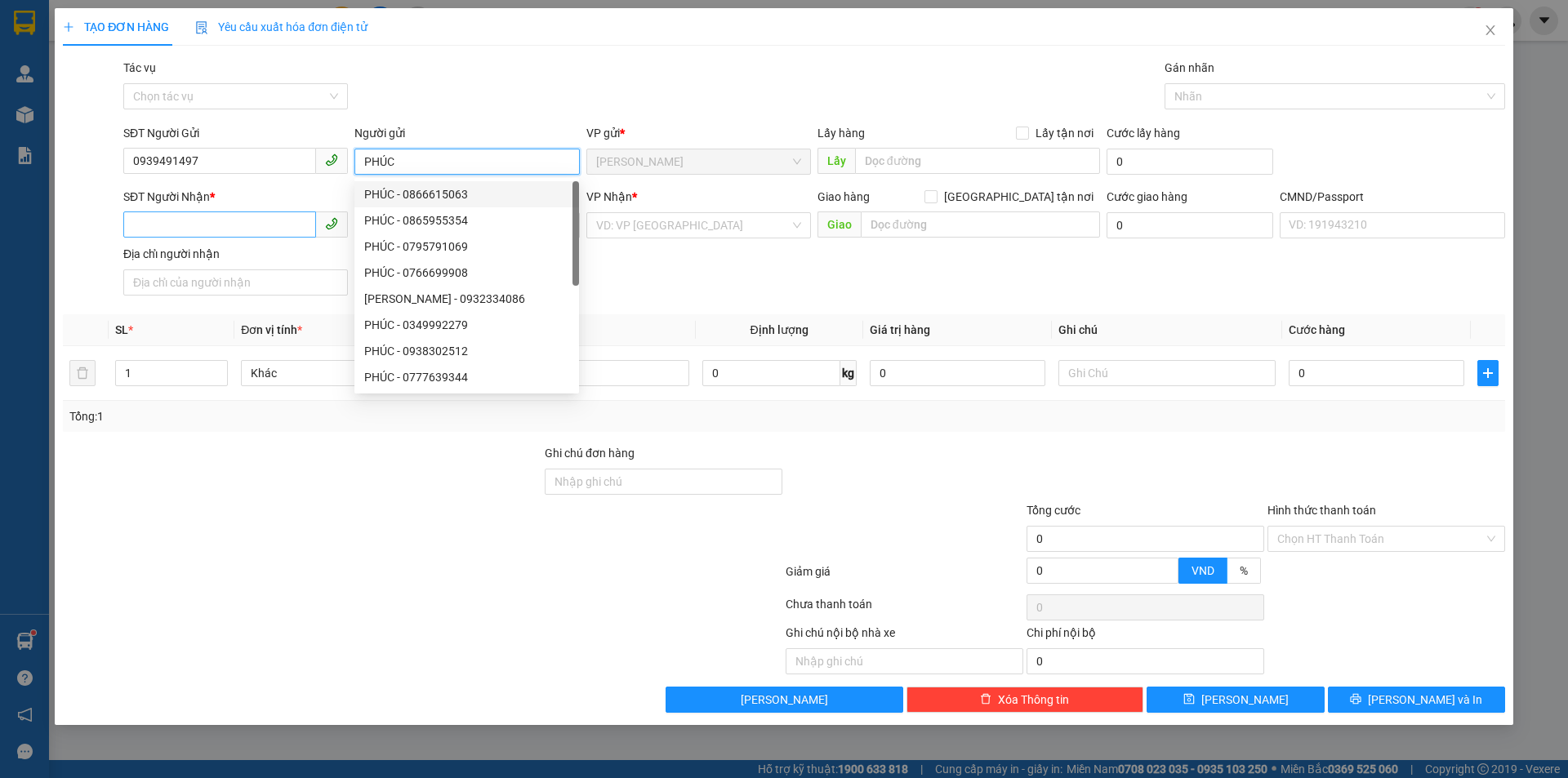
type input "PHÚC"
click at [153, 226] on input "SĐT Người Nhận *" at bounding box center [219, 224] width 193 height 26
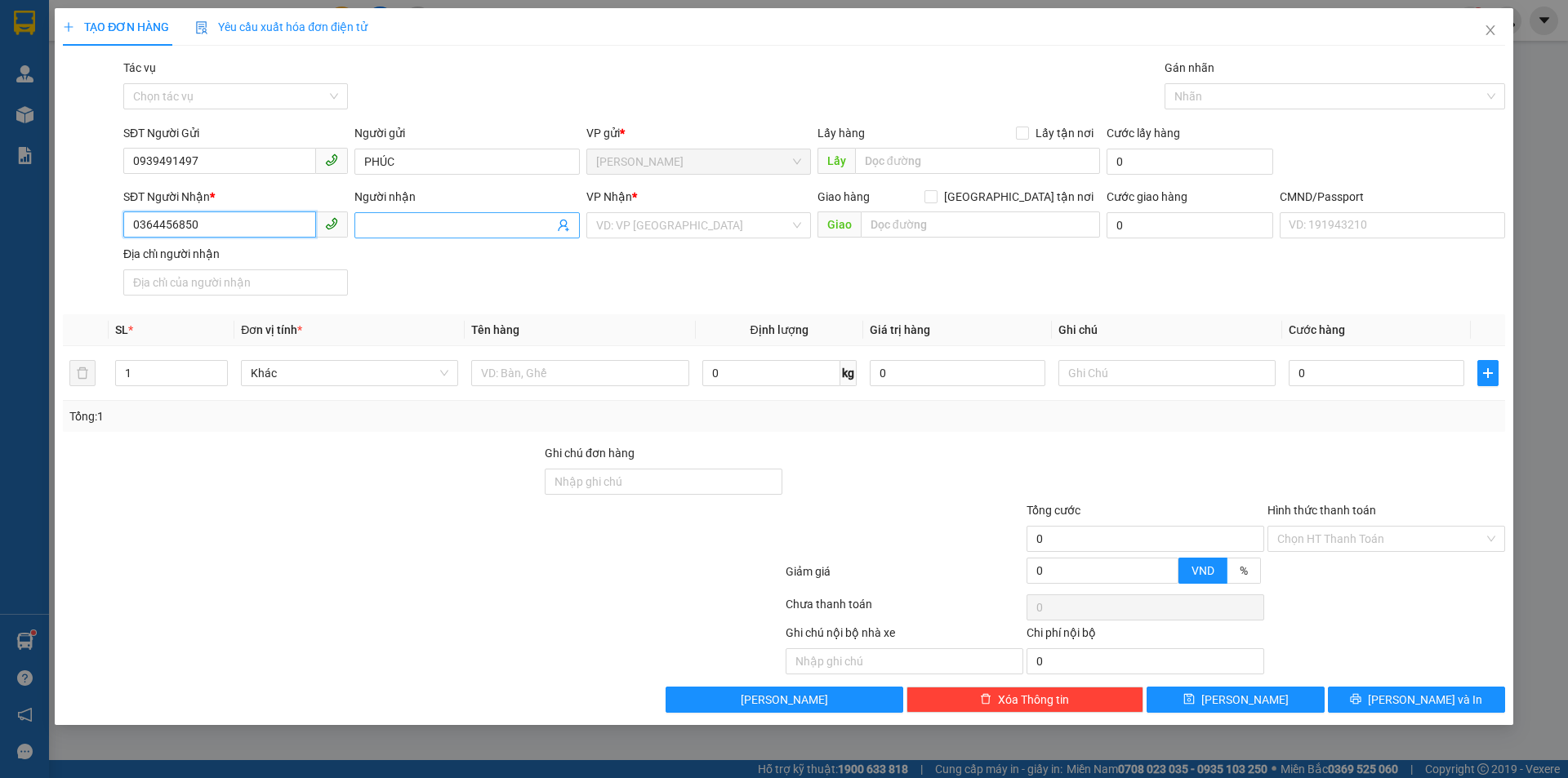
type input "0364456850"
click at [413, 225] on input "Người nhận" at bounding box center [459, 225] width 189 height 18
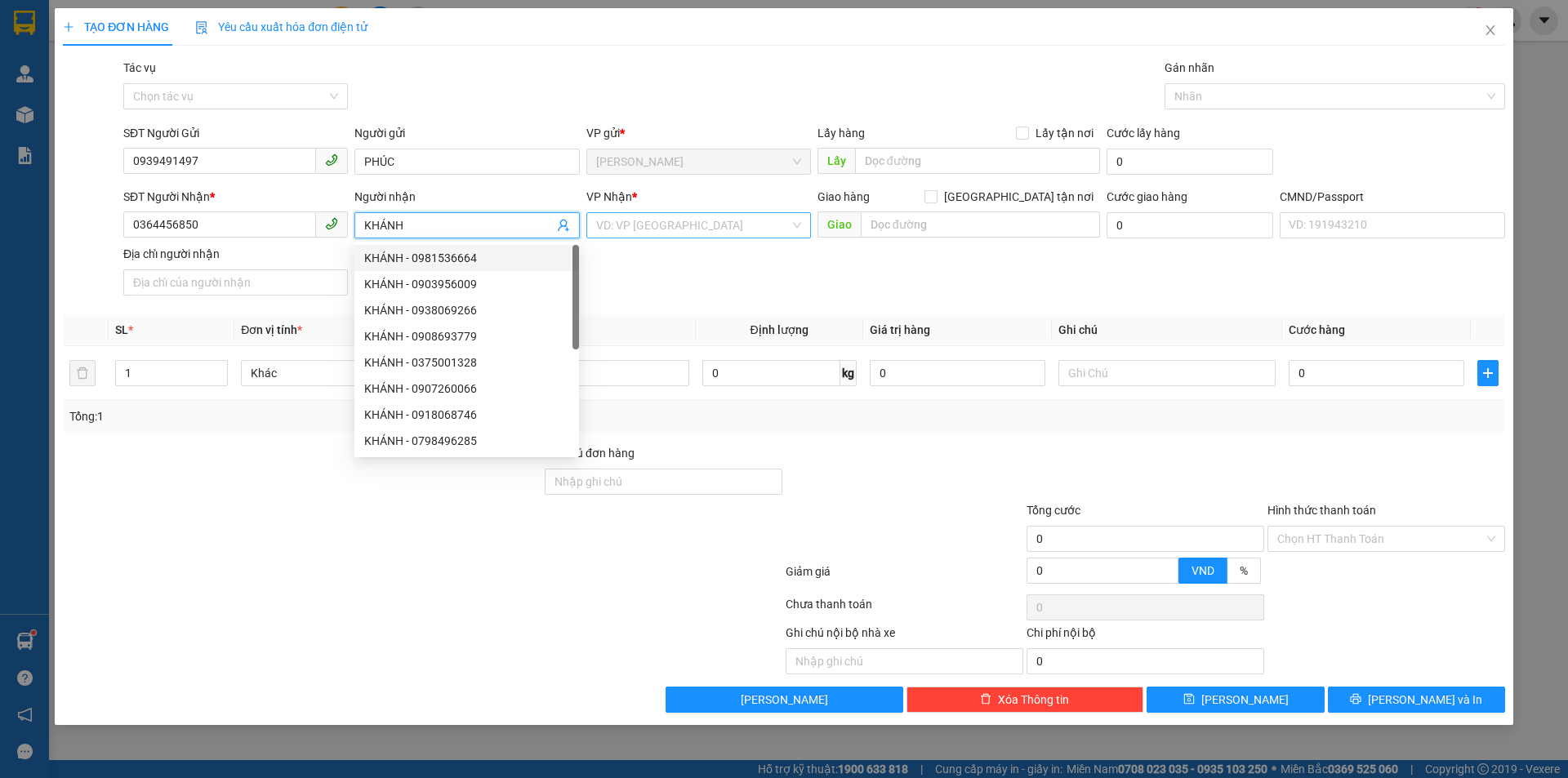
type input "KHÁNH"
click at [664, 228] on input "search" at bounding box center [693, 225] width 194 height 24
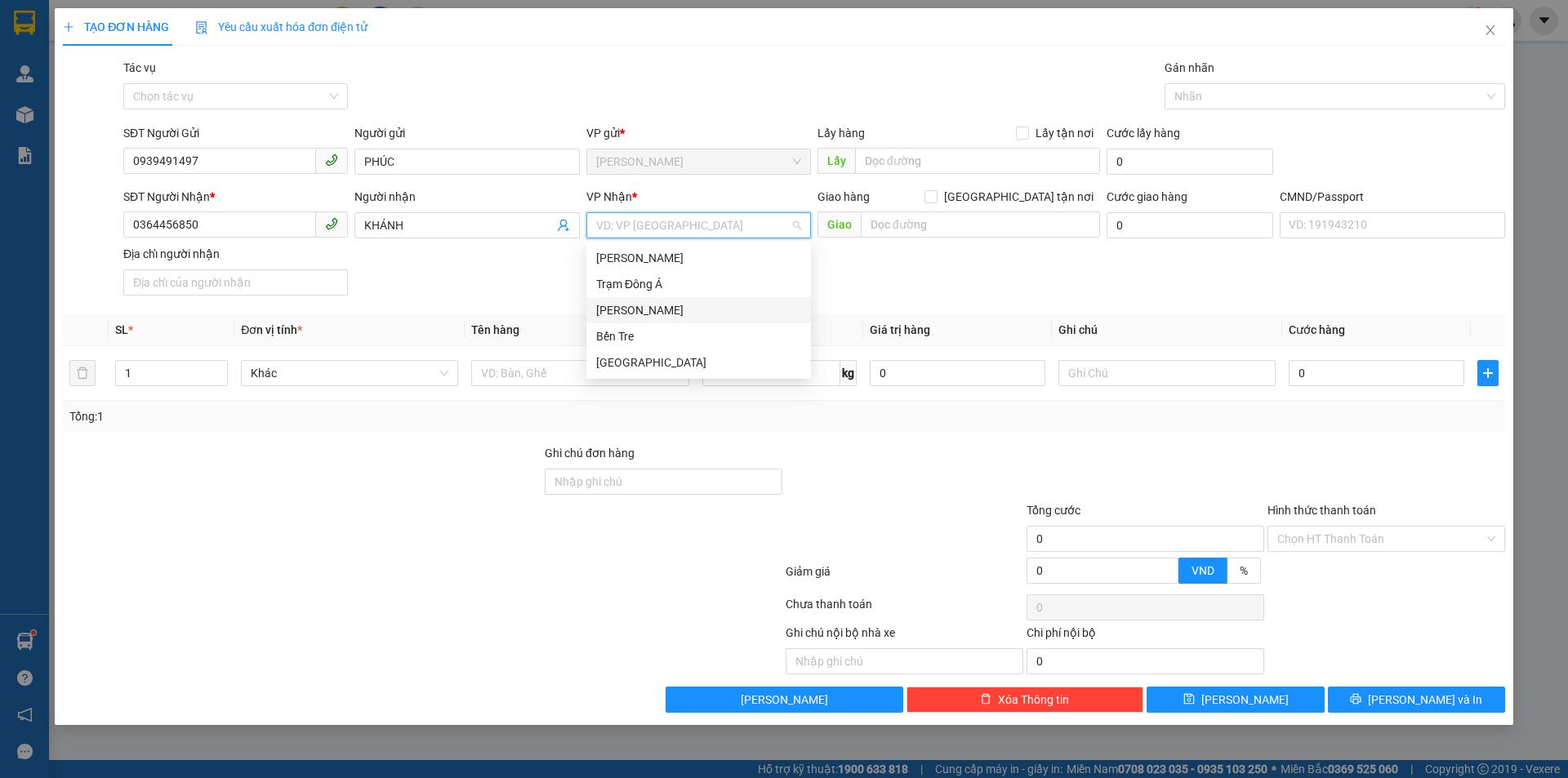
click at [650, 306] on div "Hồ Chí Minh" at bounding box center [698, 310] width 205 height 18
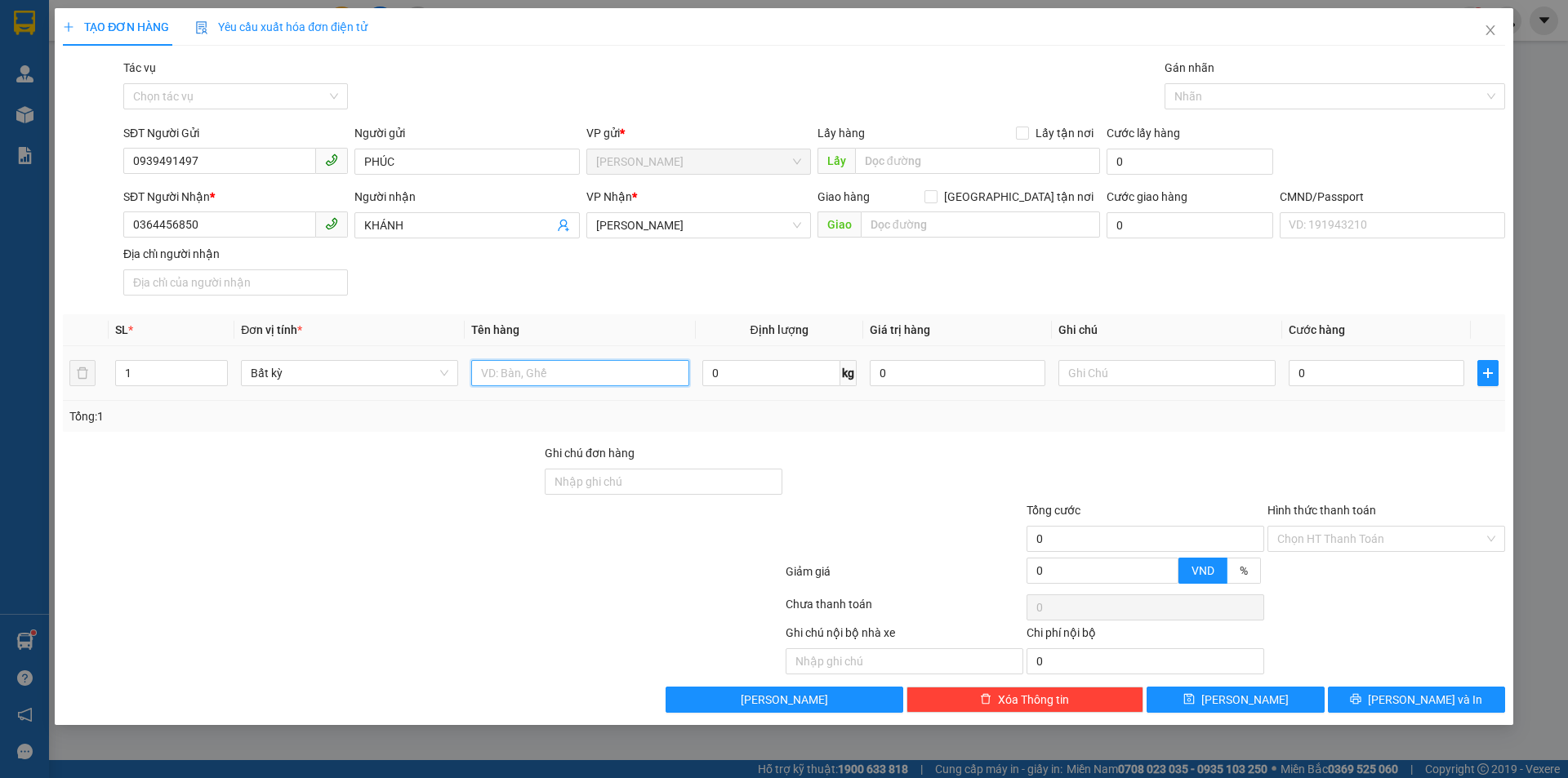
click at [530, 365] on input "text" at bounding box center [580, 373] width 217 height 26
type input "1THUNG MÚT NP 3KG"
type input "13H00 TRỌNG"
type input "2"
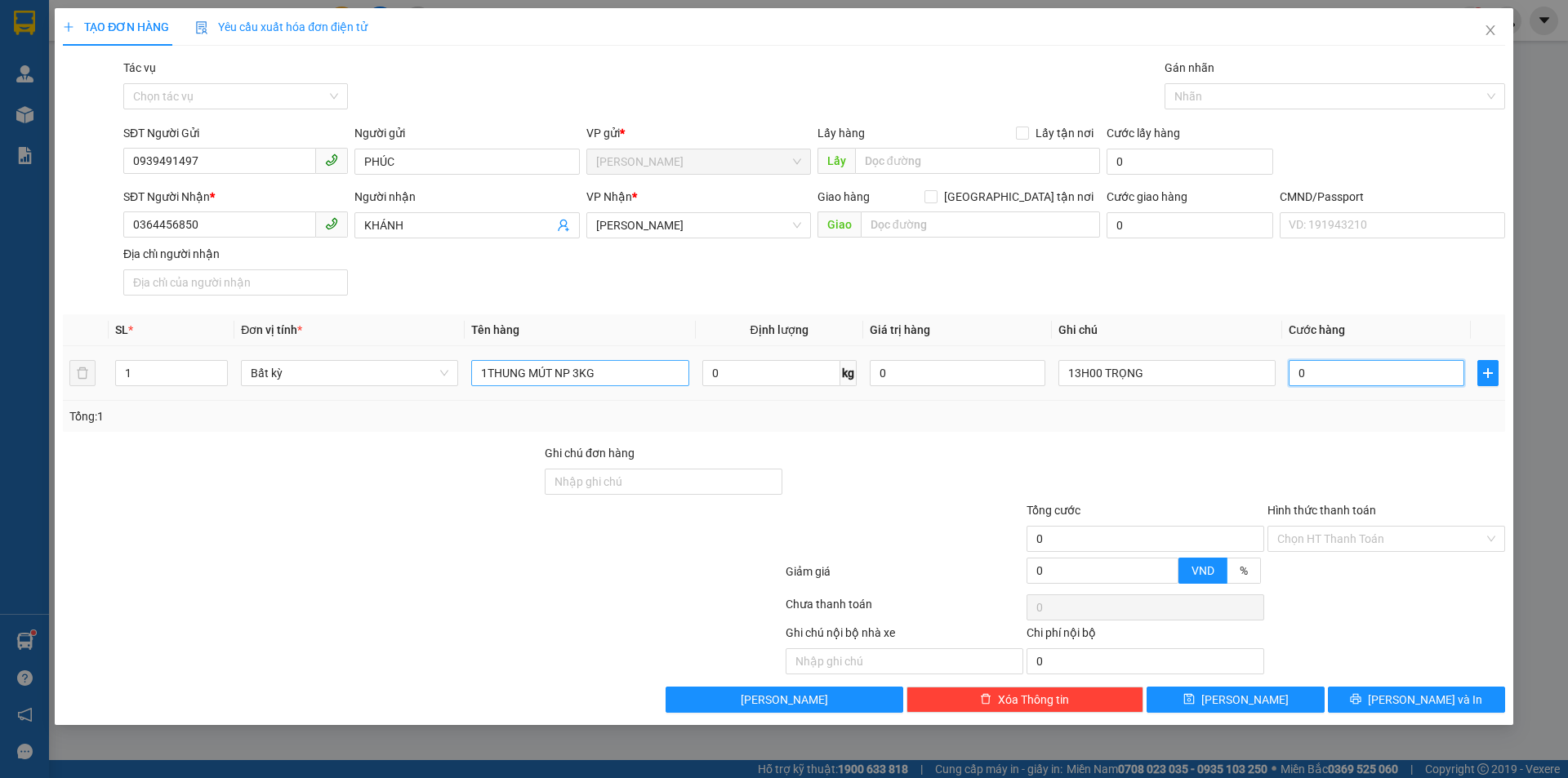
type input "2"
type input "20"
type input "20.000"
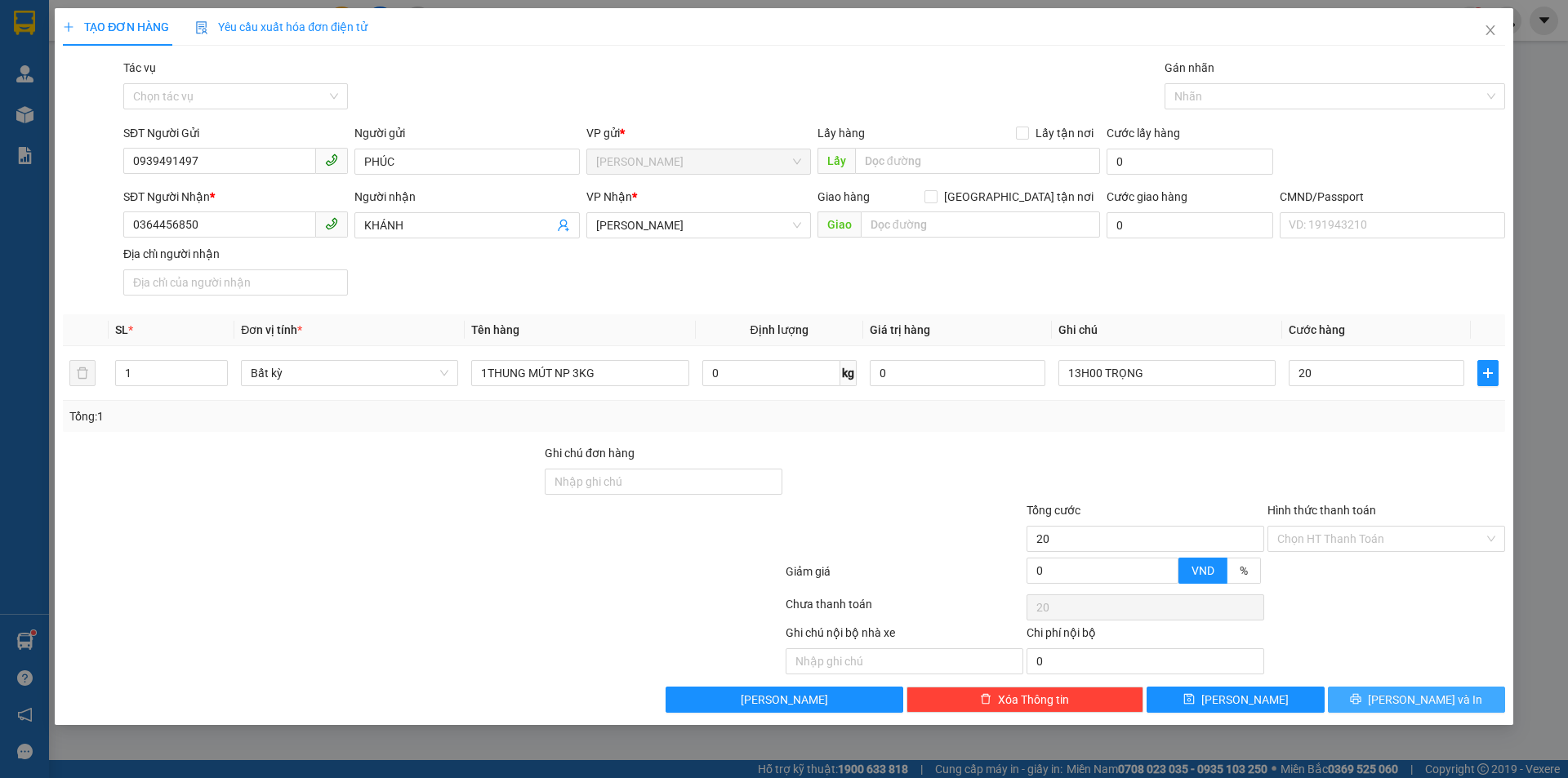
type input "20.000"
click at [1405, 701] on span "Lưu và In" at bounding box center [1426, 700] width 115 height 18
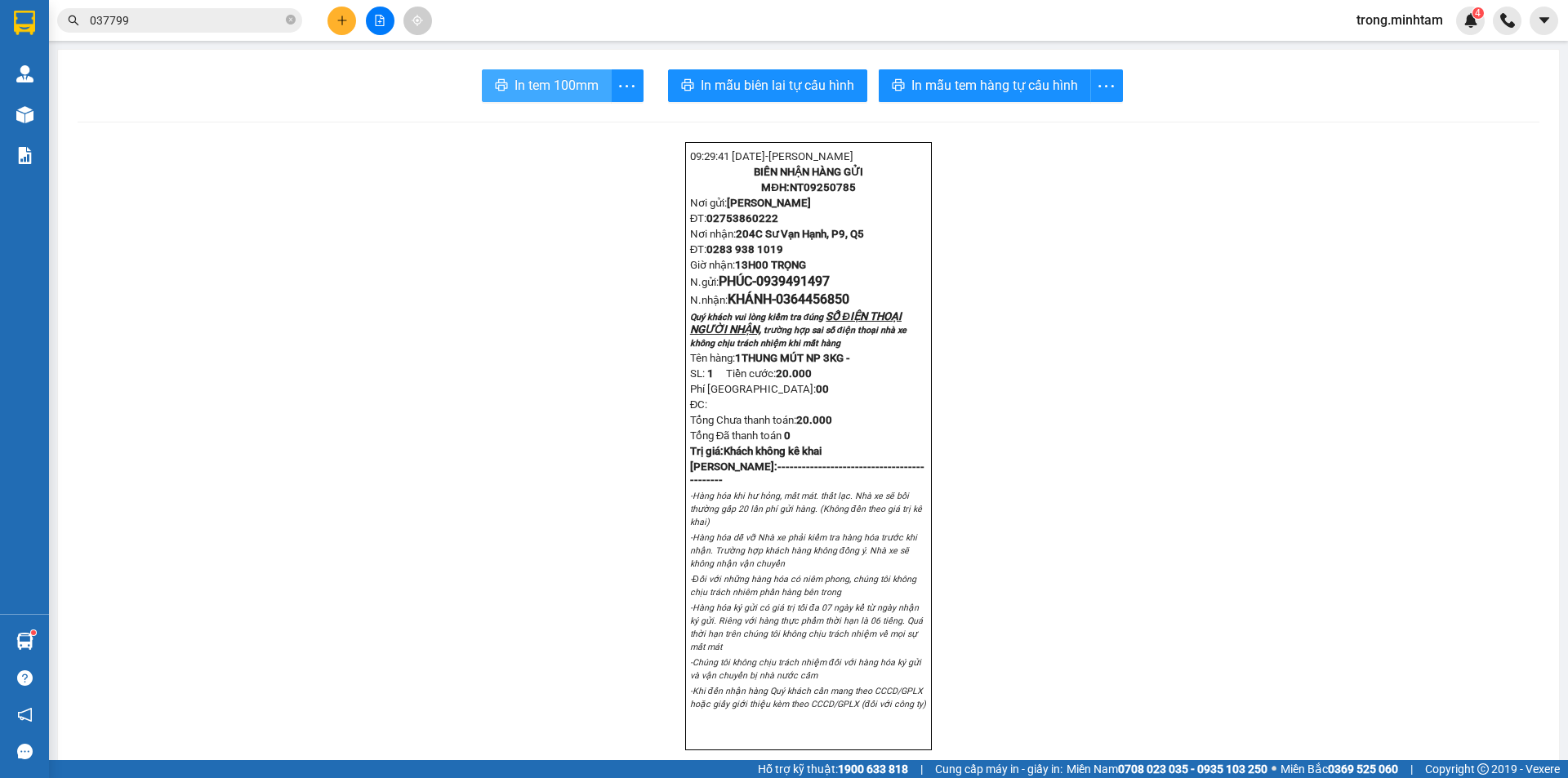
click at [536, 72] on button "In tem 100mm" at bounding box center [547, 85] width 130 height 33
click at [1400, 29] on span "trong.minhtam" at bounding box center [1400, 20] width 113 height 20
click at [1391, 42] on span "Đăng xuất" at bounding box center [1407, 50] width 79 height 18
